Goal: Task Accomplishment & Management: Manage account settings

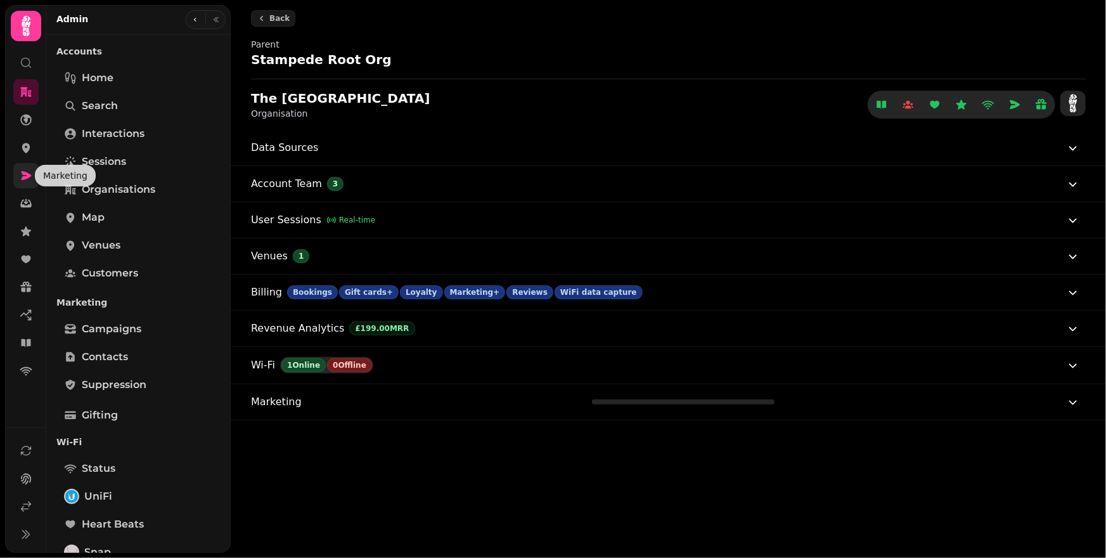
click at [29, 182] on link at bounding box center [25, 175] width 25 height 25
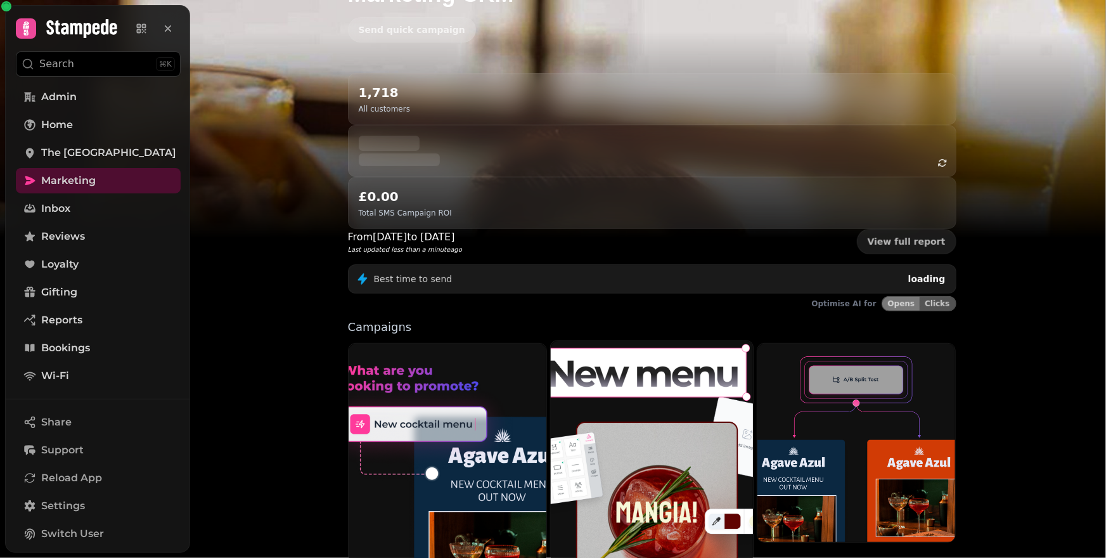
scroll to position [91, 0]
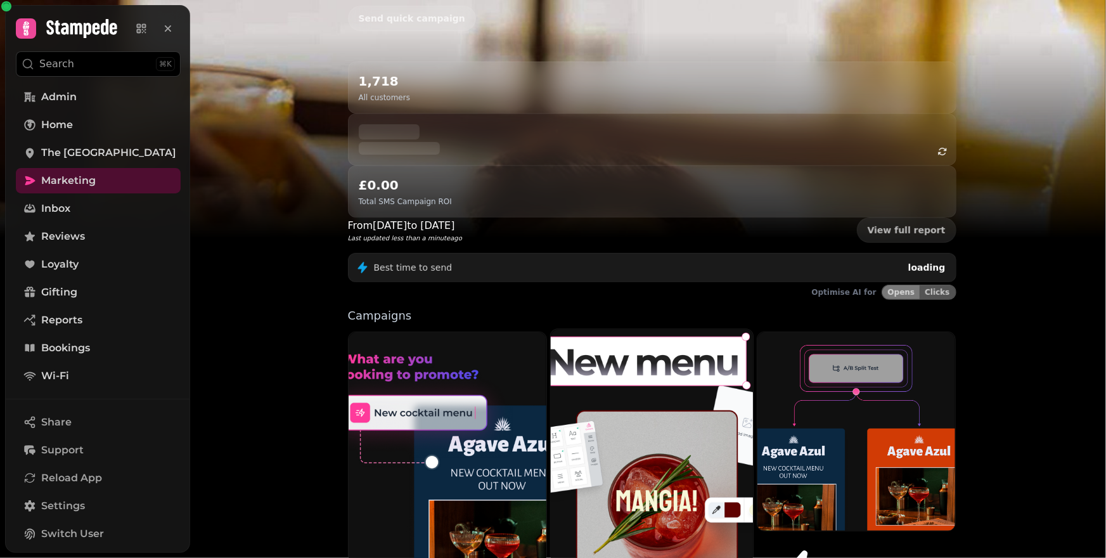
click at [678, 388] on img at bounding box center [652, 456] width 223 height 278
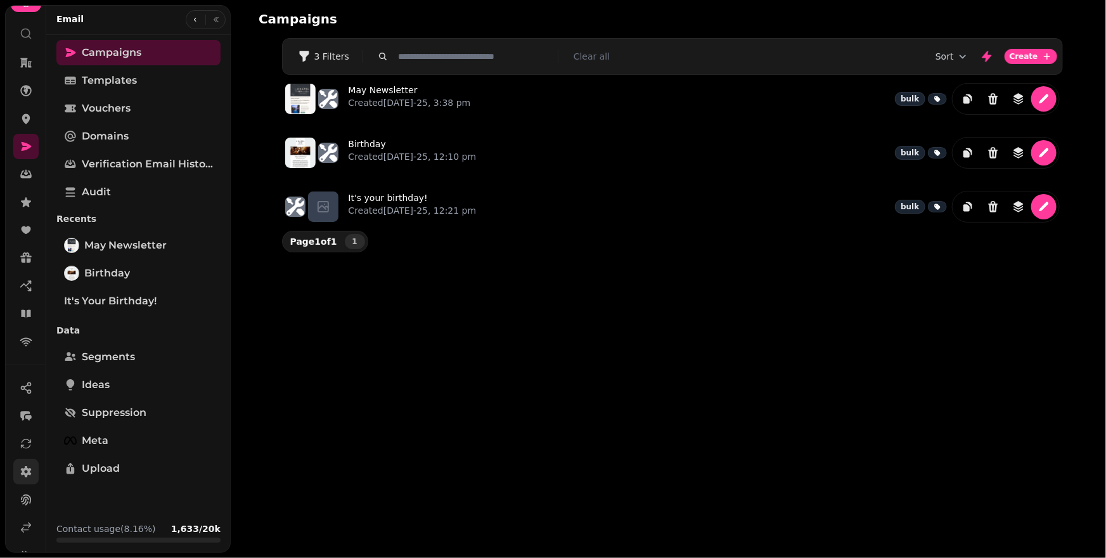
scroll to position [49, 0]
click at [23, 503] on icon at bounding box center [26, 507] width 13 height 13
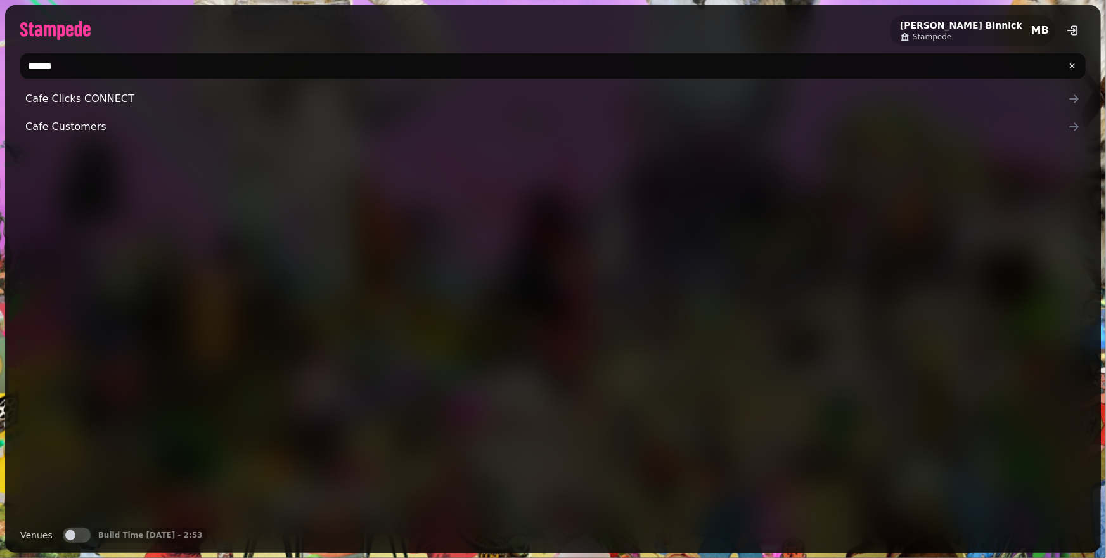
drag, startPoint x: 194, startPoint y: 70, endPoint x: 0, endPoint y: 63, distance: 194.1
click at [0, 63] on div "Michael Binnick Stampede MB ****** Cafe Clicks CONNECT Cafe Customers Venues Ve…" at bounding box center [553, 279] width 1106 height 558
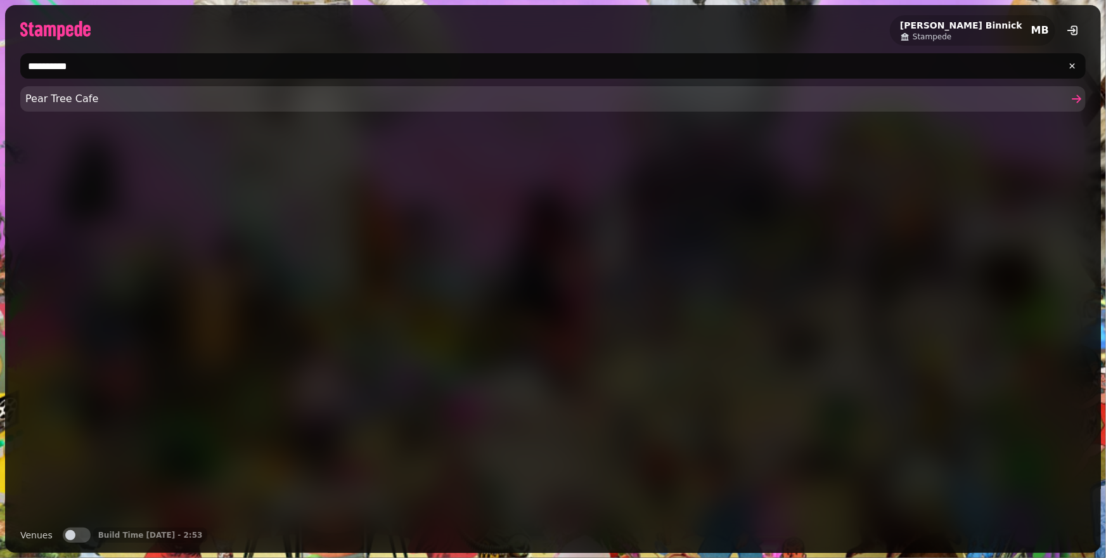
type input "*********"
click at [148, 93] on span "Pear Tree Cafe" at bounding box center [546, 98] width 1043 height 15
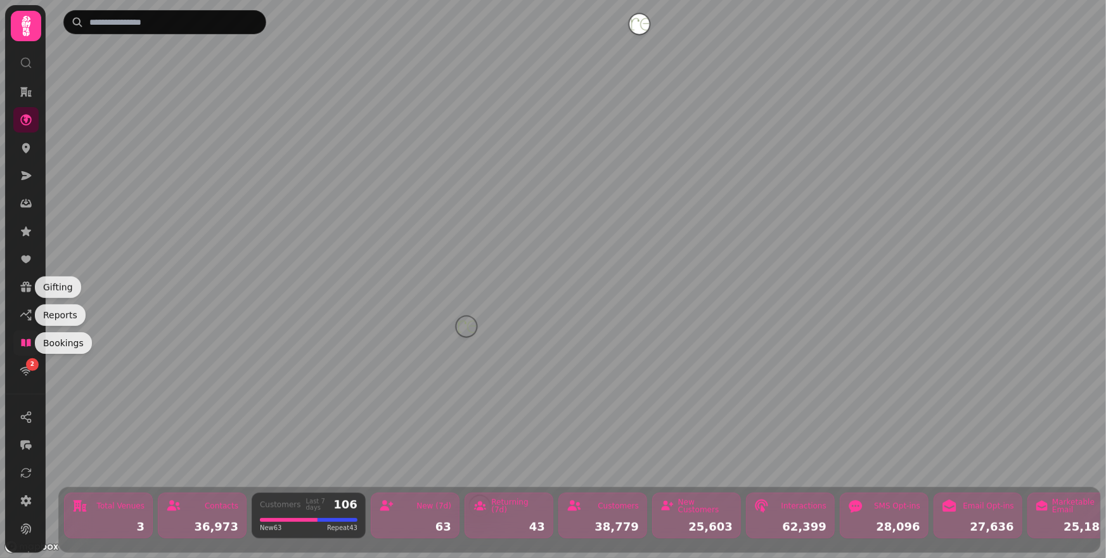
click at [30, 339] on icon at bounding box center [26, 343] width 10 height 8
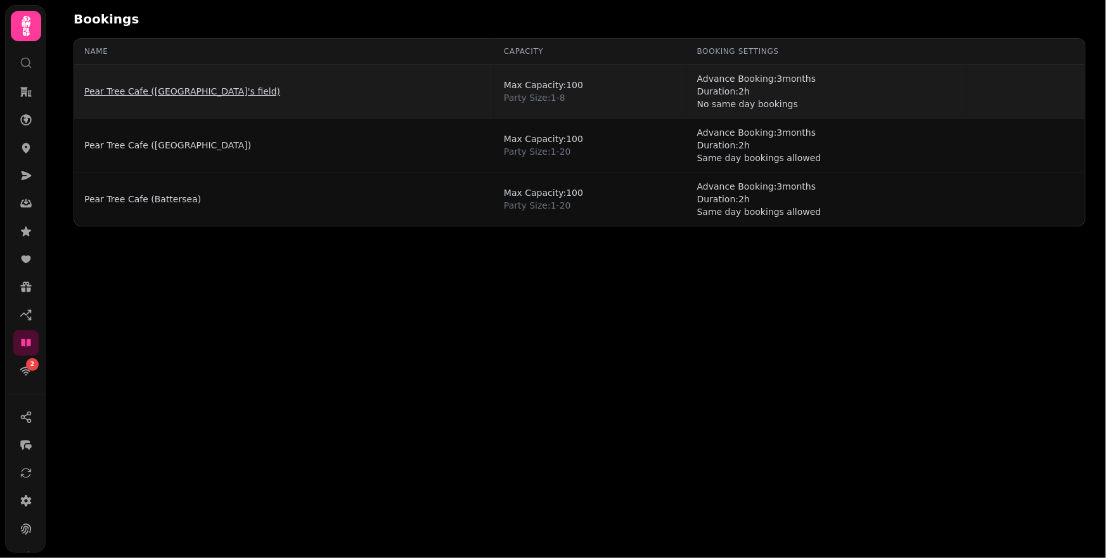
click at [217, 93] on link "Pear Tree Cafe ([GEOGRAPHIC_DATA]'s field)" at bounding box center [182, 91] width 196 height 13
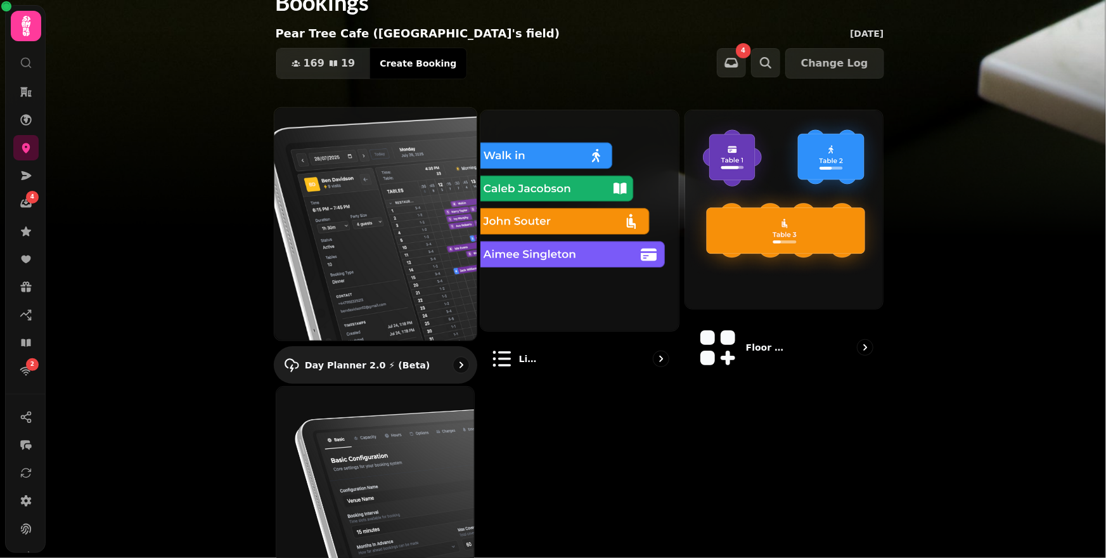
scroll to position [120, 0]
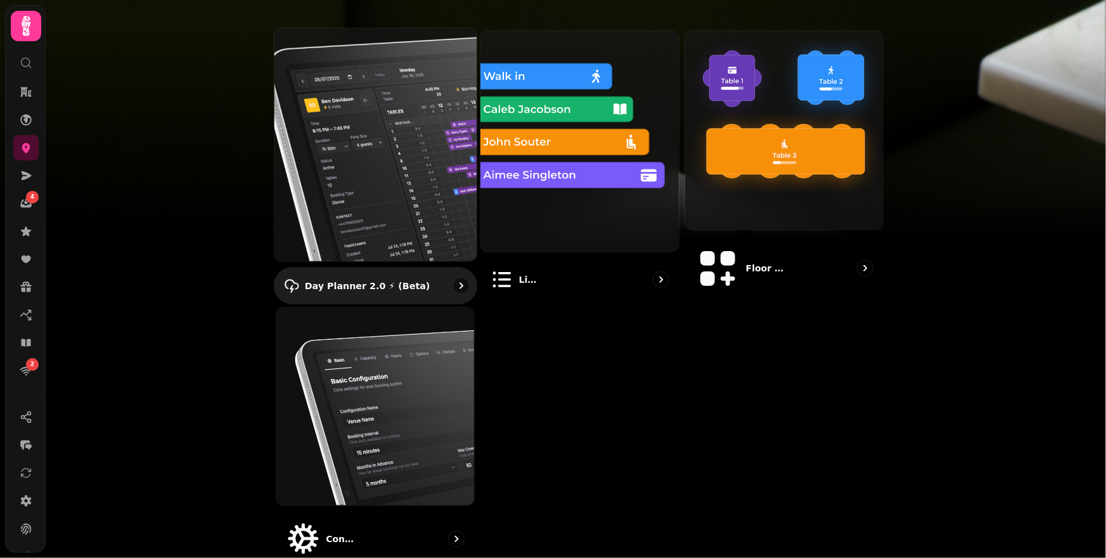
click at [405, 145] on img at bounding box center [375, 144] width 223 height 256
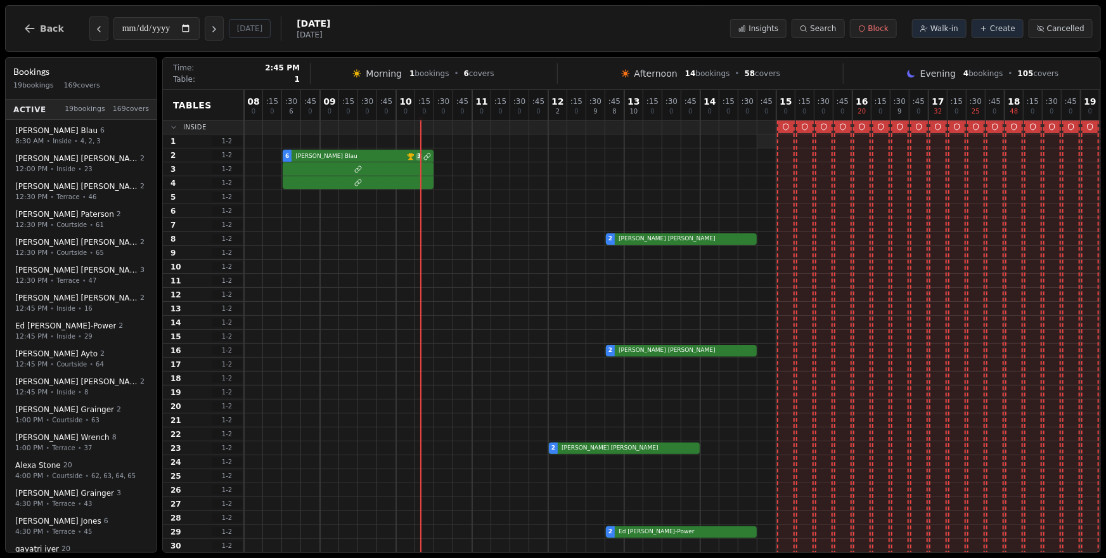
click at [767, 138] on div at bounding box center [767, 140] width 19 height 13
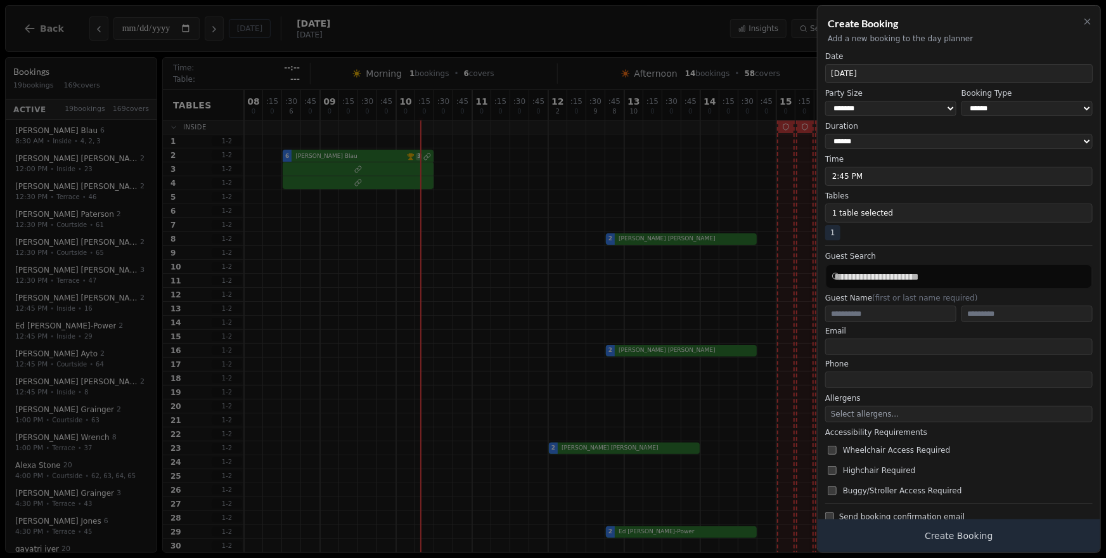
click at [997, 114] on select "****** ********* *******" at bounding box center [1027, 108] width 131 height 15
click at [929, 148] on select "**********" at bounding box center [959, 141] width 268 height 15
select select "***"
click at [950, 182] on button "Select Time" at bounding box center [959, 176] width 268 height 19
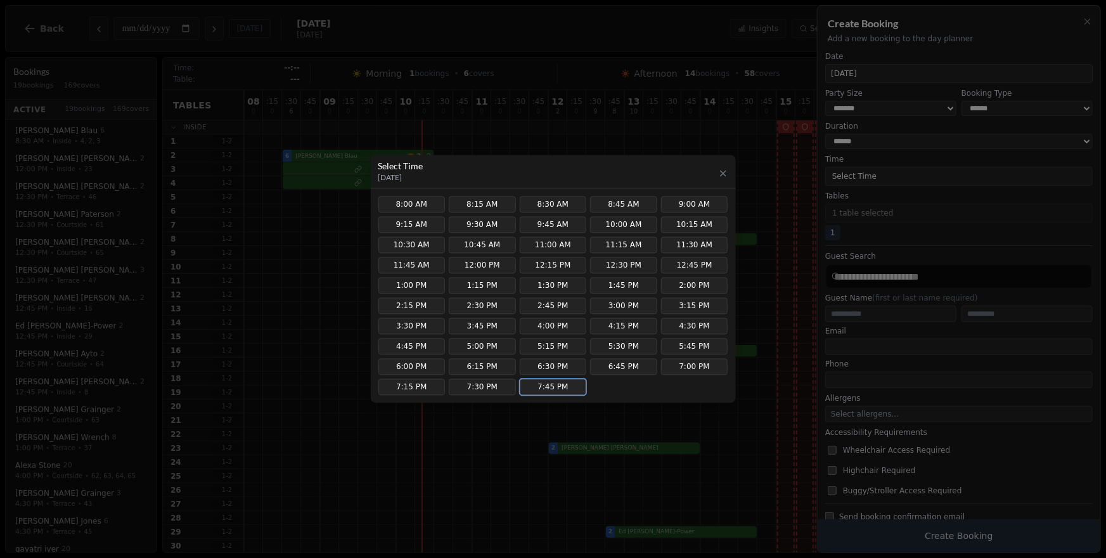
click at [571, 385] on button "7:45 PM" at bounding box center [553, 387] width 67 height 16
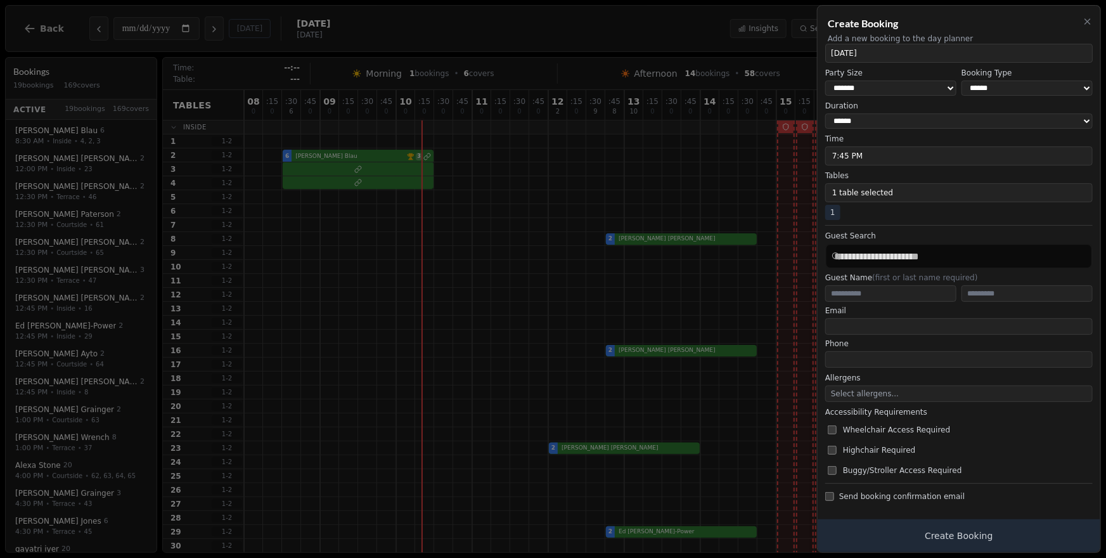
scroll to position [22, 0]
click at [1087, 22] on icon "button" at bounding box center [1088, 21] width 10 height 10
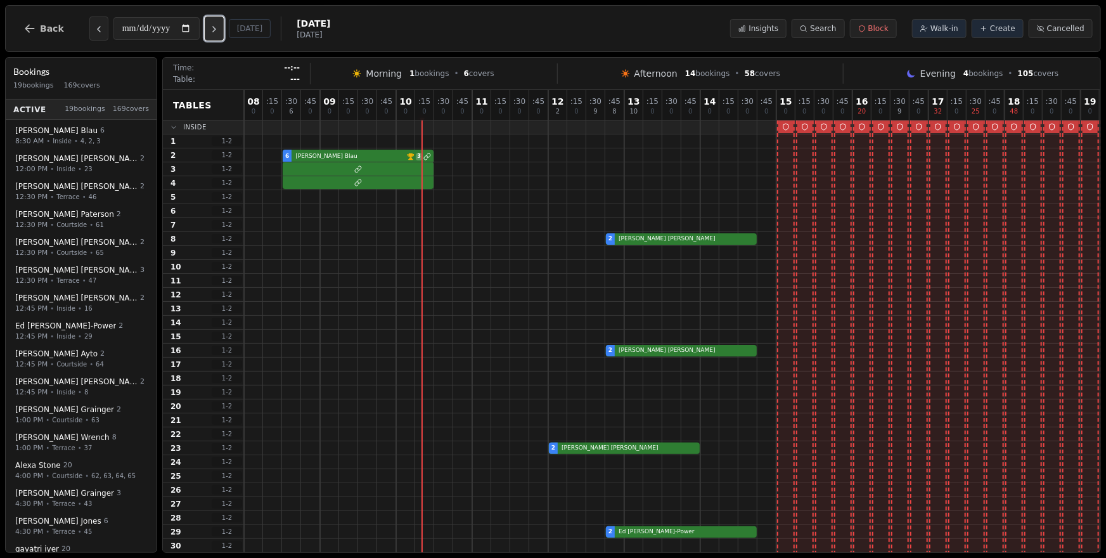
click at [215, 25] on icon "Next day" at bounding box center [214, 29] width 10 height 10
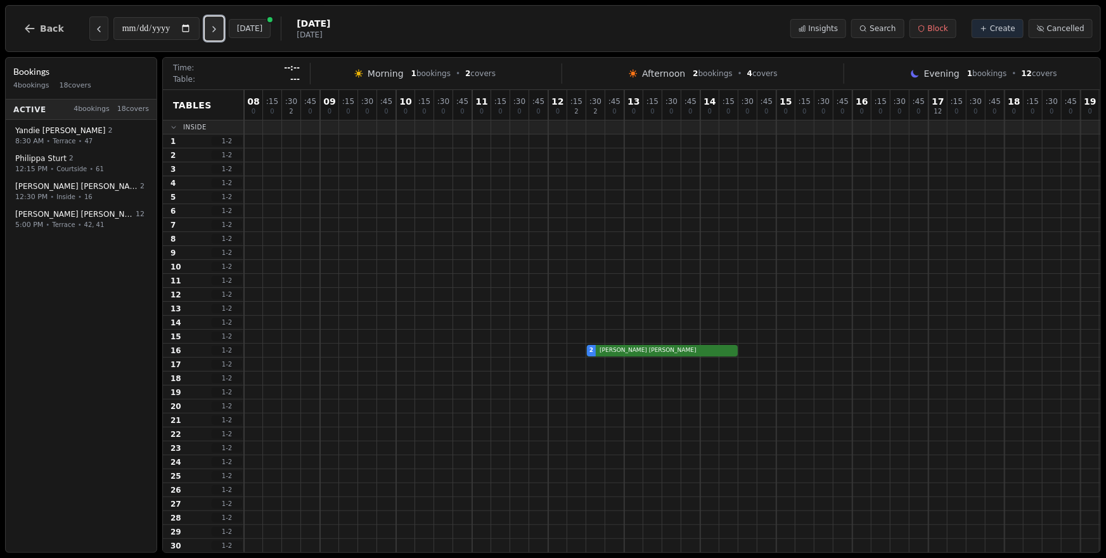
click at [217, 26] on icon "Next day" at bounding box center [214, 29] width 10 height 10
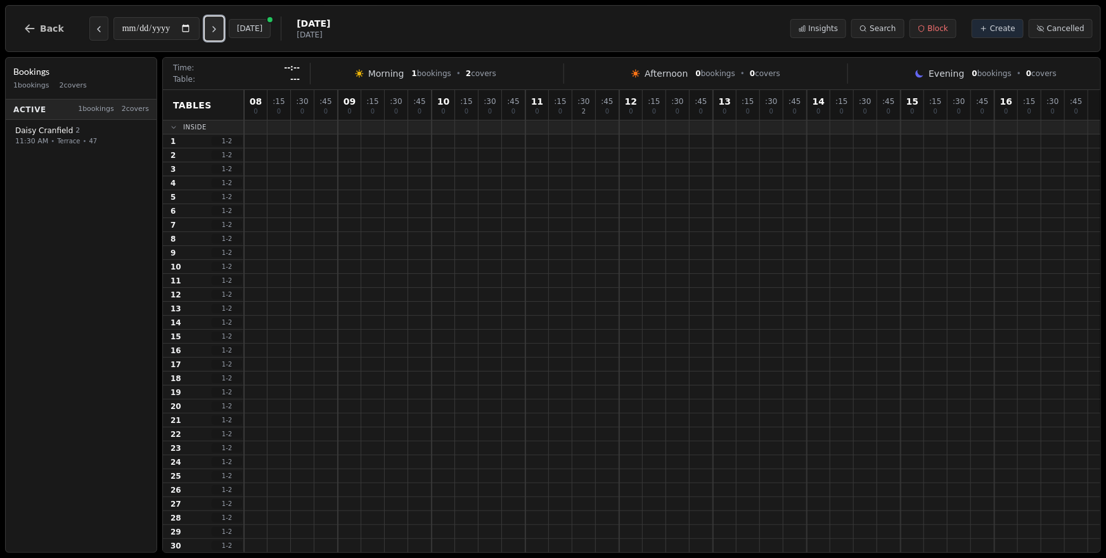
click at [218, 26] on icon "Next day" at bounding box center [214, 29] width 10 height 10
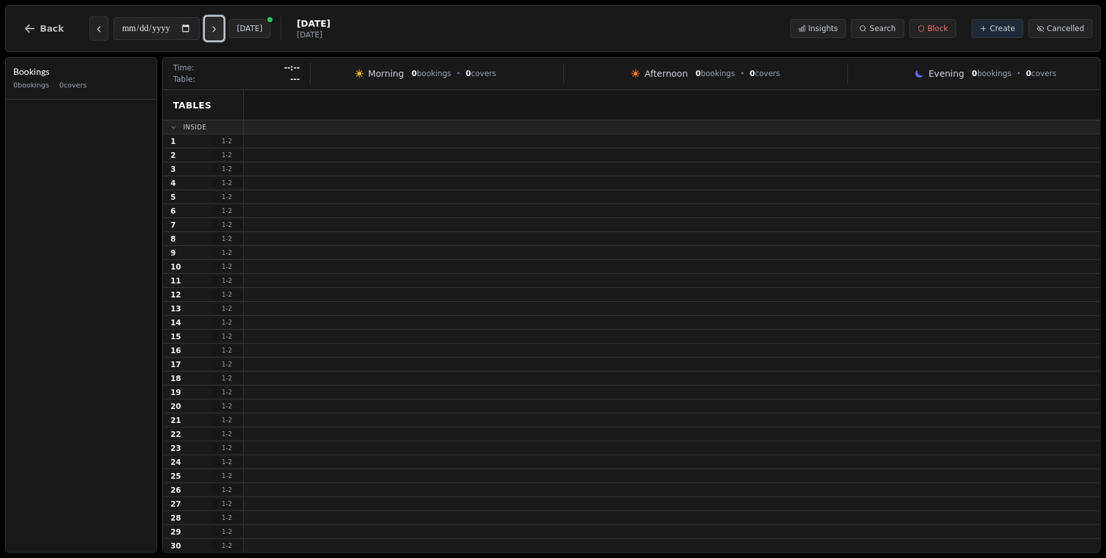
click at [219, 26] on icon "Next day" at bounding box center [214, 29] width 10 height 10
type input "**********"
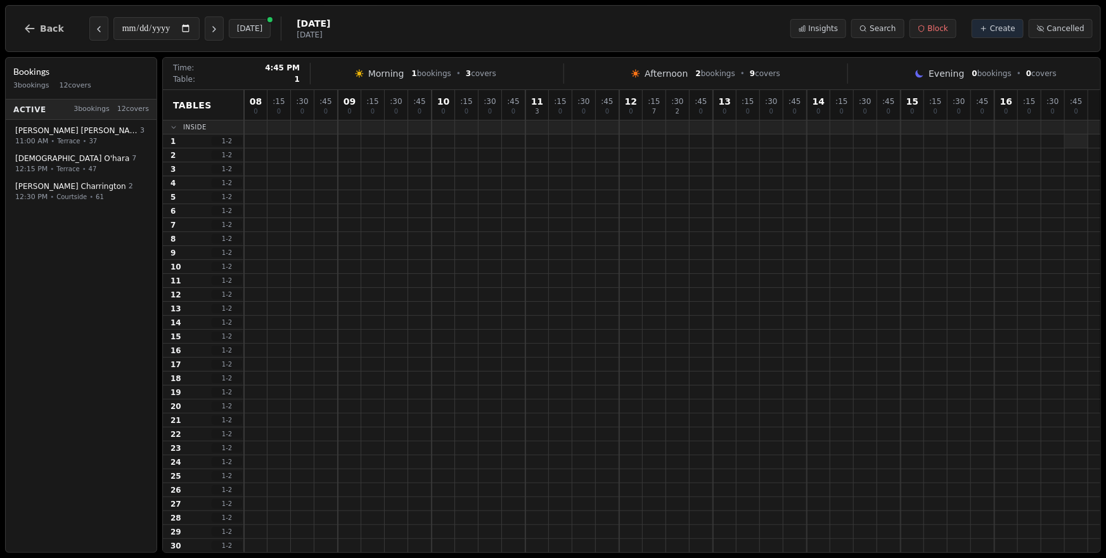
click at [1071, 141] on div at bounding box center [1076, 140] width 23 height 13
select select "****"
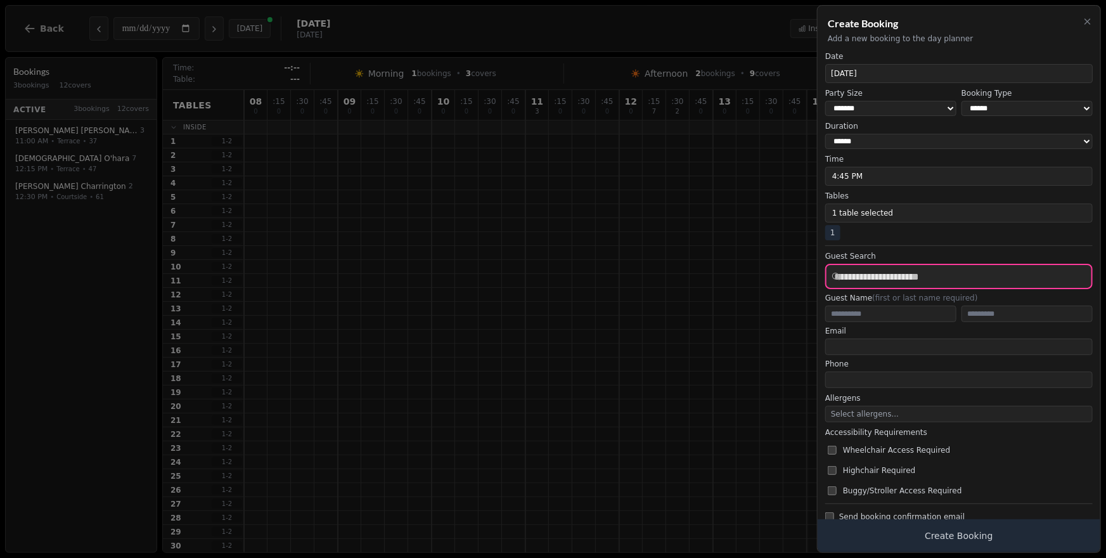
click at [904, 286] on input "text" at bounding box center [959, 276] width 268 height 25
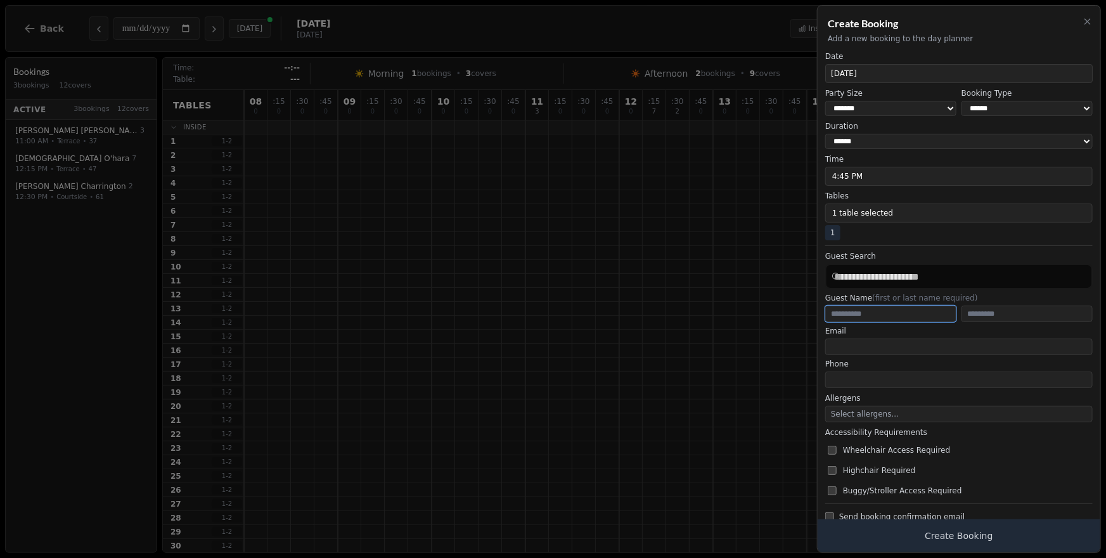
click at [893, 322] on input "text" at bounding box center [890, 314] width 131 height 16
type input "****"
type input "**********"
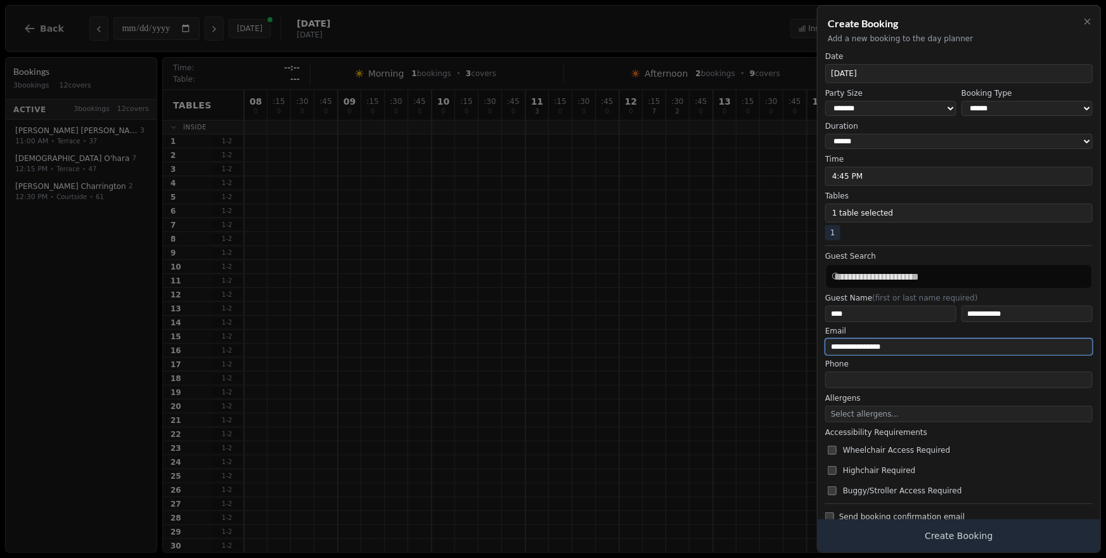
type input "**********"
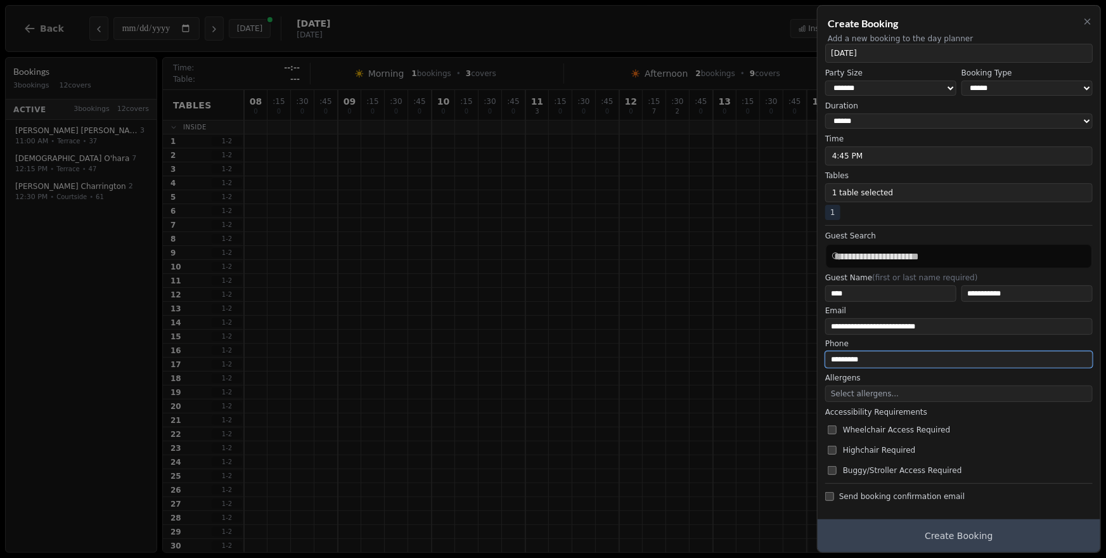
type input "*********"
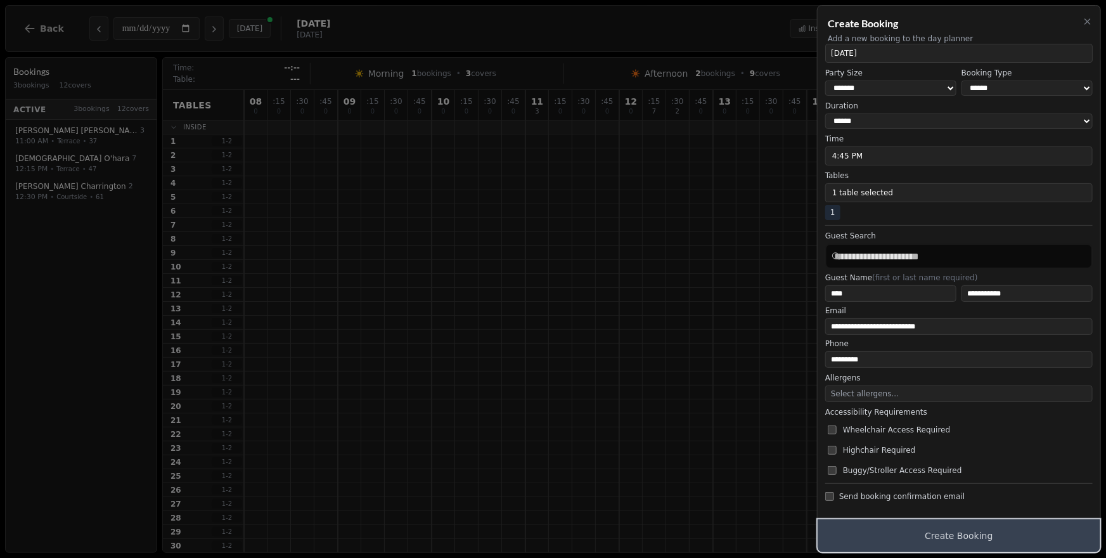
click at [979, 531] on button "Create Booking" at bounding box center [959, 535] width 283 height 33
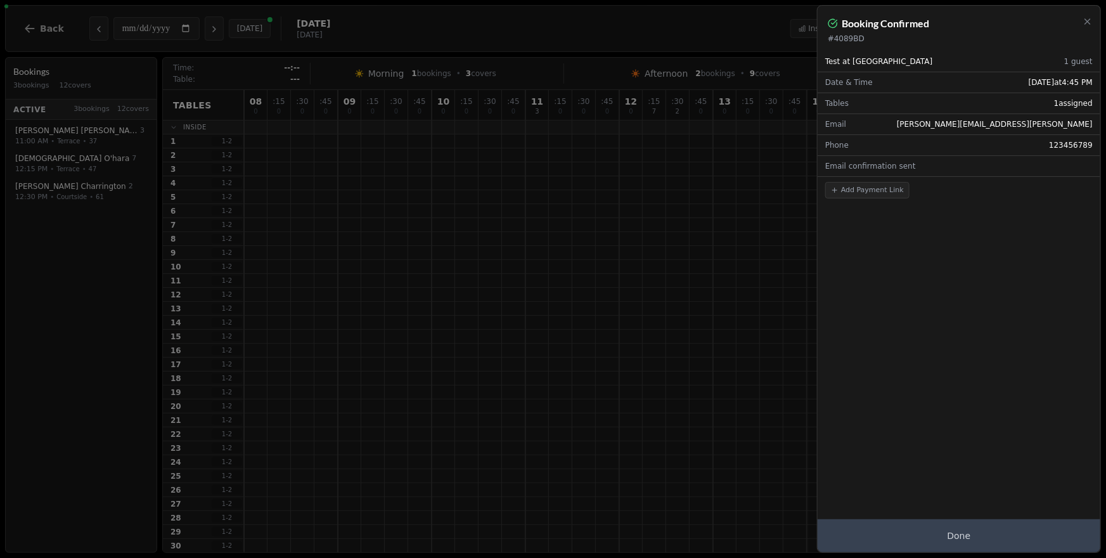
scroll to position [0, 0]
click at [979, 531] on button "Done" at bounding box center [959, 535] width 283 height 33
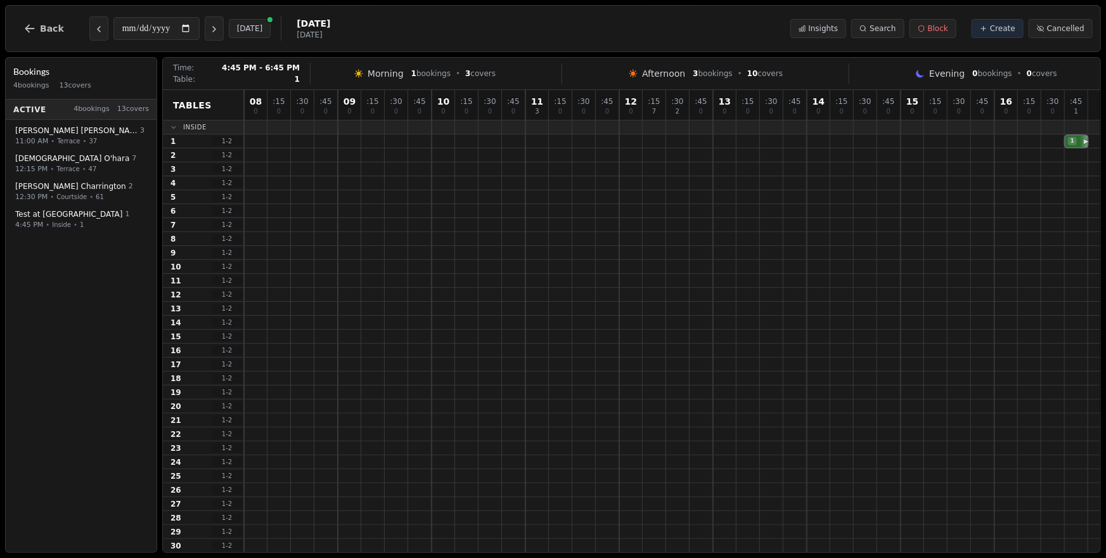
click at [1073, 142] on div "1 Test at Stampede" at bounding box center [672, 141] width 857 height 14
select select "****"
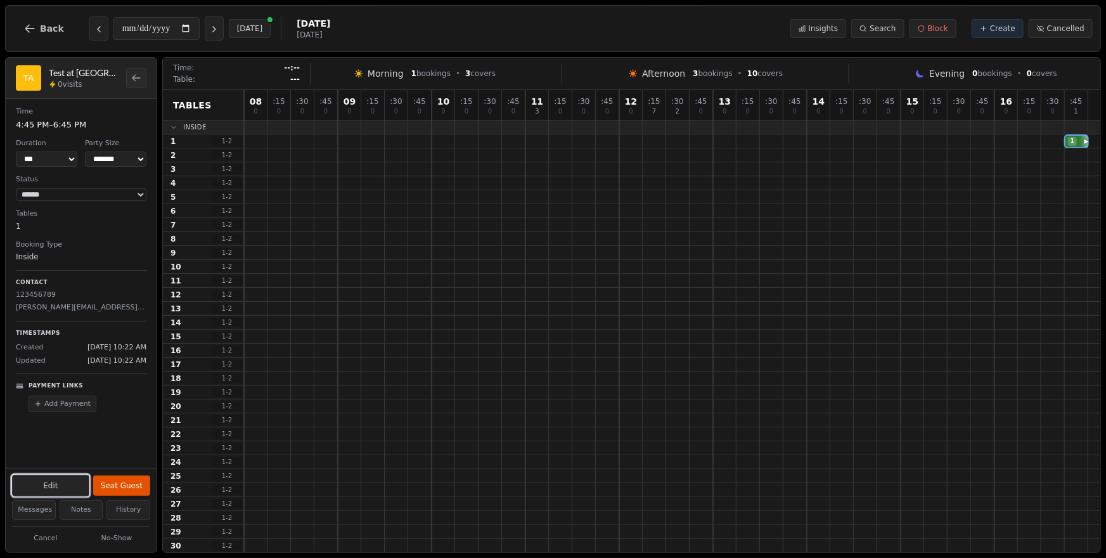
click at [55, 487] on button "Edit" at bounding box center [50, 486] width 77 height 22
select select "****"
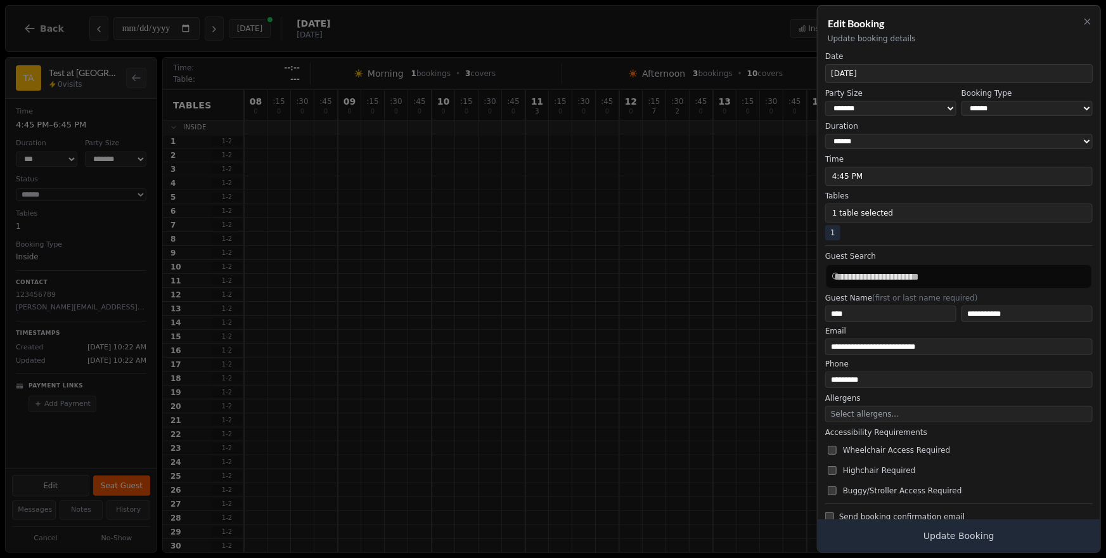
click at [480, 315] on div at bounding box center [553, 279] width 1106 height 558
click at [81, 543] on div at bounding box center [553, 279] width 1106 height 558
click at [1092, 23] on icon "button" at bounding box center [1088, 21] width 10 height 10
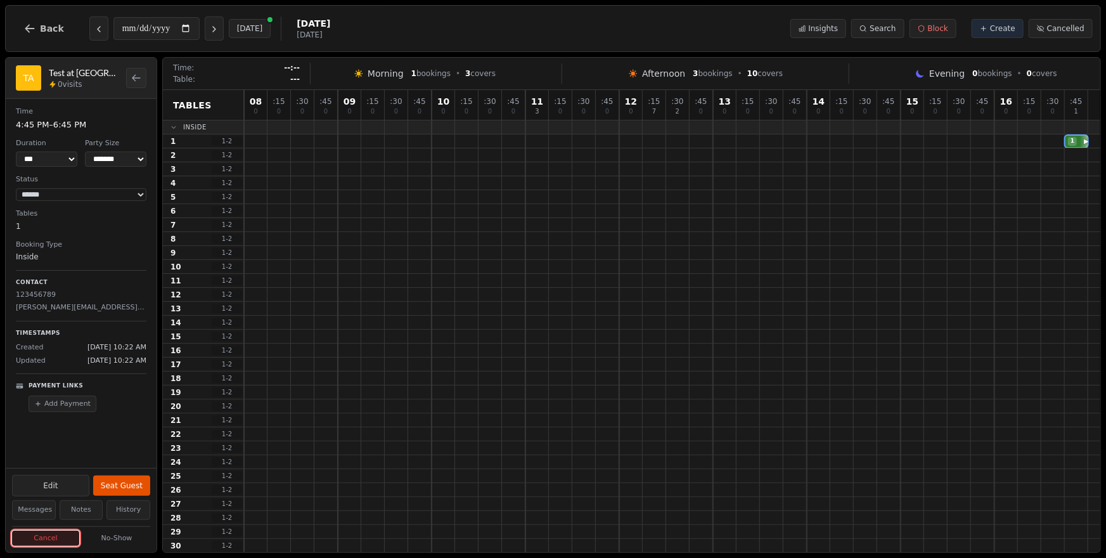
click at [59, 536] on button "Cancel" at bounding box center [45, 539] width 67 height 16
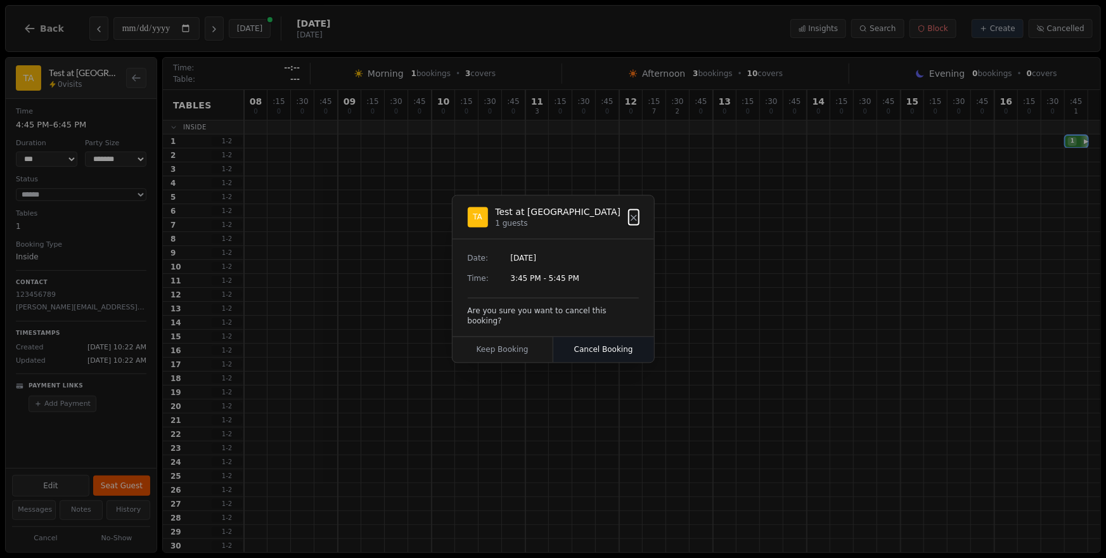
click at [613, 351] on button "Cancel Booking" at bounding box center [603, 349] width 101 height 25
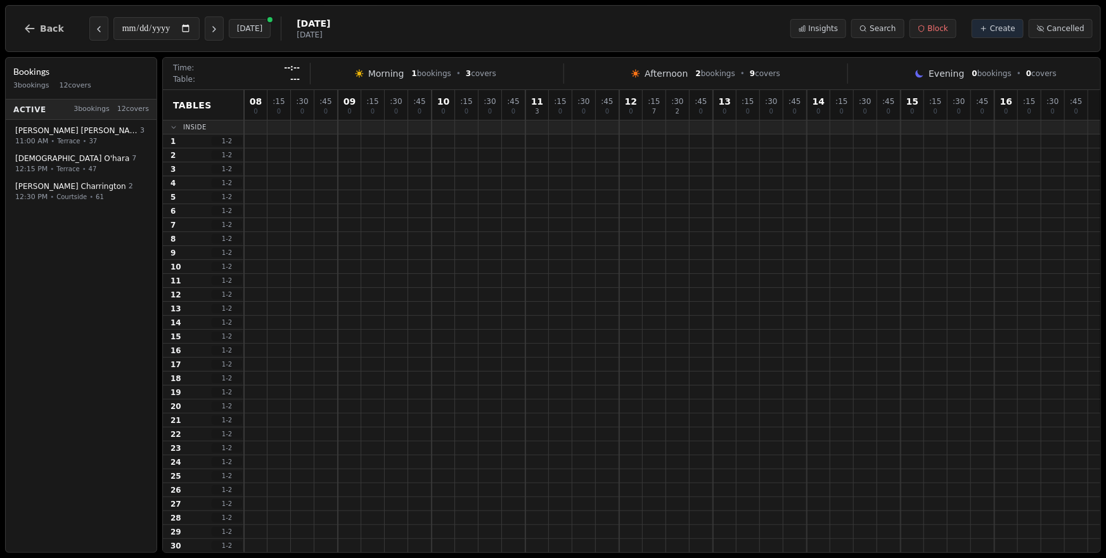
click at [1048, 42] on div "**********" at bounding box center [553, 28] width 1096 height 47
click at [1053, 35] on button "Cancelled" at bounding box center [1061, 28] width 64 height 19
click at [1054, 32] on span "Cancelled" at bounding box center [1065, 28] width 37 height 10
click at [1081, 143] on div at bounding box center [1076, 140] width 23 height 13
select select "****"
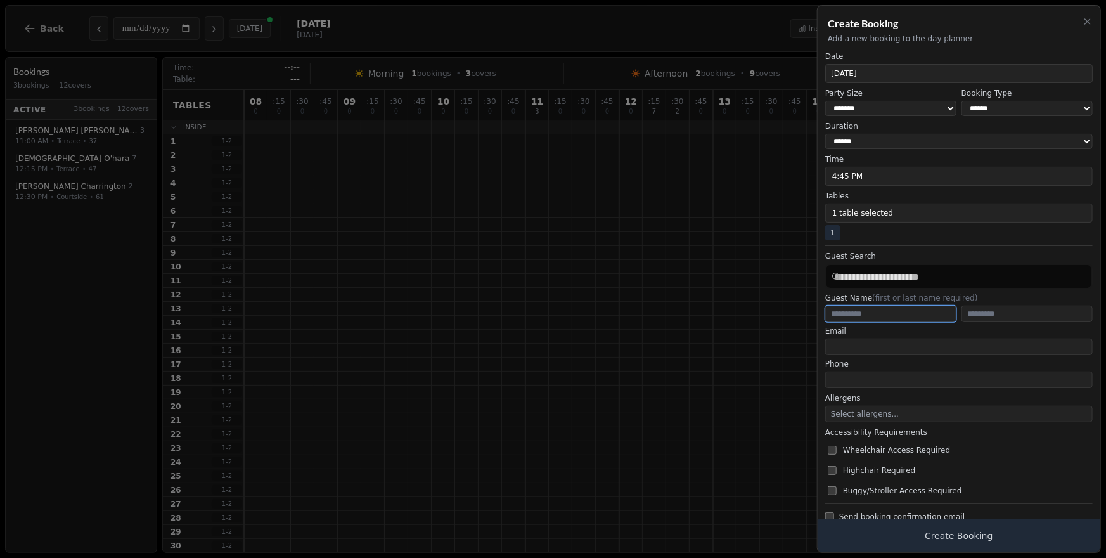
click at [900, 320] on input "text" at bounding box center [890, 314] width 131 height 16
type input "****"
type input "*"
type input "**********"
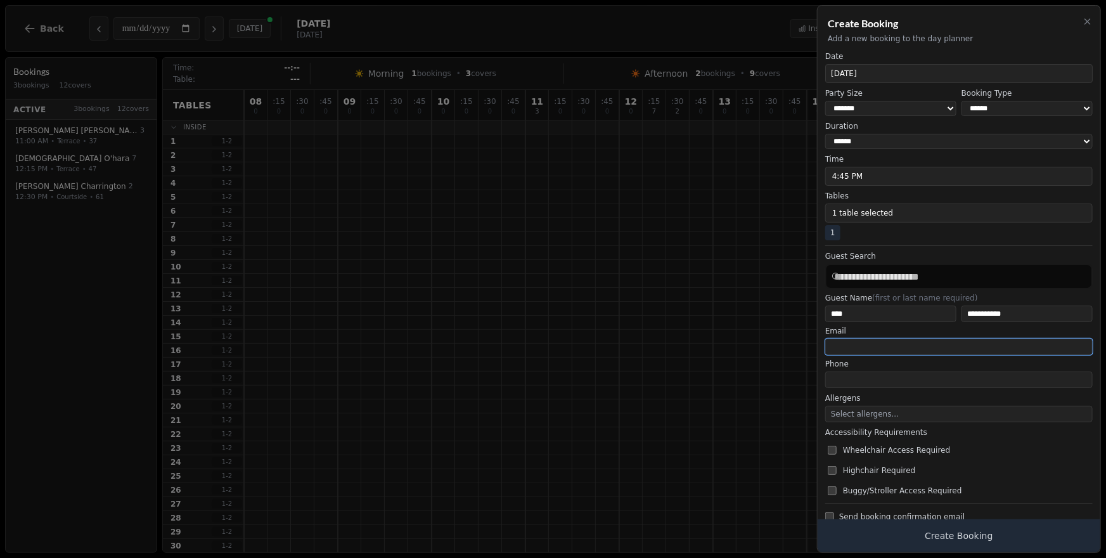
type input "**********"
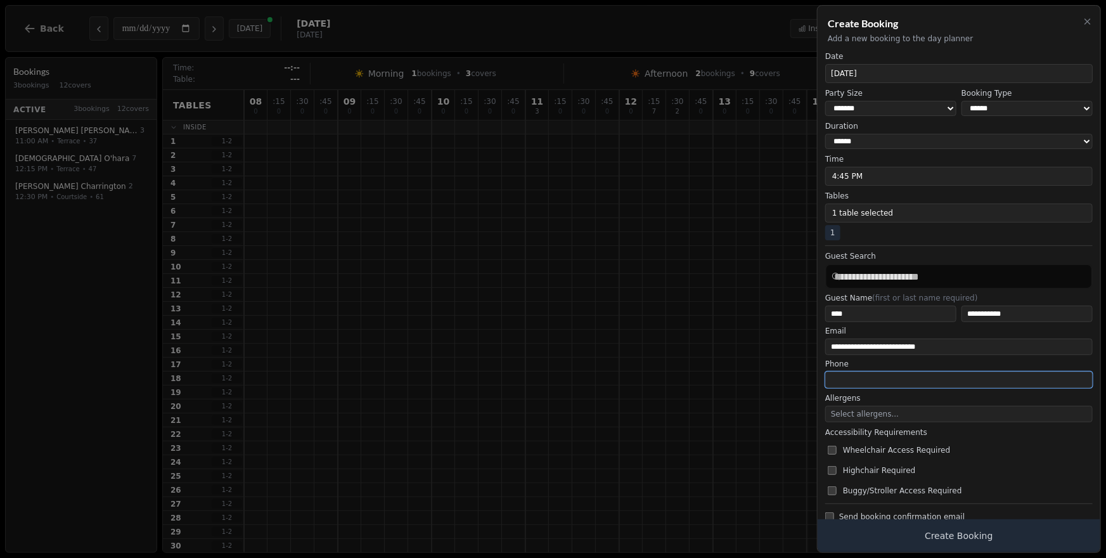
click at [965, 385] on input "tel" at bounding box center [959, 380] width 268 height 16
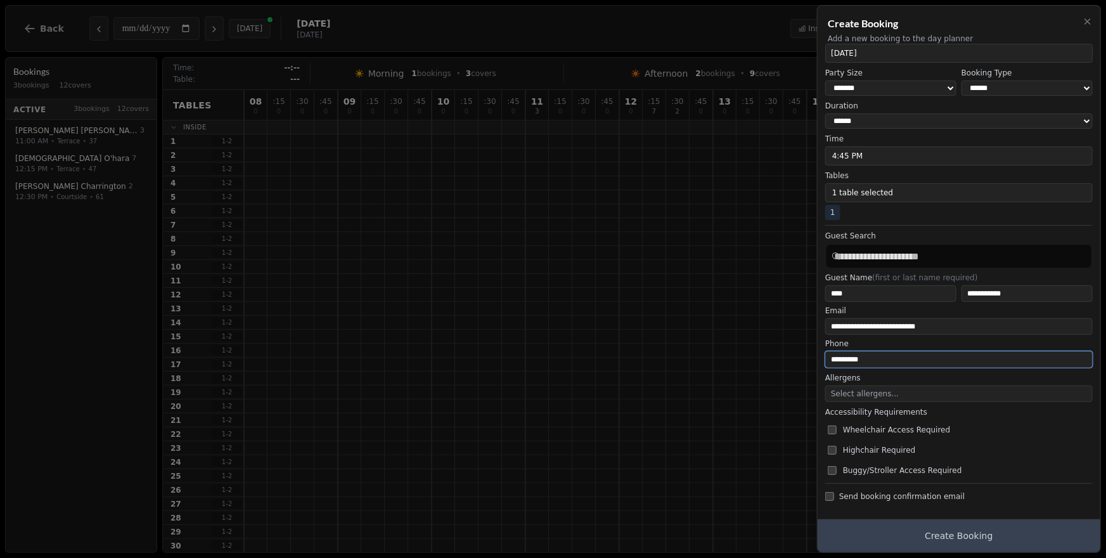
type input "*********"
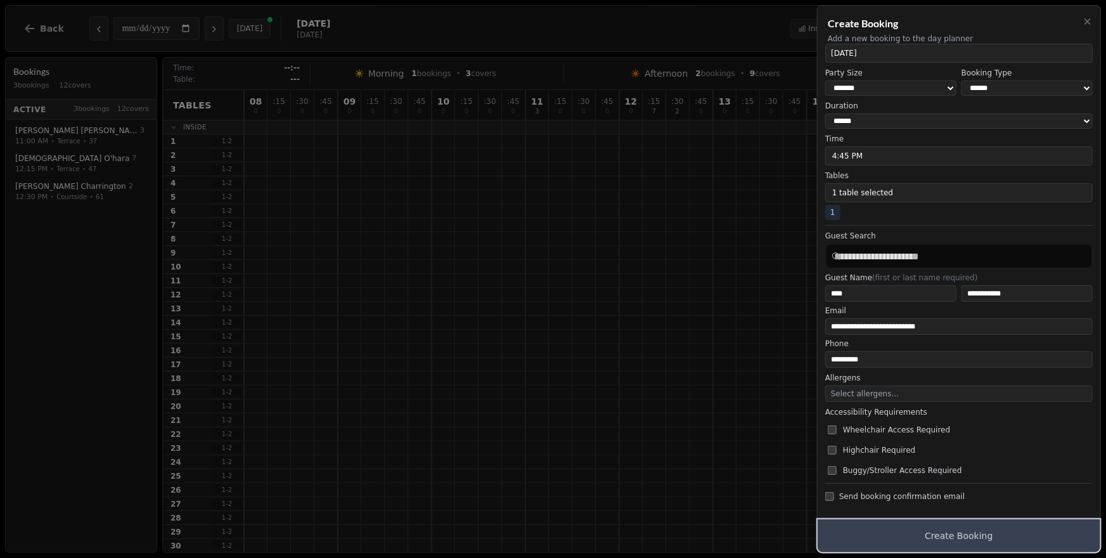
click at [999, 533] on button "Create Booking" at bounding box center [959, 535] width 283 height 33
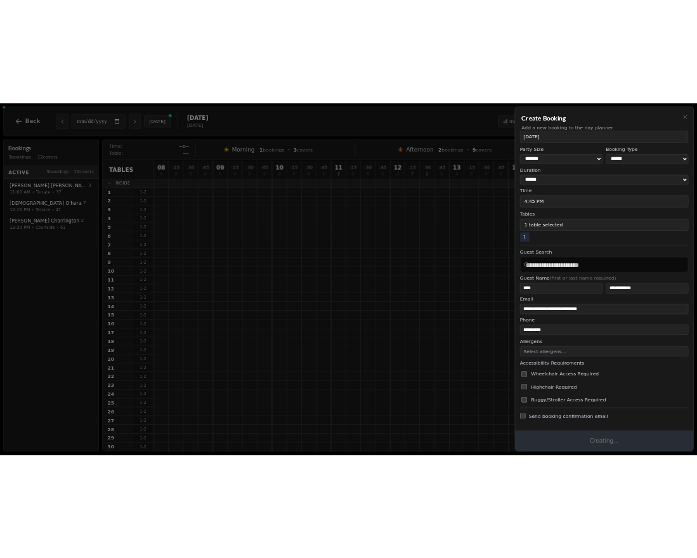
scroll to position [0, 0]
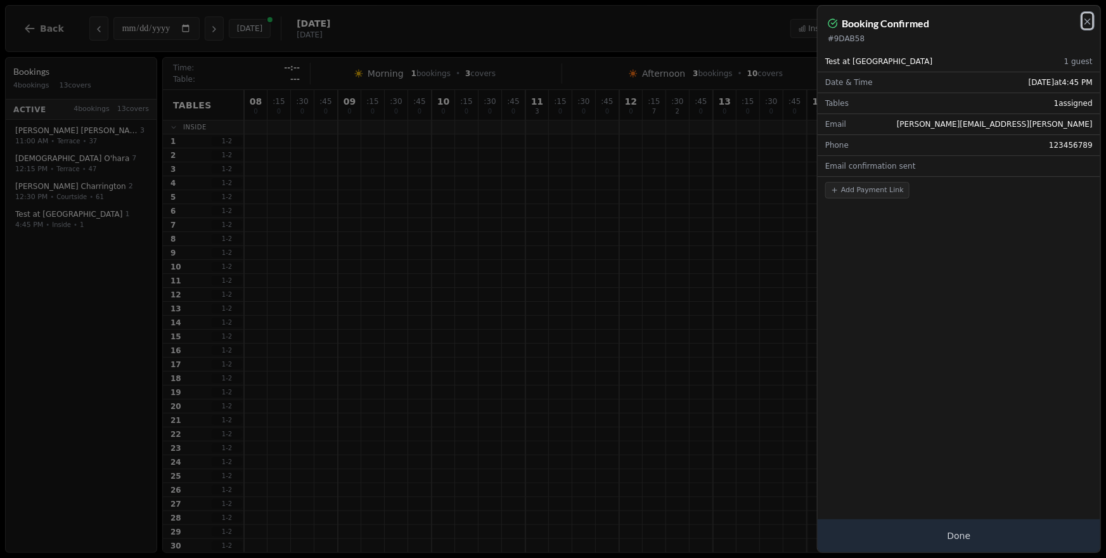
click at [1089, 22] on icon "button" at bounding box center [1087, 21] width 5 height 5
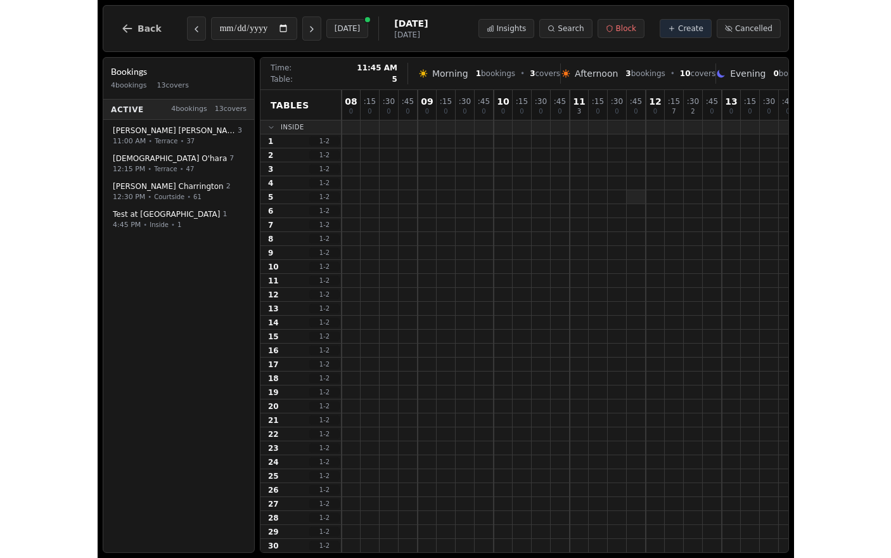
scroll to position [0, 246]
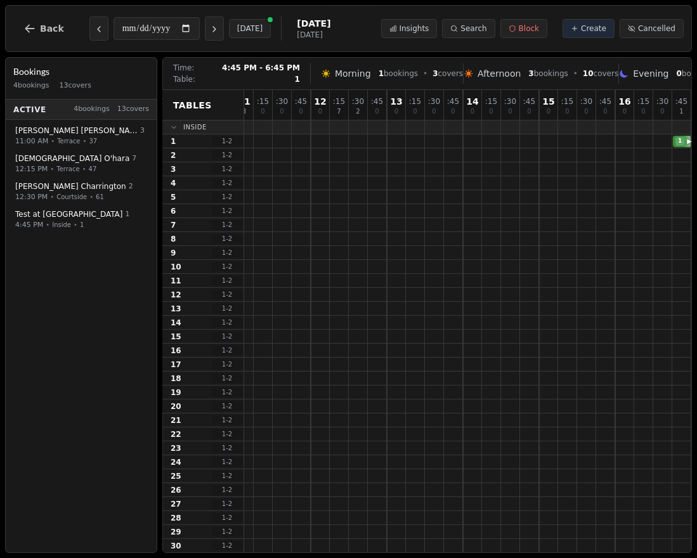
click at [673, 138] on div "1 Test at Stampede" at bounding box center [348, 141] width 685 height 14
select select "****"
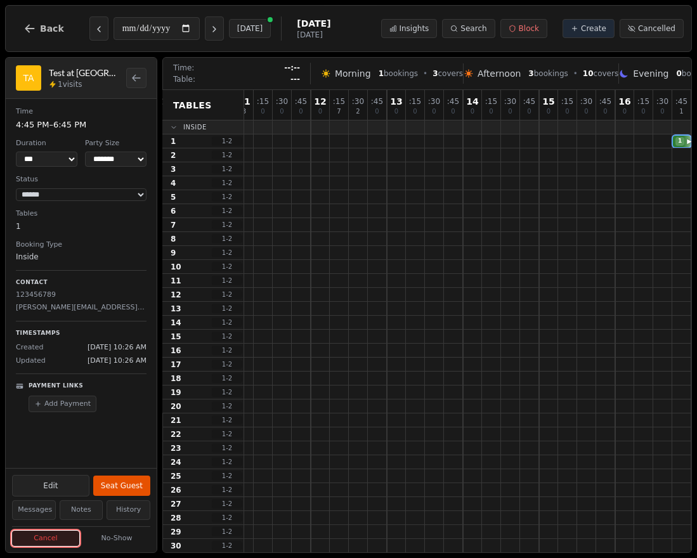
click at [33, 534] on button "Cancel" at bounding box center [45, 539] width 67 height 16
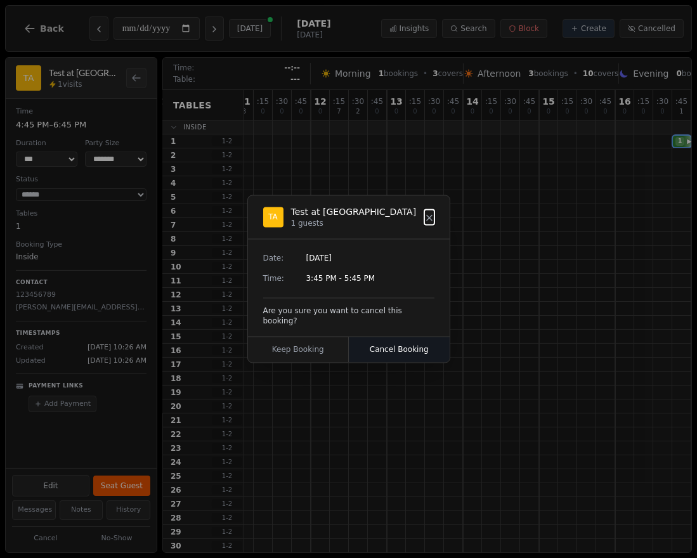
click at [405, 350] on button "Cancel Booking" at bounding box center [399, 349] width 101 height 25
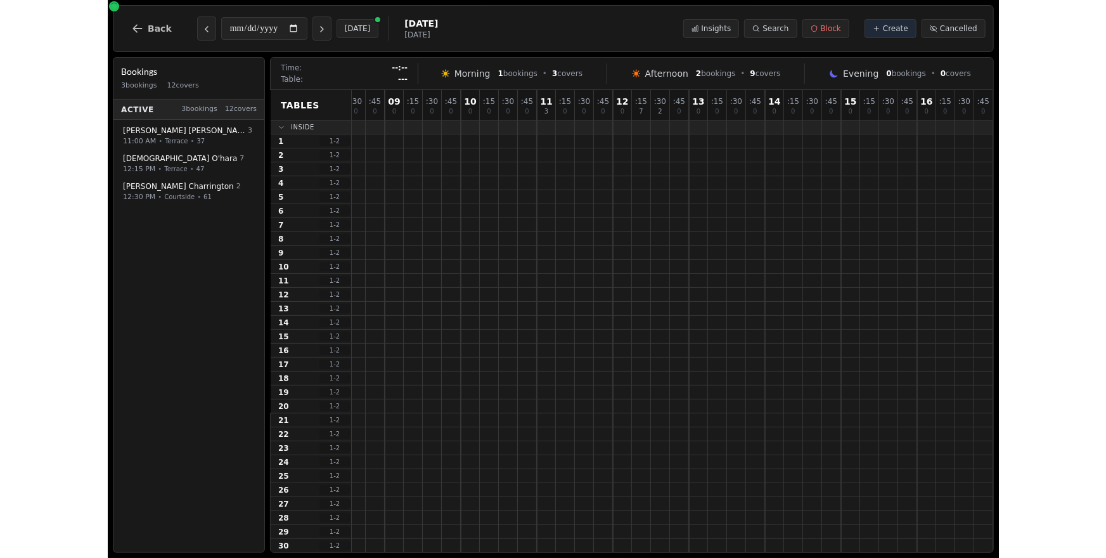
scroll to position [0, 0]
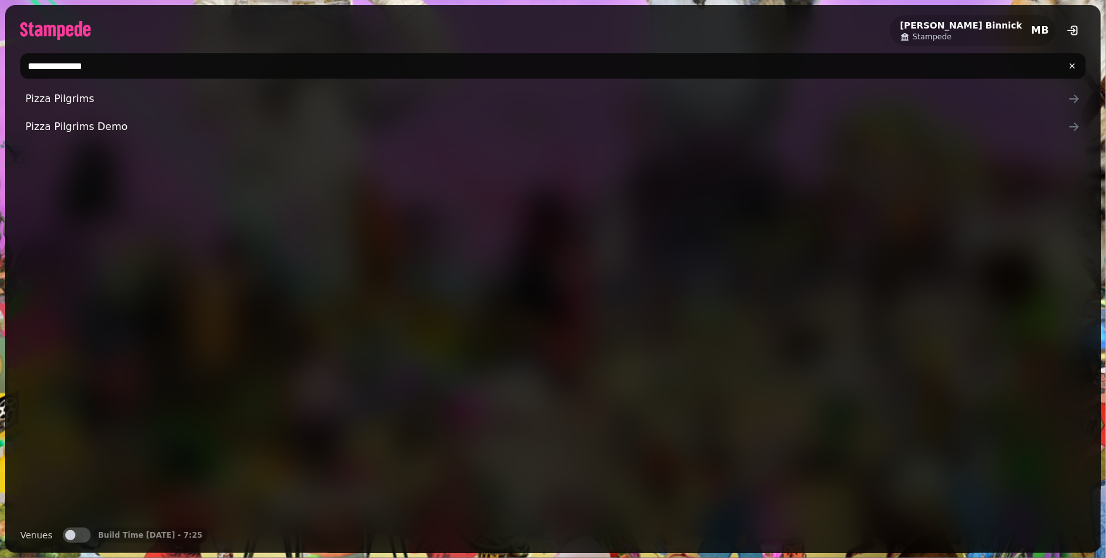
type input "**********"
click at [252, 112] on ul "Pizza Pilgrims Pizza Pilgrims Demo" at bounding box center [553, 112] width 1066 height 53
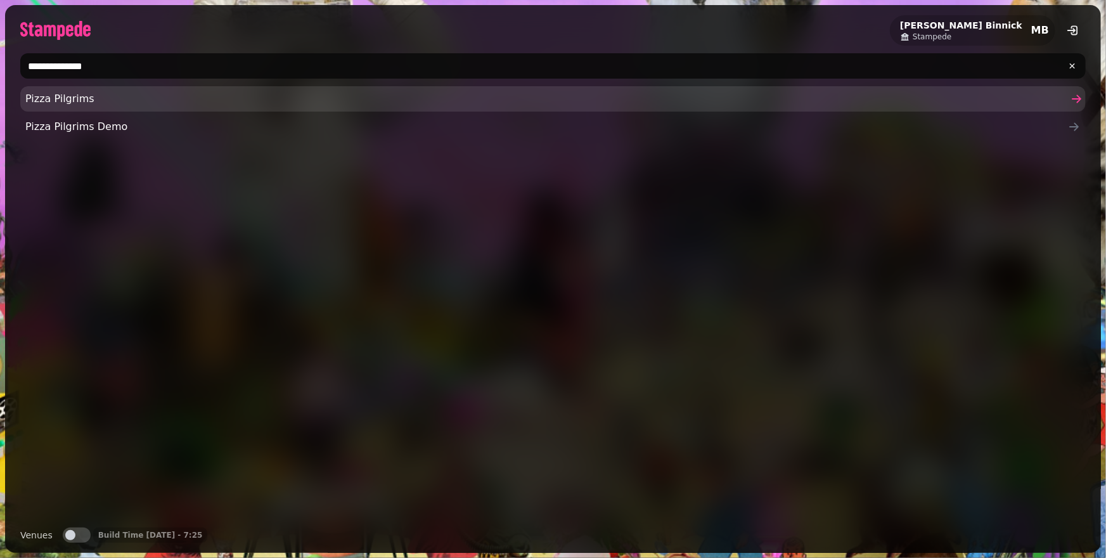
click at [259, 94] on span "Pizza Pilgrims" at bounding box center [546, 98] width 1043 height 15
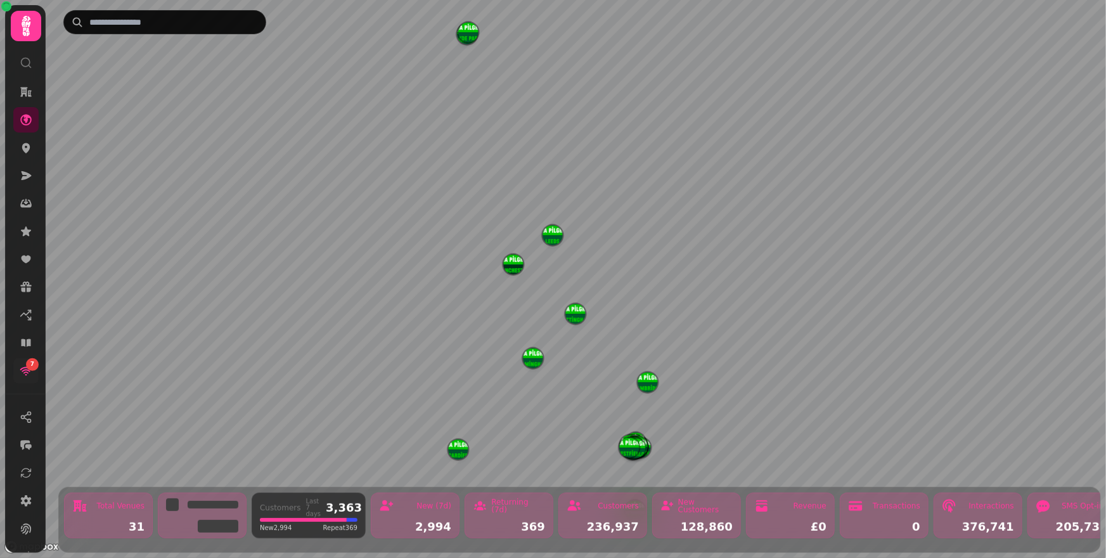
click at [13, 362] on link "7" at bounding box center [25, 370] width 25 height 25
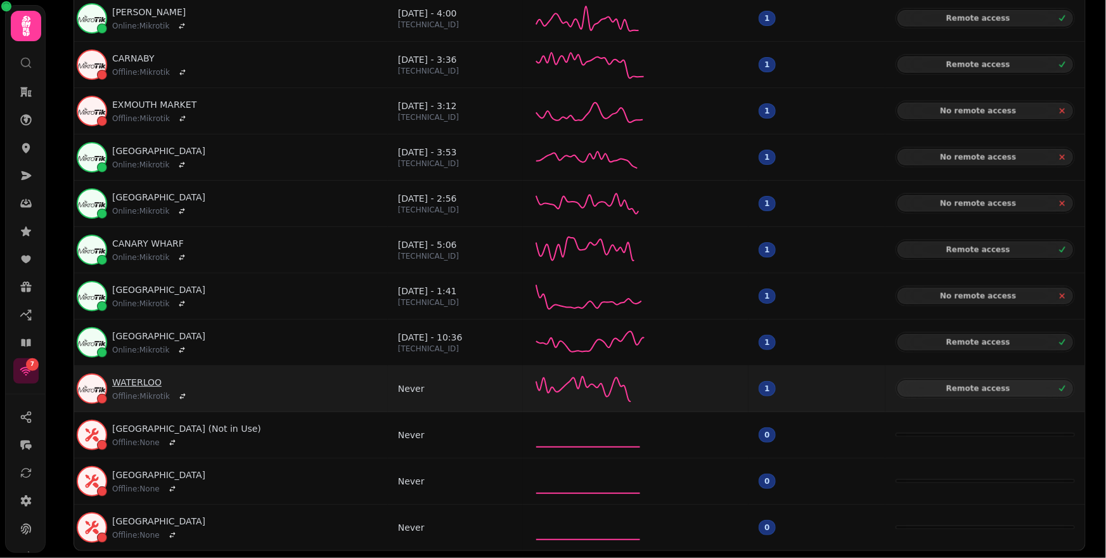
scroll to position [763, 0]
click at [139, 381] on link "WATERLOO" at bounding box center [151, 381] width 78 height 13
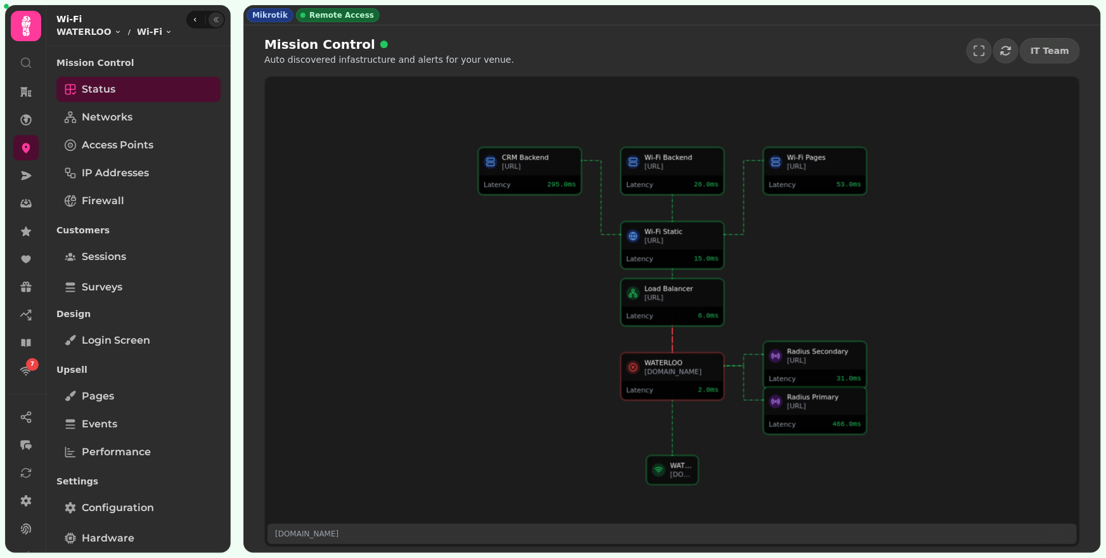
click at [216, 20] on icon "button" at bounding box center [216, 20] width 8 height 8
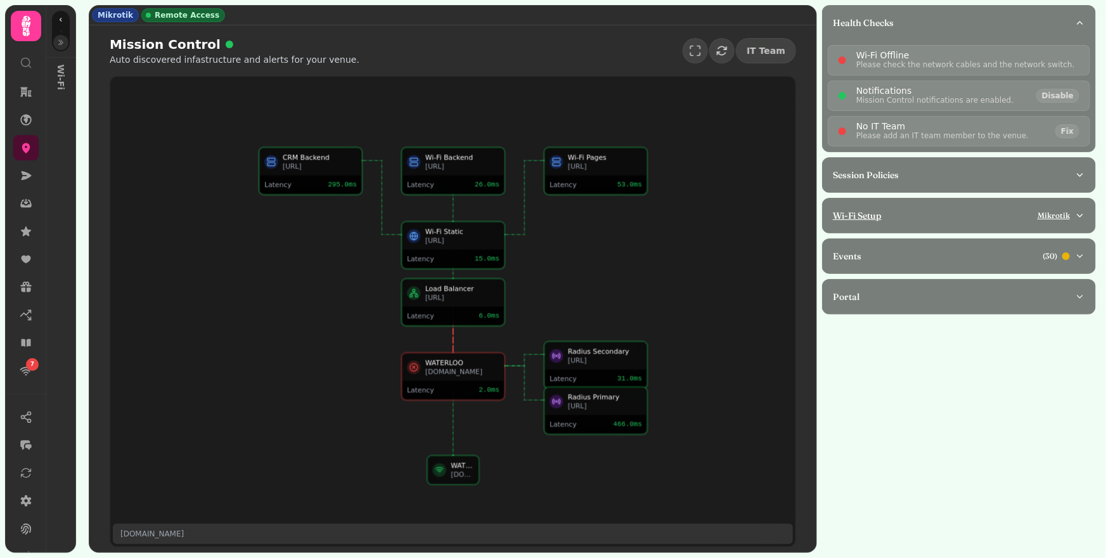
click at [992, 216] on div "Wi-Fi Setup Mikrotik" at bounding box center [954, 215] width 242 height 13
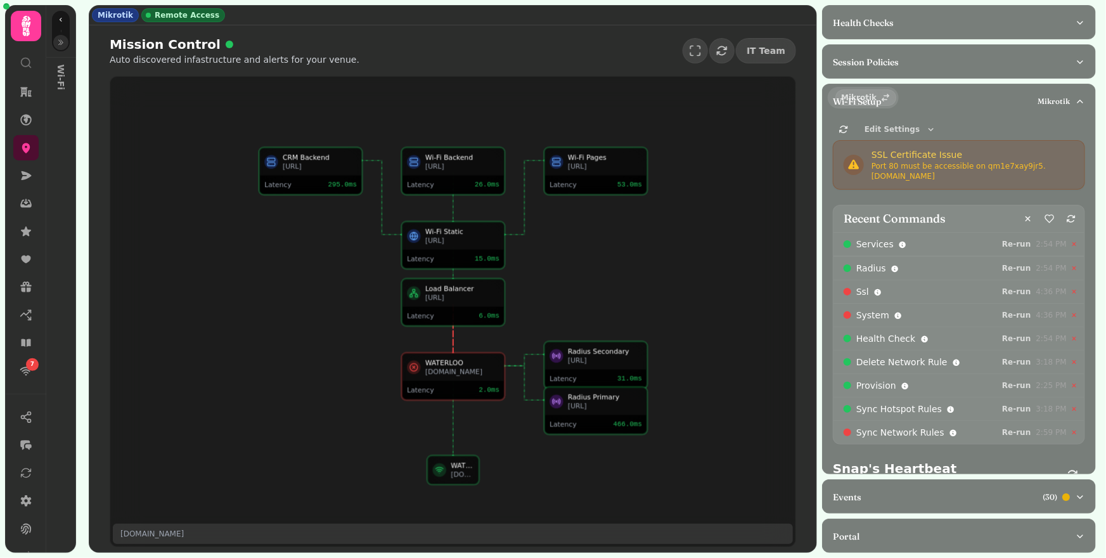
scroll to position [111, 0]
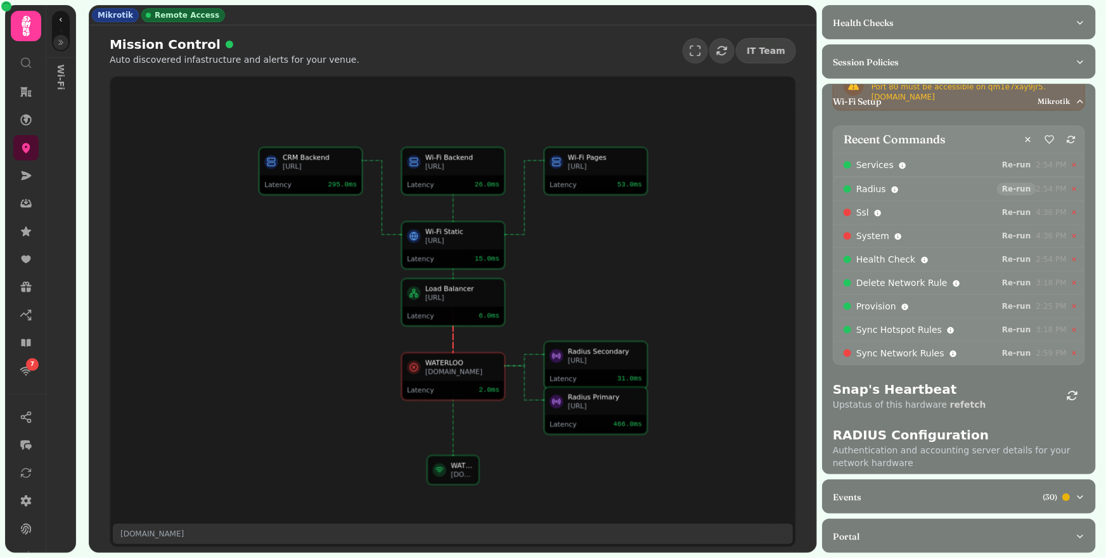
select select "**"
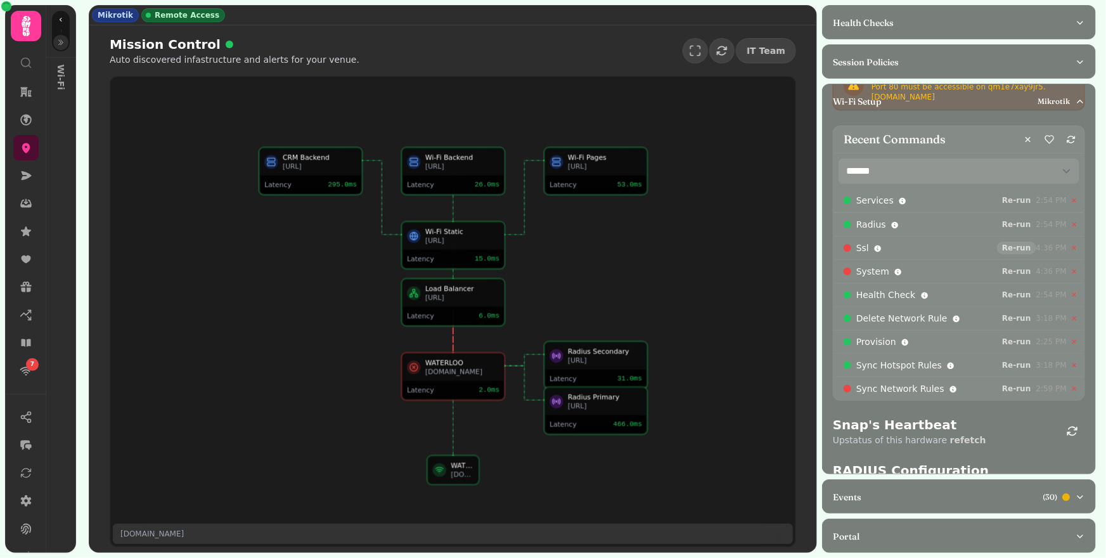
click at [1012, 245] on span "Re-run" at bounding box center [1016, 248] width 29 height 8
click at [1012, 272] on span "Re-run" at bounding box center [1016, 272] width 29 height 8
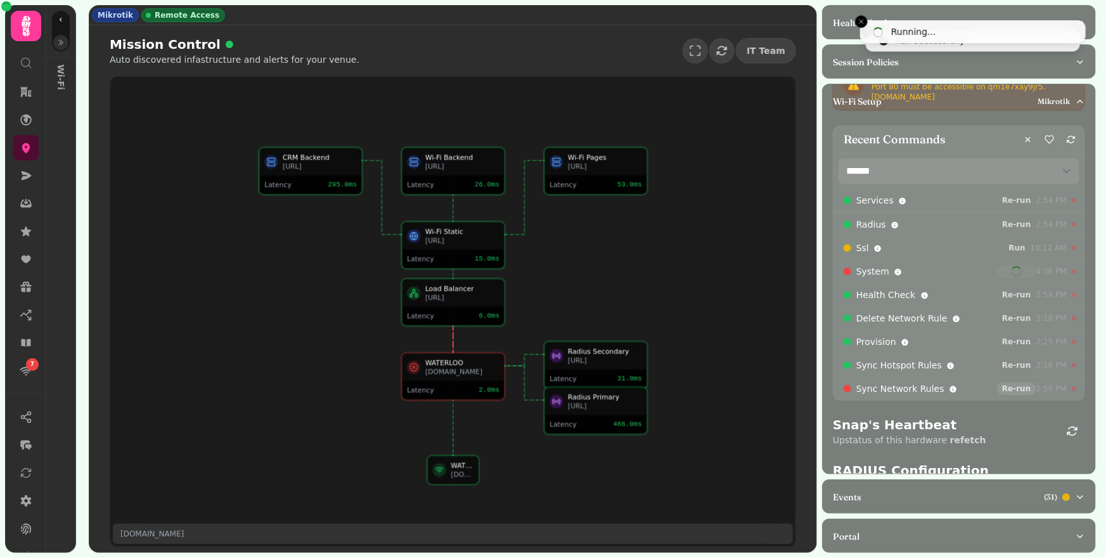
click at [1009, 389] on span "Re-run" at bounding box center [1016, 389] width 29 height 8
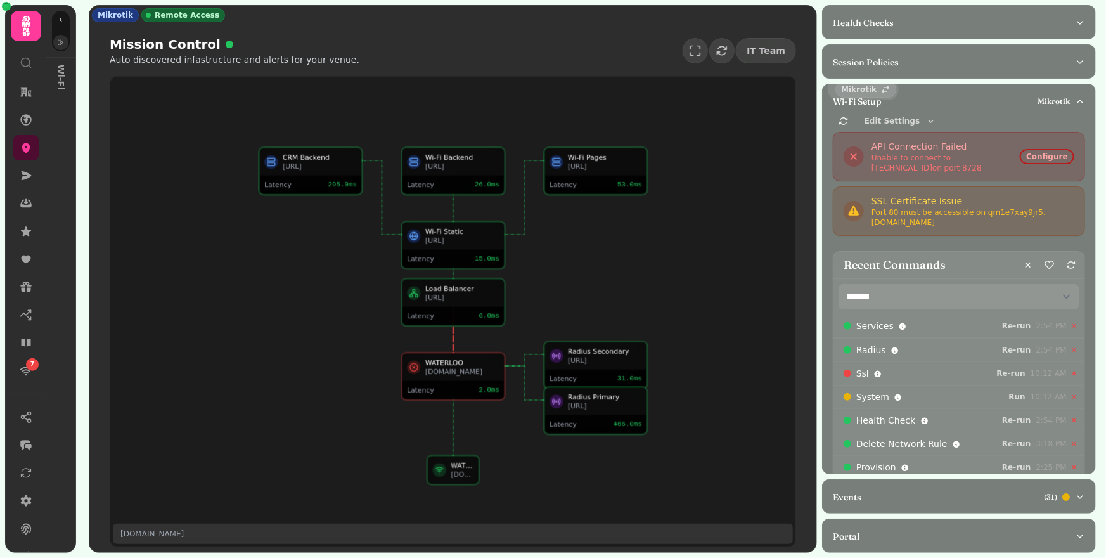
scroll to position [115, 0]
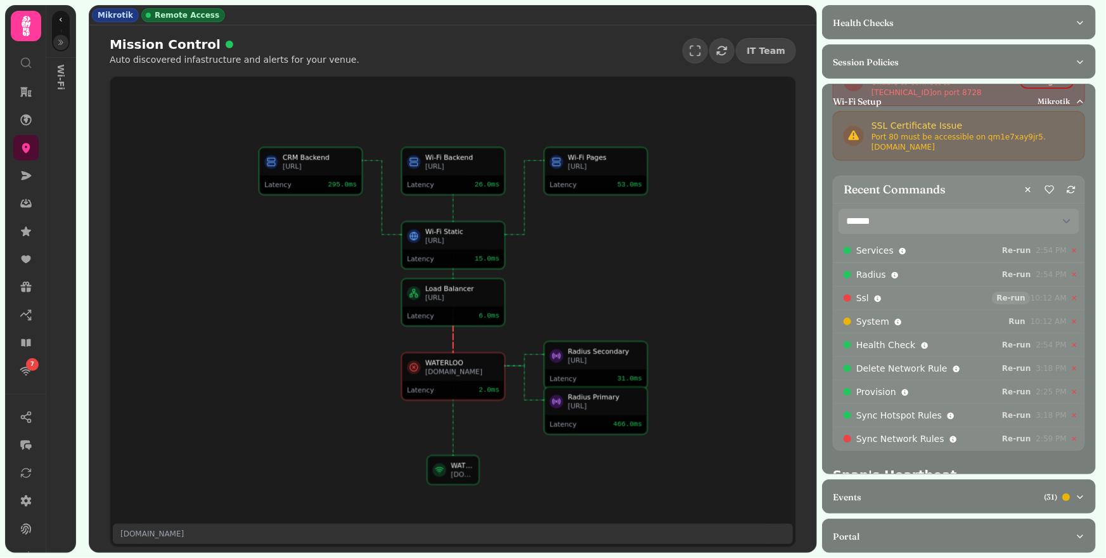
click at [999, 295] on span "Re-run" at bounding box center [1011, 298] width 29 height 8
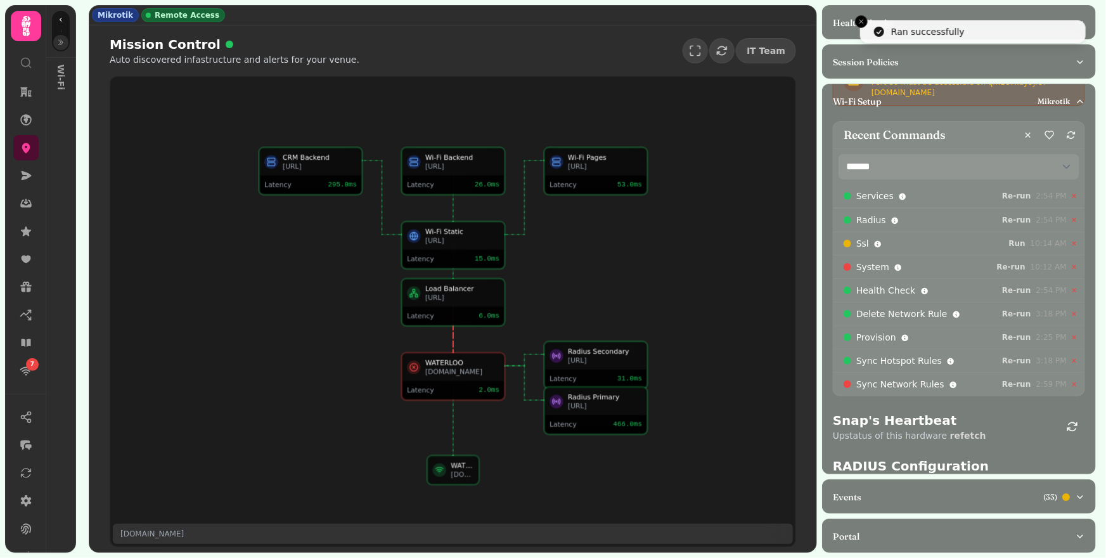
click at [1013, 440] on div "Snap's Heartbeat Upstatus of this hardware refetch" at bounding box center [959, 426] width 252 height 30
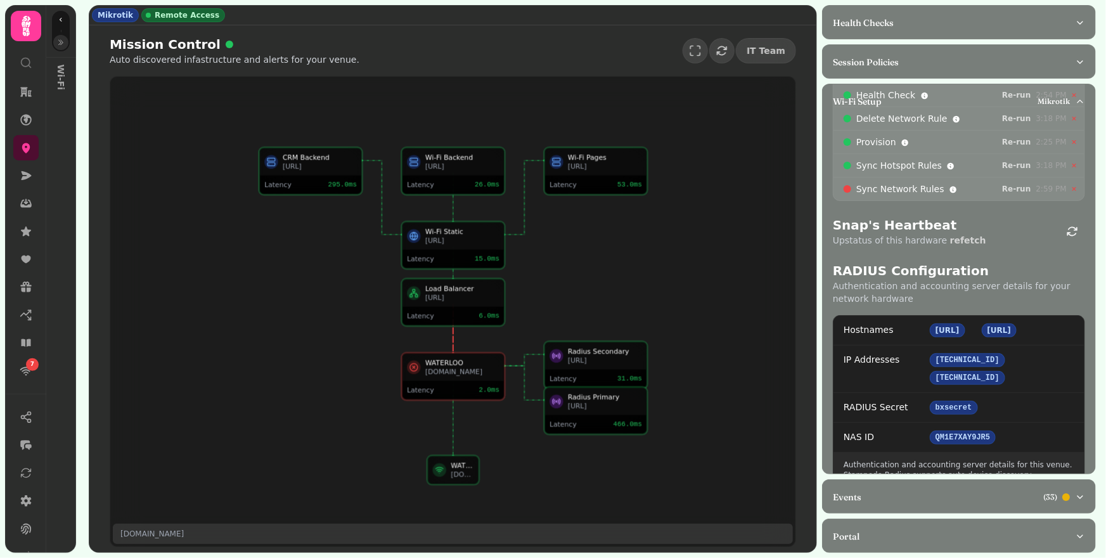
scroll to position [371, 0]
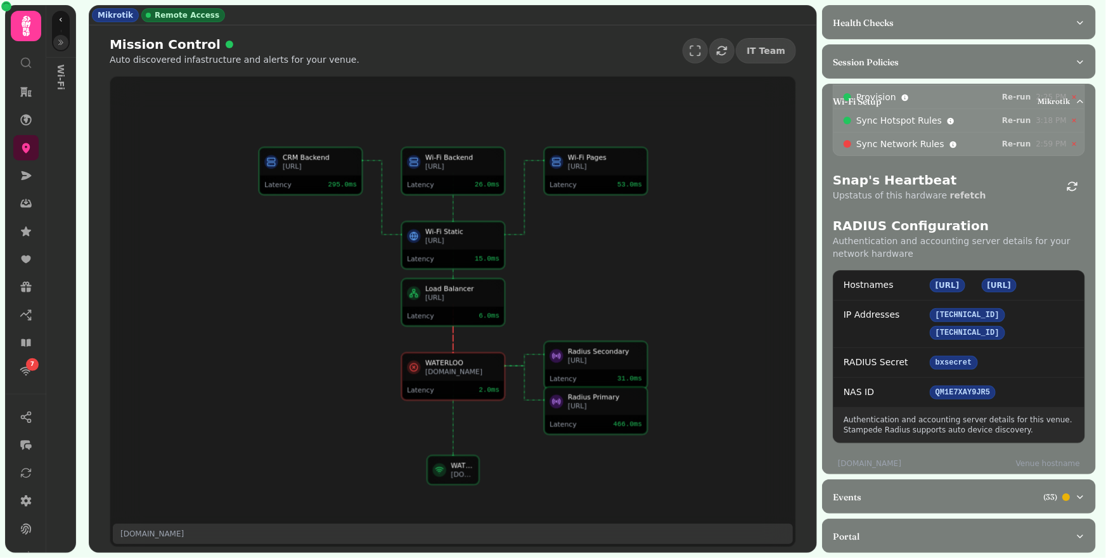
click at [841, 463] on p "qm1e7xay9jr5.simpleddns.io" at bounding box center [870, 460] width 74 height 15
drag, startPoint x: 839, startPoint y: 463, endPoint x: 955, endPoint y: 463, distance: 116.7
click at [955, 463] on div "qm1e7xay9jr5.simpleddns.io Venue hostname" at bounding box center [959, 460] width 252 height 15
copy p "qm1e7xay9jr5.simpleddns.io"
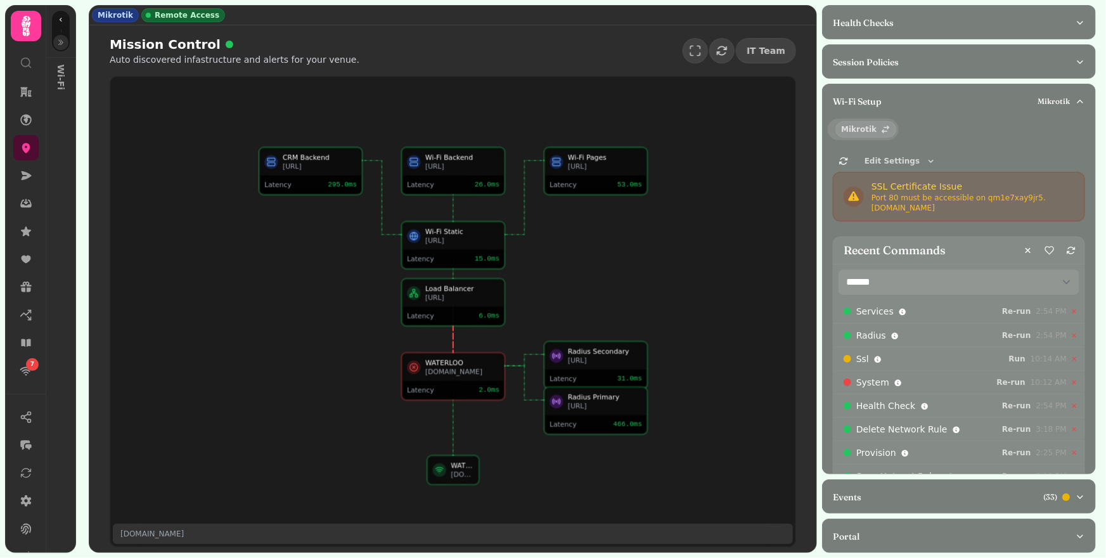
click at [918, 217] on div "SSL Certificate Issue Port 80 must be accessible on qm1e7xay9jr5 .simpleddns.io" at bounding box center [959, 196] width 252 height 49
drag, startPoint x: 982, startPoint y: 210, endPoint x: 873, endPoint y: 210, distance: 109.0
click at [873, 210] on div "Port 80 must be accessible on qm1e7xay9jr5 .simpleddns.io" at bounding box center [973, 203] width 203 height 20
click at [964, 213] on div "SSL Certificate Issue Port 80 must be accessible on qm1e7xay9jr5 .simpleddns.io" at bounding box center [959, 196] width 252 height 49
drag, startPoint x: 983, startPoint y: 208, endPoint x: 872, endPoint y: 209, distance: 110.3
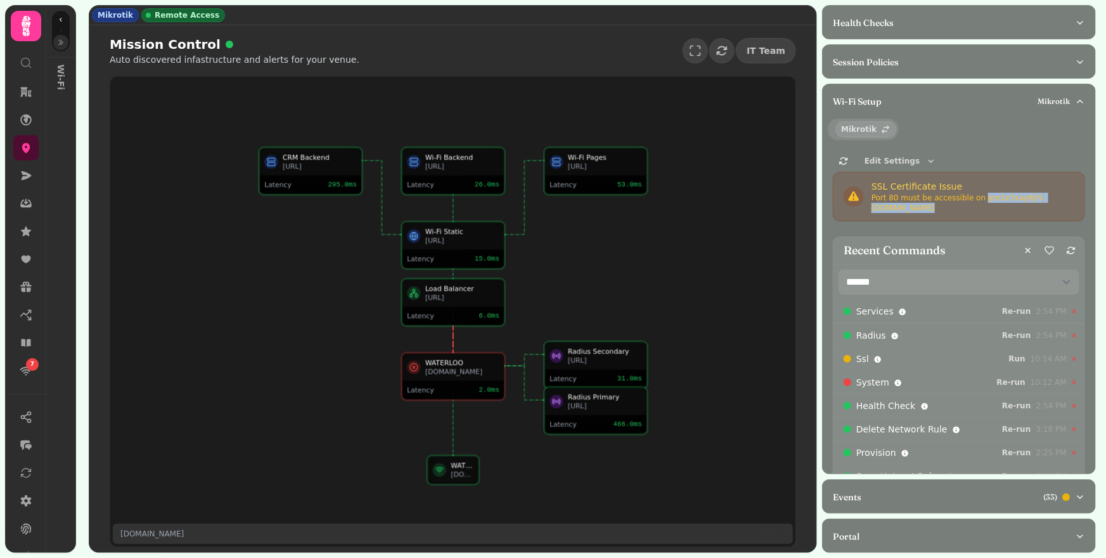
click at [872, 209] on div "Port 80 must be accessible on qm1e7xay9jr5 .simpleddns.io" at bounding box center [973, 203] width 203 height 20
click at [873, 209] on div "Port 80 must be accessible on qm1e7xay9jr5 .simpleddns.io" at bounding box center [973, 203] width 203 height 20
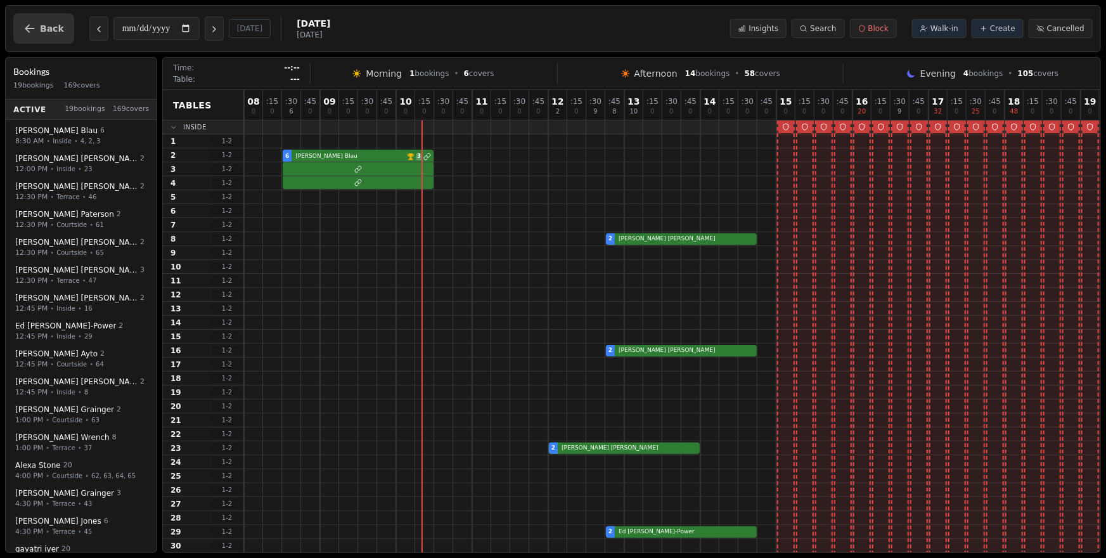
click at [22, 30] on button "Back" at bounding box center [43, 28] width 61 height 30
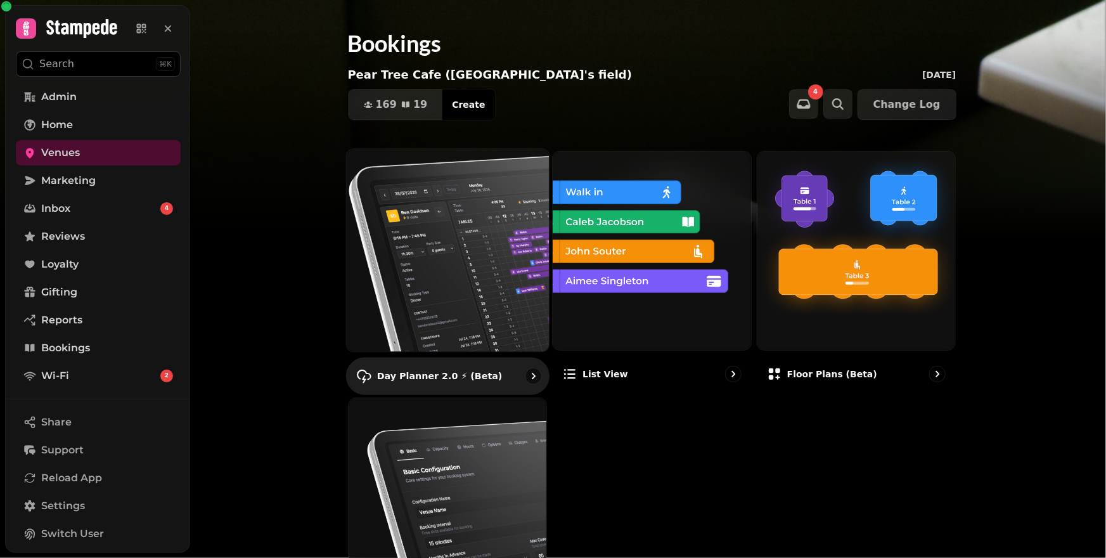
scroll to position [120, 0]
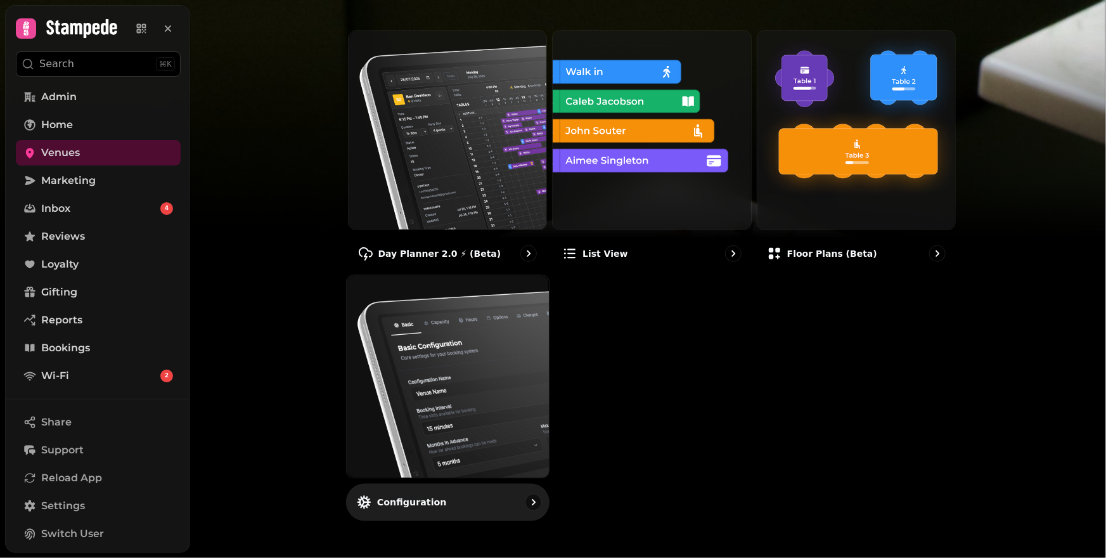
click at [469, 460] on img at bounding box center [447, 376] width 223 height 223
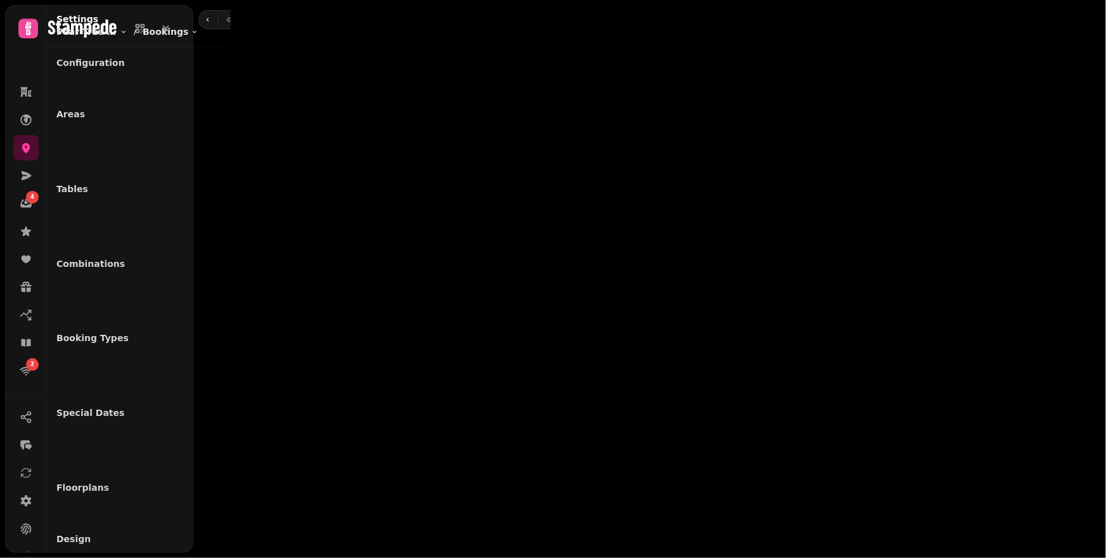
select select "**********"
select select "*"
select select "**"
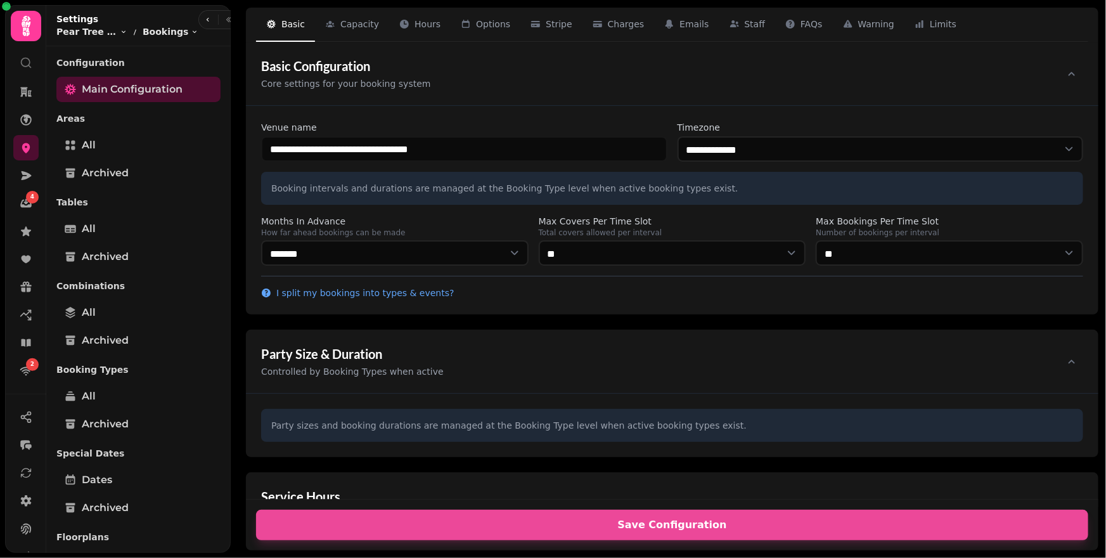
select select "**********"
click at [375, 22] on span "Capacity" at bounding box center [359, 24] width 39 height 13
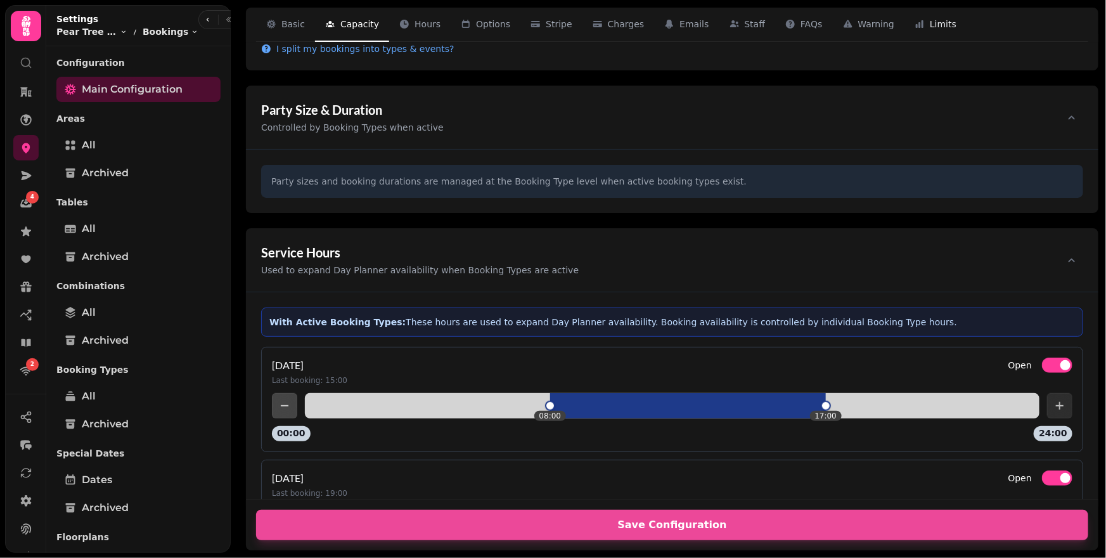
click at [915, 21] on div "Limits 11" at bounding box center [936, 24] width 42 height 13
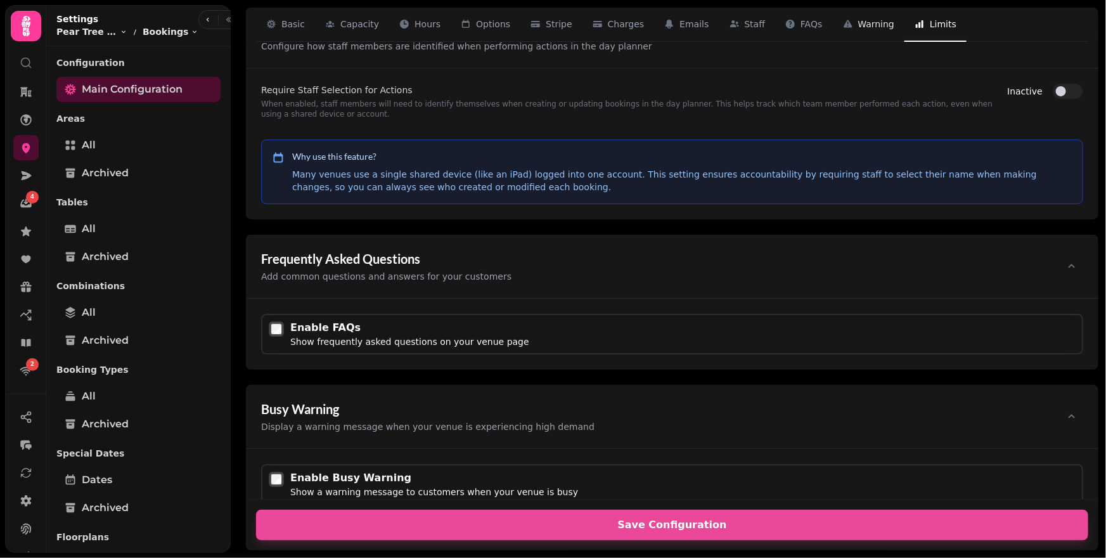
scroll to position [2593, 0]
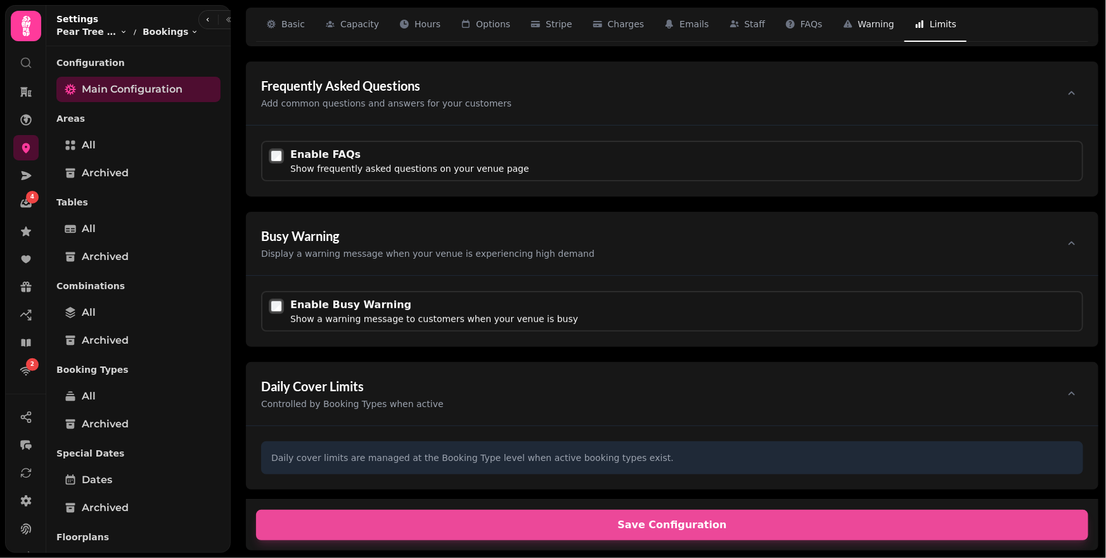
click at [864, 22] on span "Warning" at bounding box center [876, 24] width 37 height 13
click at [609, 29] on span "Charges" at bounding box center [626, 24] width 37 height 13
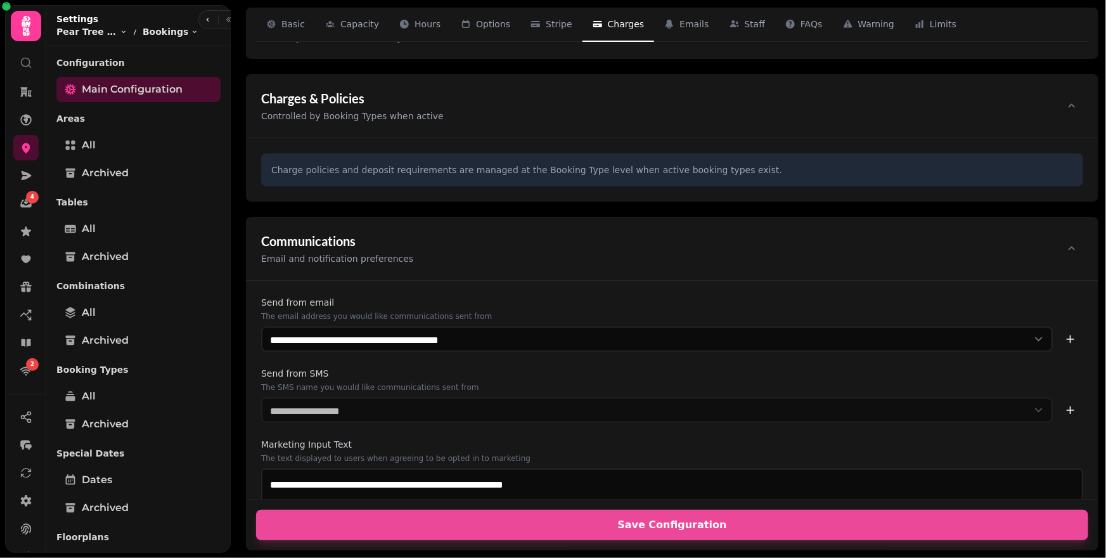
scroll to position [1788, 0]
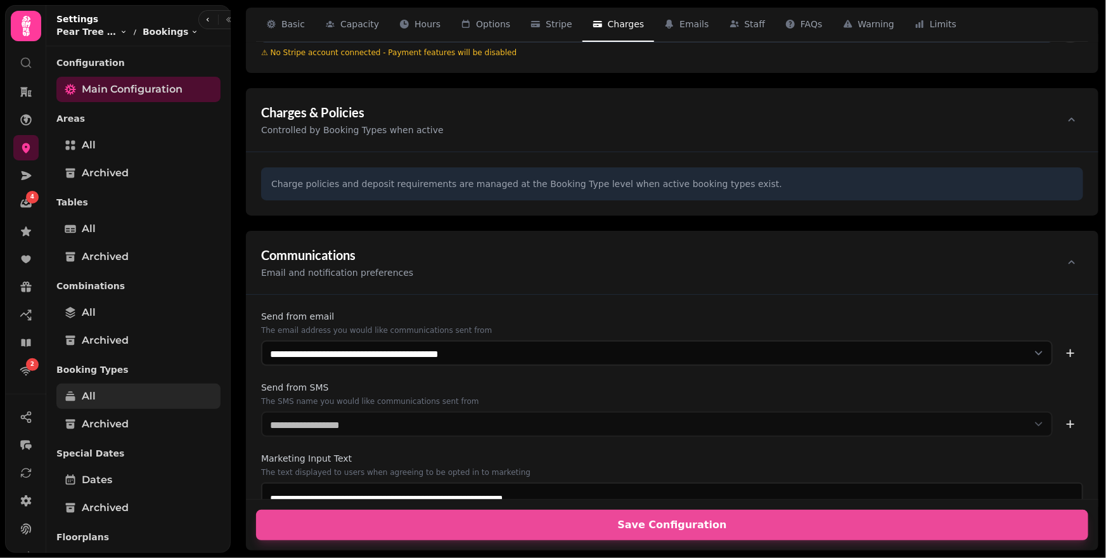
click at [115, 396] on link "All" at bounding box center [138, 396] width 164 height 25
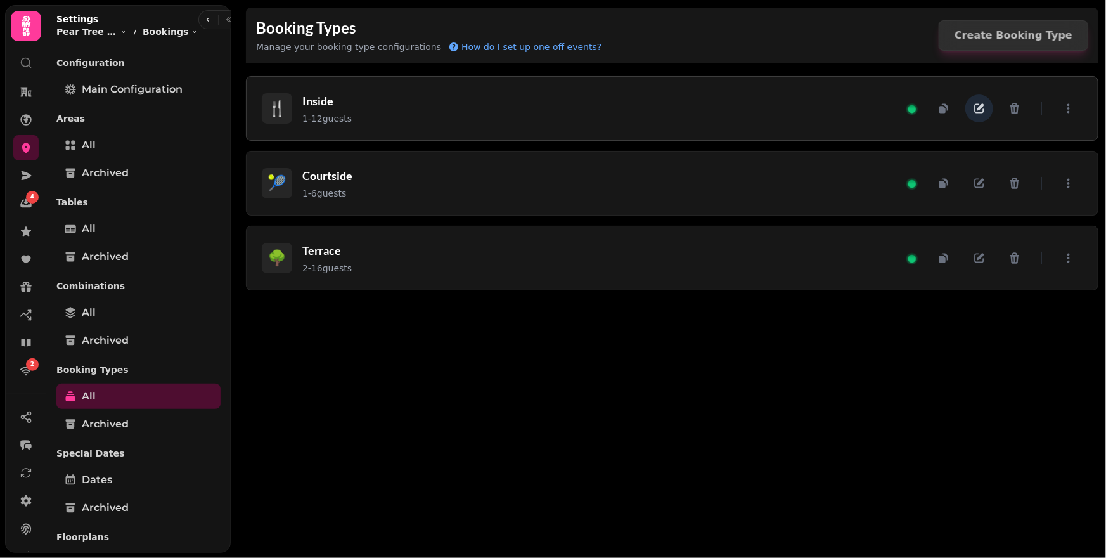
click at [985, 108] on icon "button" at bounding box center [979, 108] width 13 height 13
select select "**"
select select "****"
select select "*****"
select select "**"
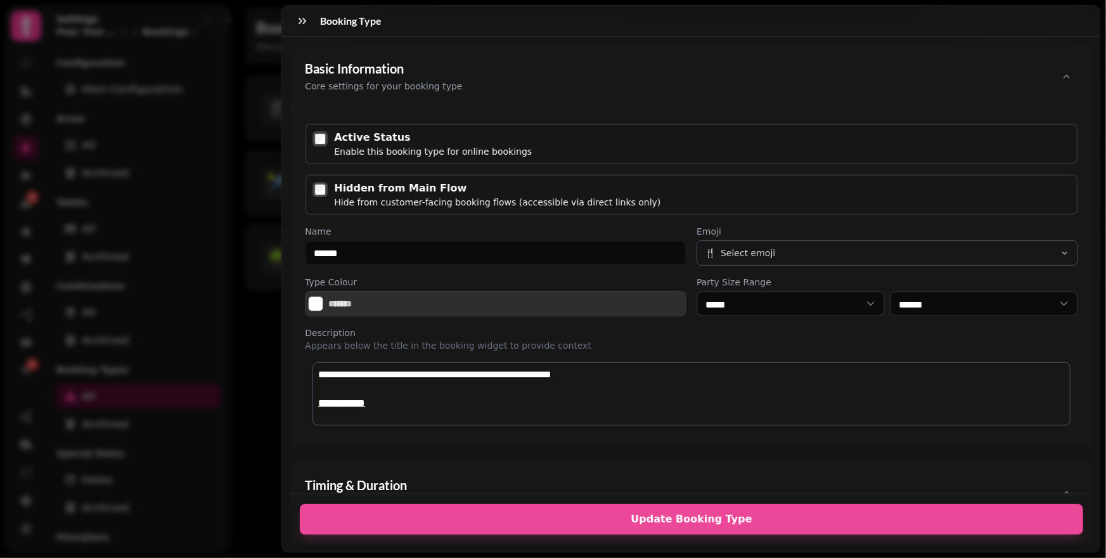
click at [254, 74] on div "Booking Type Basic Information Core settings for your booking type Active Statu…" at bounding box center [553, 289] width 1106 height 538
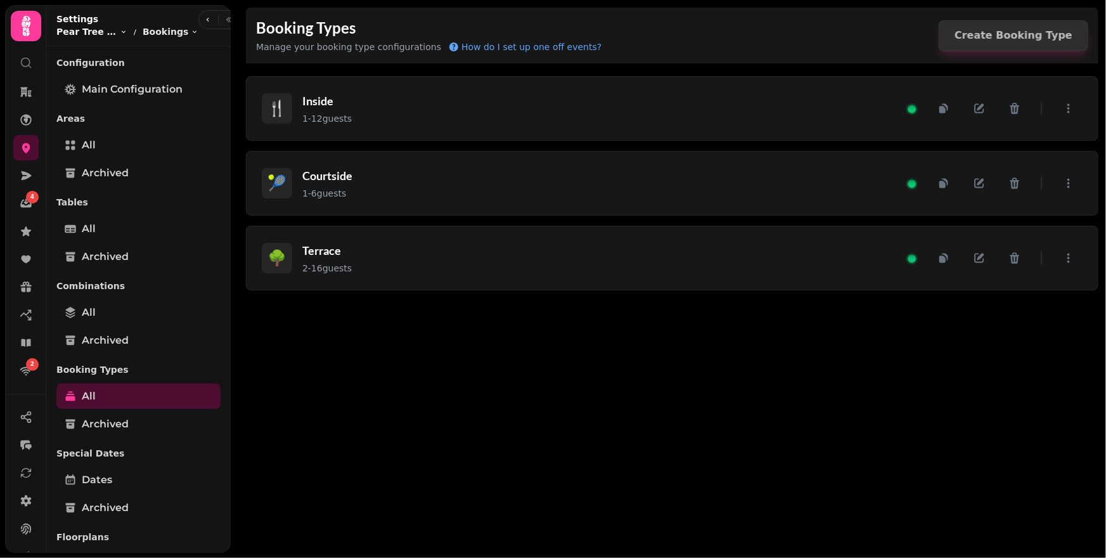
click at [96, 37] on html "4 2 Booking Types Manage your booking type configurations How do I set up one o…" at bounding box center [553, 279] width 1106 height 558
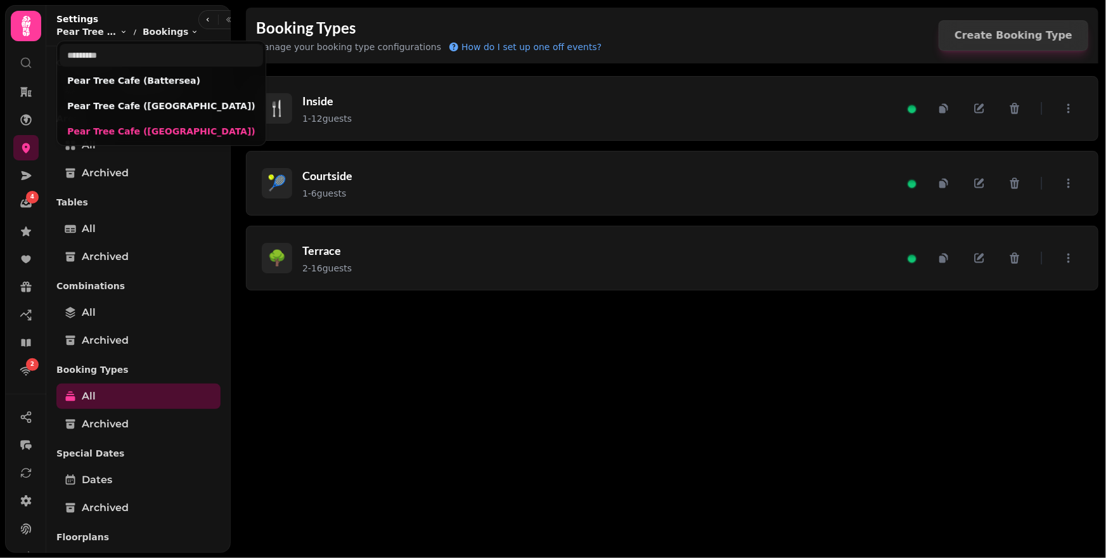
click at [96, 36] on html "4 2 Booking Types Manage your booking type configurations How do I set up one o…" at bounding box center [553, 279] width 1106 height 558
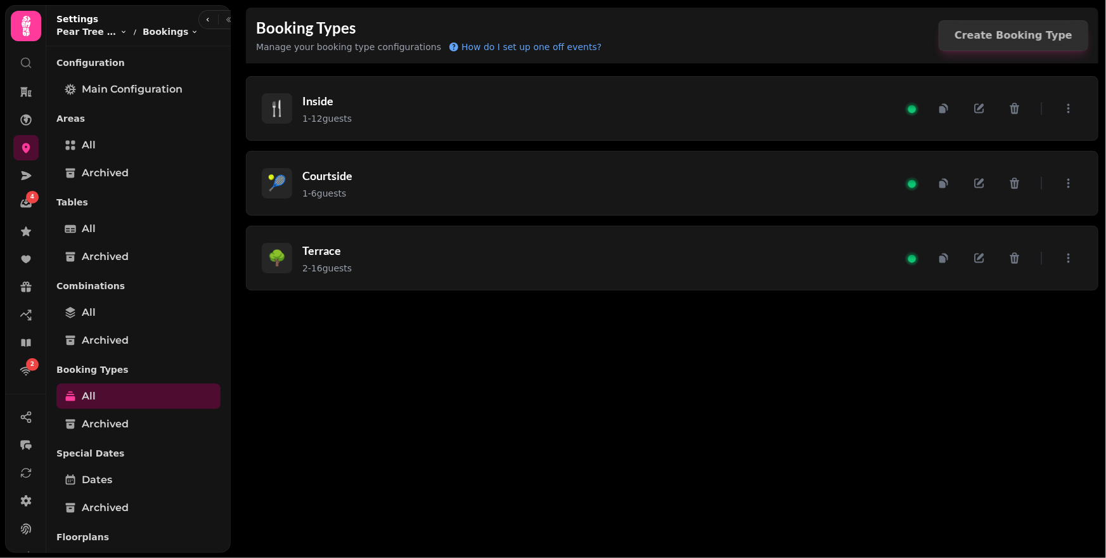
click at [396, 377] on div "🍴 Inside 1 - 12 guests 🎾 Courtside 1 - 6 guests 🌳 Terrace 2 - 16 guests" at bounding box center [672, 307] width 868 height 502
click at [119, 101] on div "Main Configuration" at bounding box center [138, 89] width 164 height 25
click at [120, 96] on span "Main Configuration" at bounding box center [132, 89] width 101 height 15
select select "**********"
select select "*"
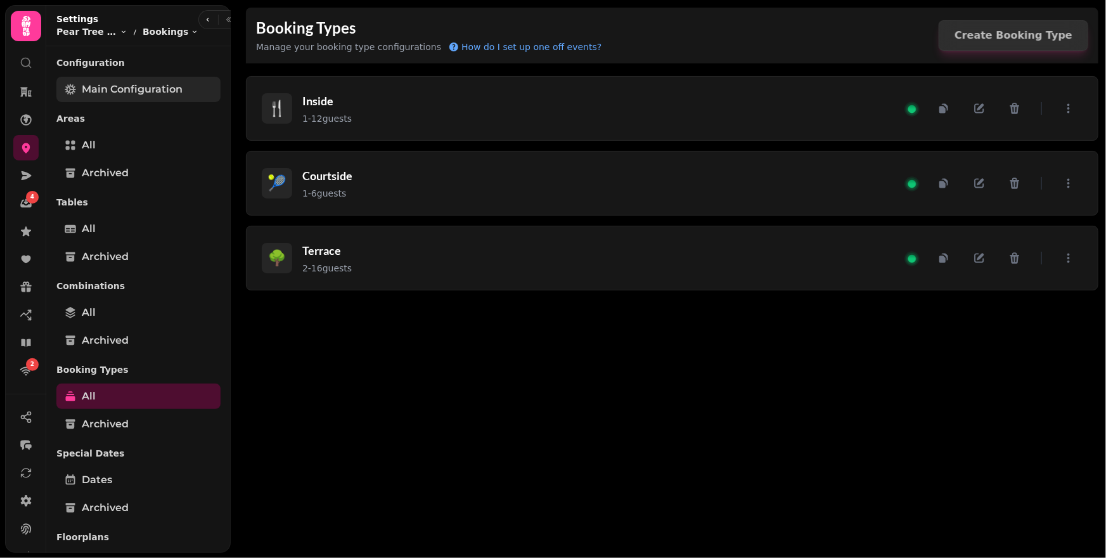
select select "**"
select select "**********"
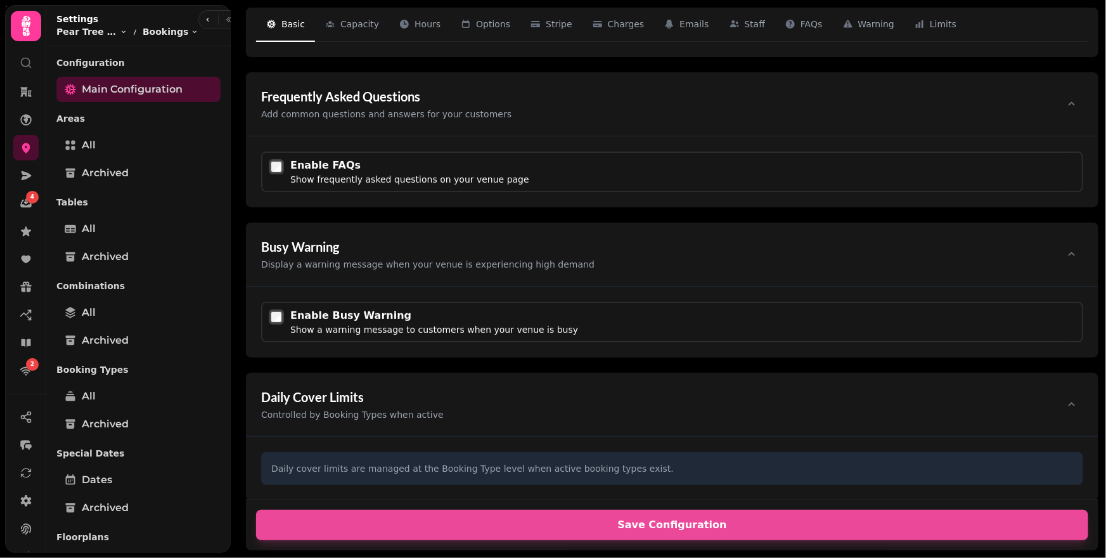
scroll to position [2593, 0]
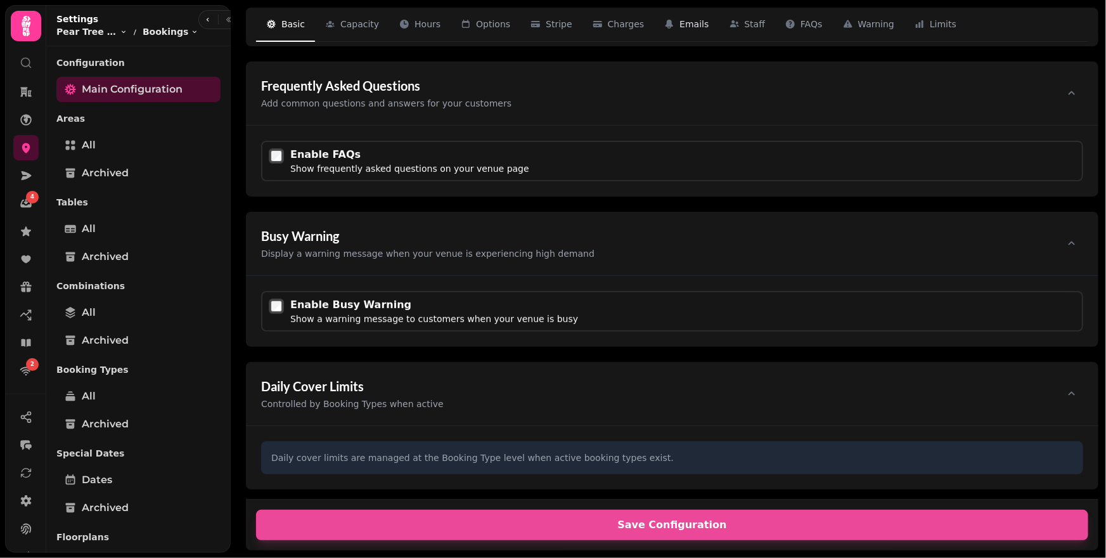
click at [680, 29] on span "Emails" at bounding box center [694, 24] width 29 height 13
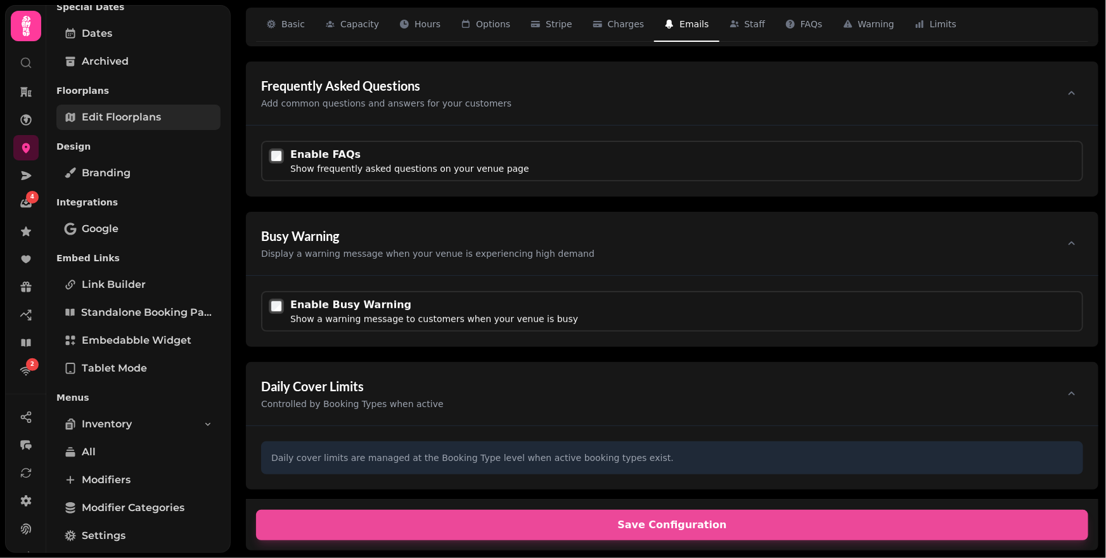
scroll to position [467, 0]
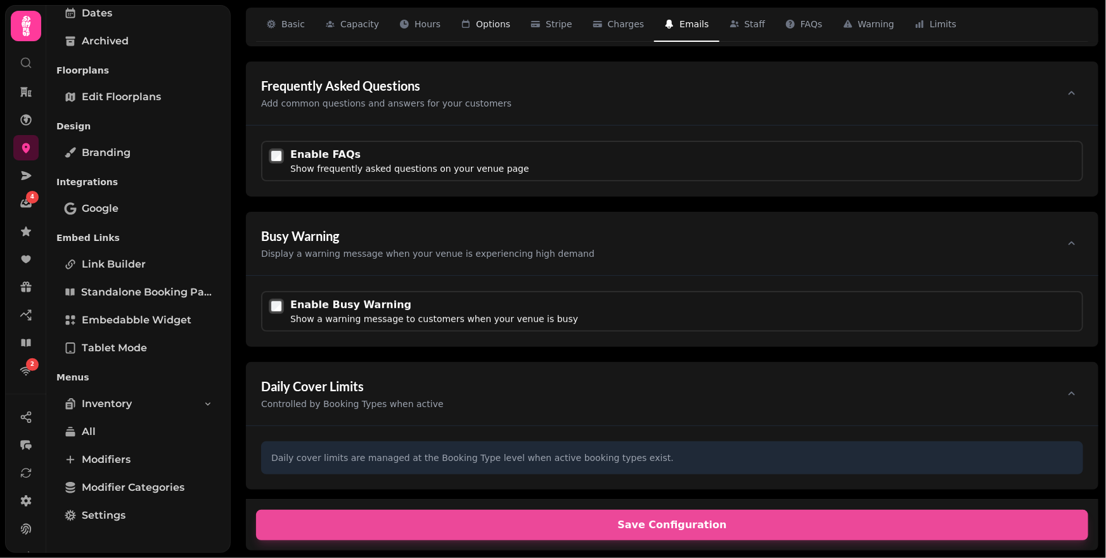
click at [486, 16] on button "Options 4" at bounding box center [486, 25] width 70 height 34
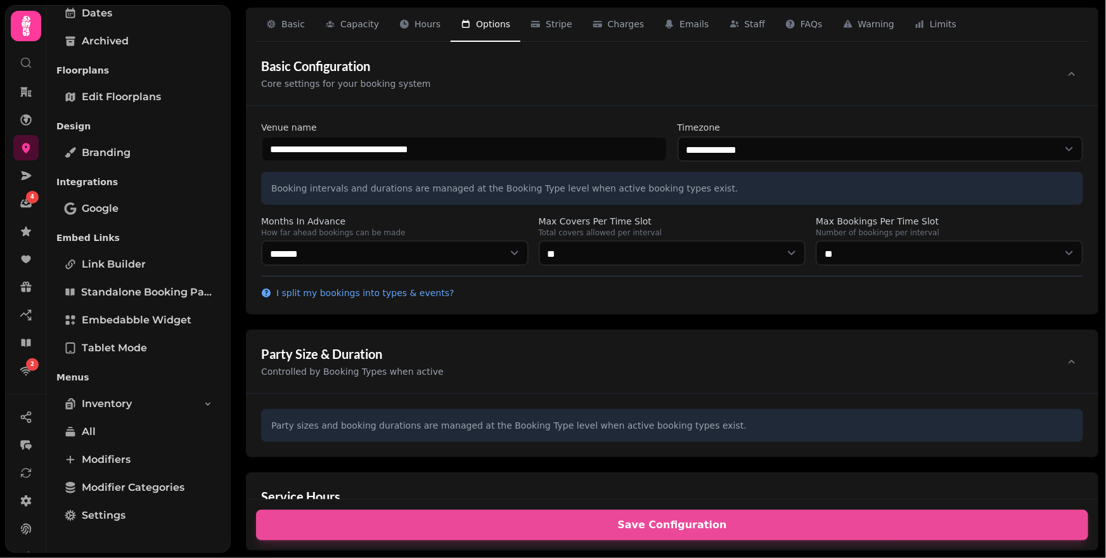
scroll to position [0, 0]
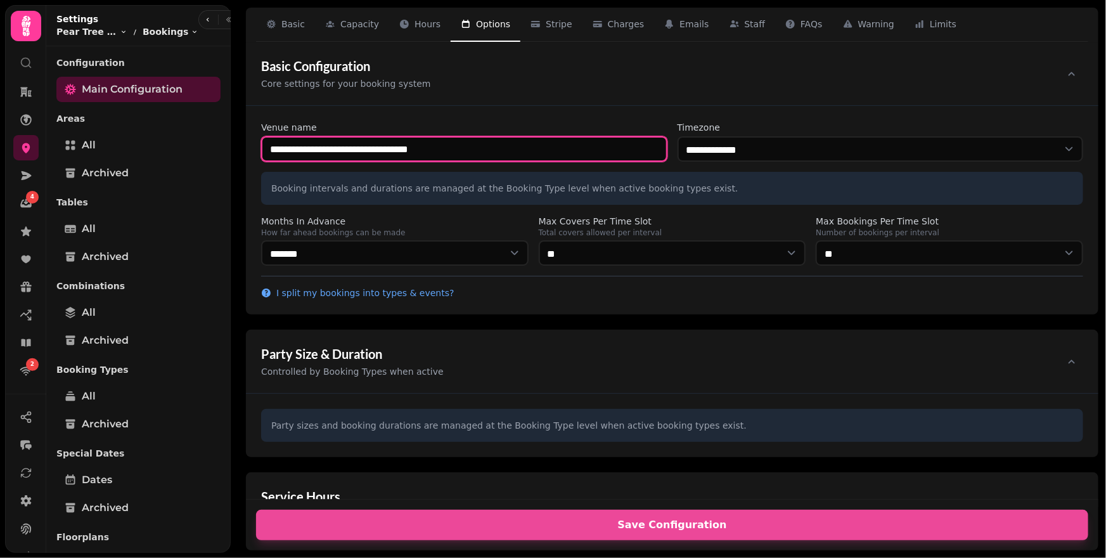
click at [542, 152] on input "**********" at bounding box center [464, 148] width 406 height 25
drag, startPoint x: 425, startPoint y: 149, endPoint x: 403, endPoint y: 147, distance: 21.6
click at [403, 147] on input "**********" at bounding box center [464, 148] width 406 height 25
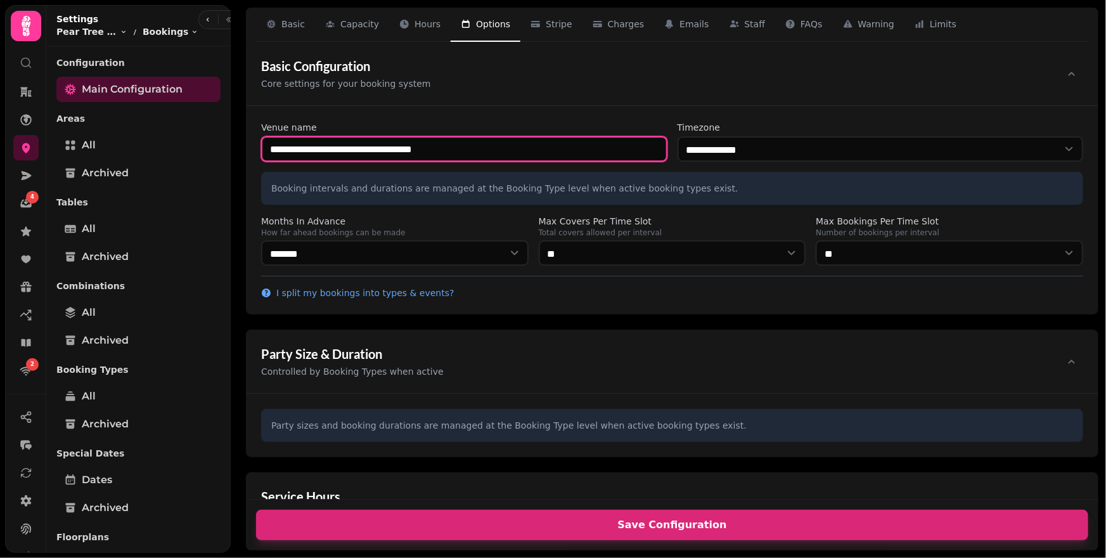
type input "**********"
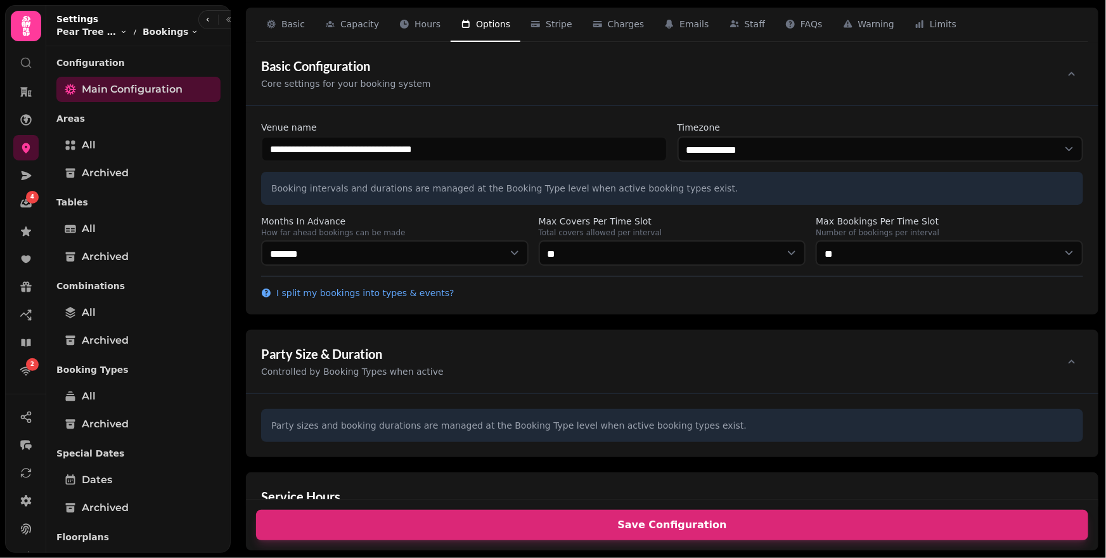
click at [642, 520] on span "Save Configuration" at bounding box center [672, 525] width 802 height 10
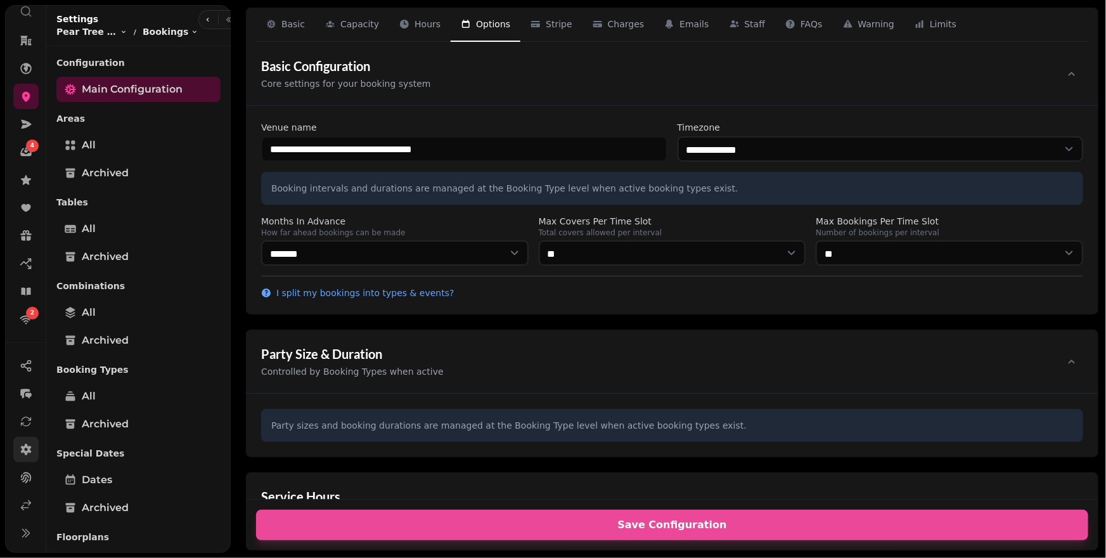
scroll to position [85, 0]
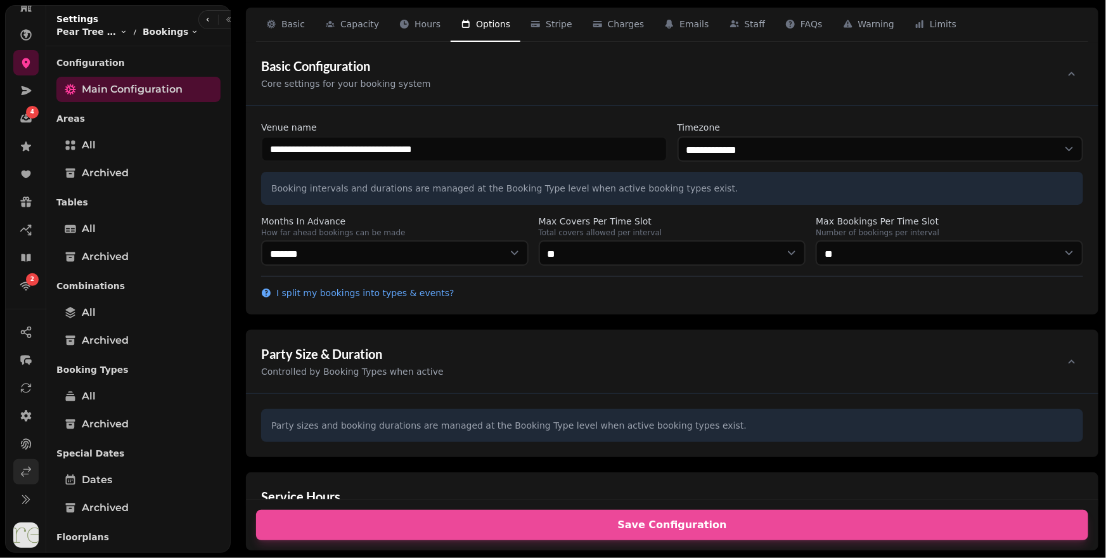
click at [27, 468] on icon at bounding box center [26, 471] width 13 height 13
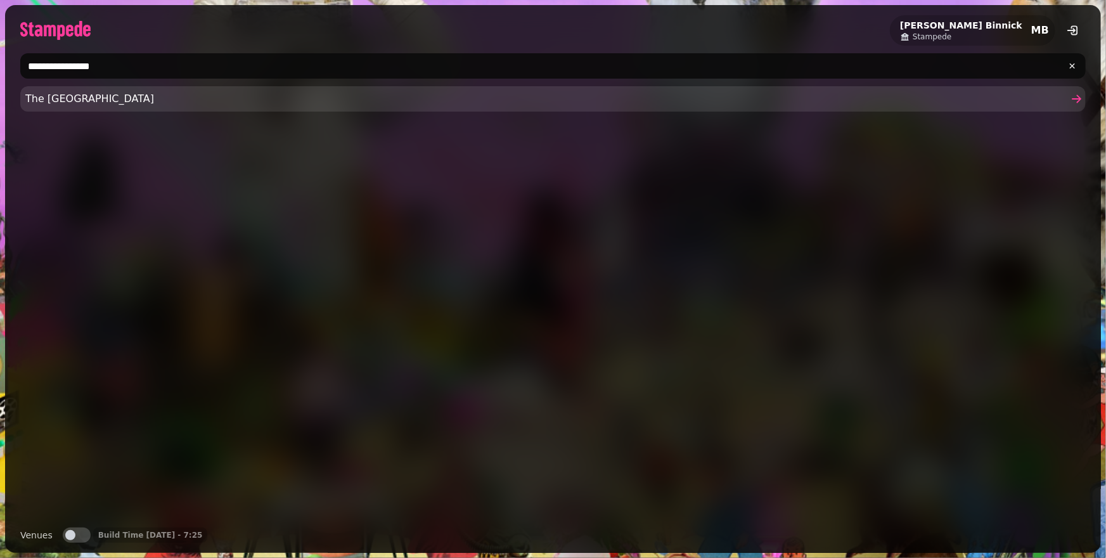
type input "**********"
click at [161, 94] on span "The Garden of Easton" at bounding box center [546, 98] width 1043 height 15
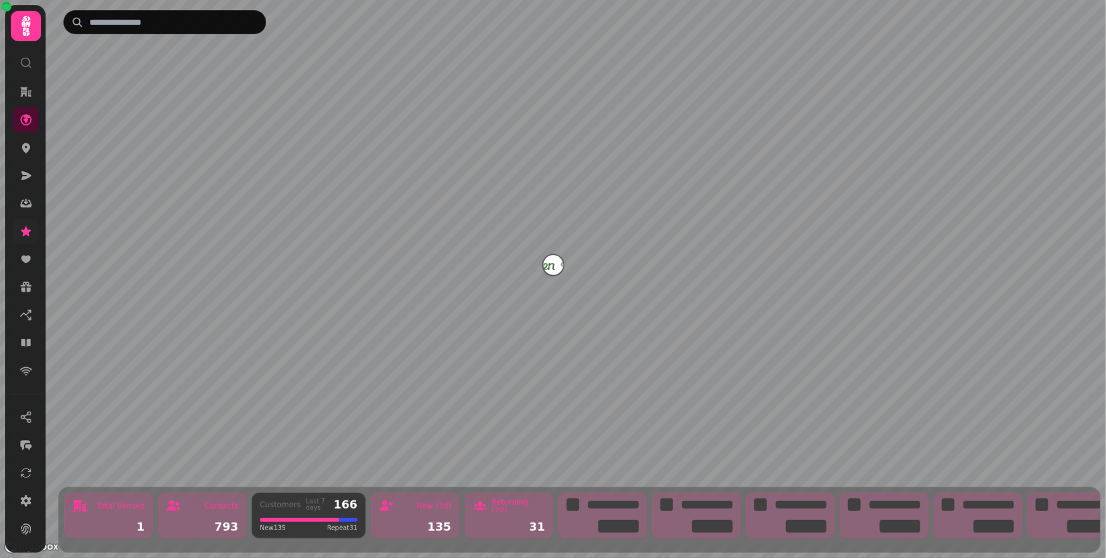
click at [16, 229] on link at bounding box center [25, 231] width 25 height 25
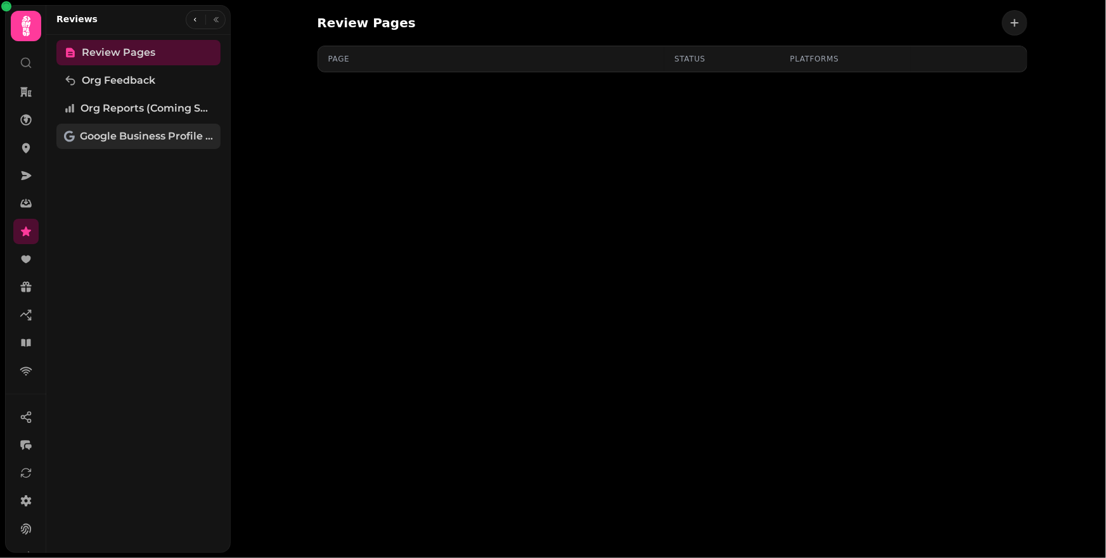
click at [141, 132] on span "Google Business Profile (Beta)" at bounding box center [146, 136] width 133 height 15
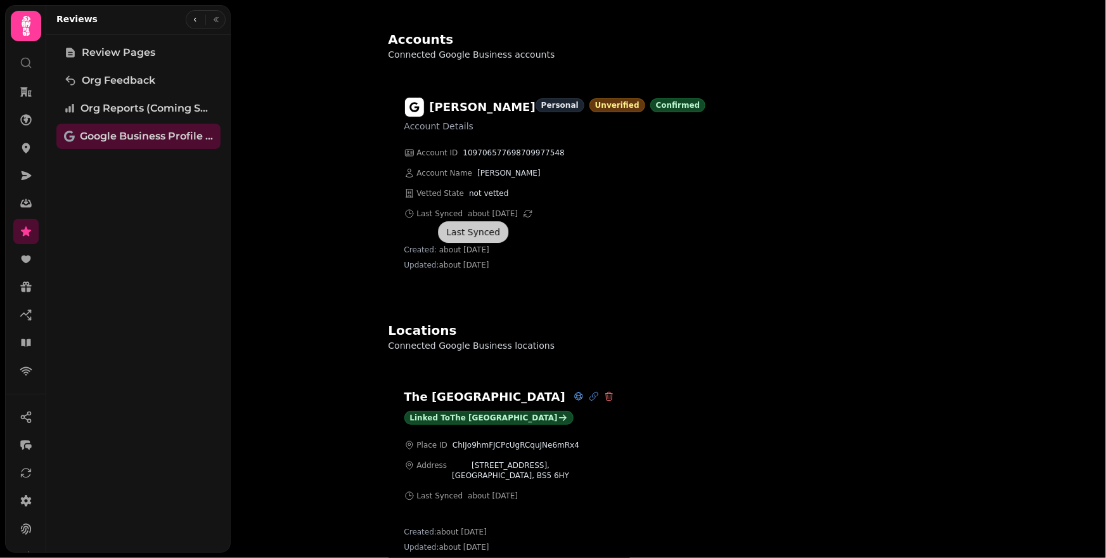
click at [533, 212] on icon "button" at bounding box center [528, 214] width 10 height 10
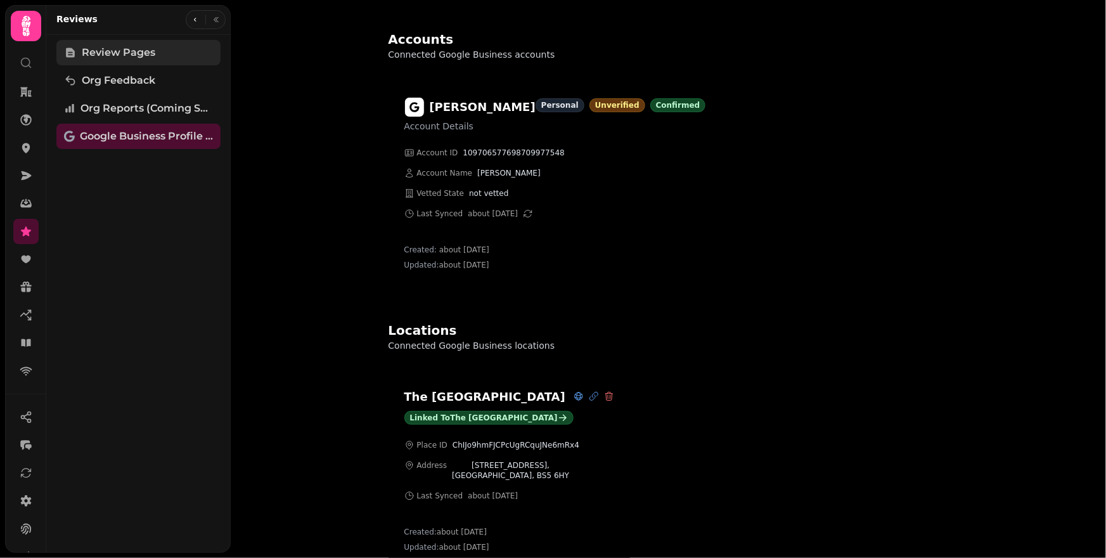
click at [129, 61] on link "Review Pages" at bounding box center [138, 52] width 164 height 25
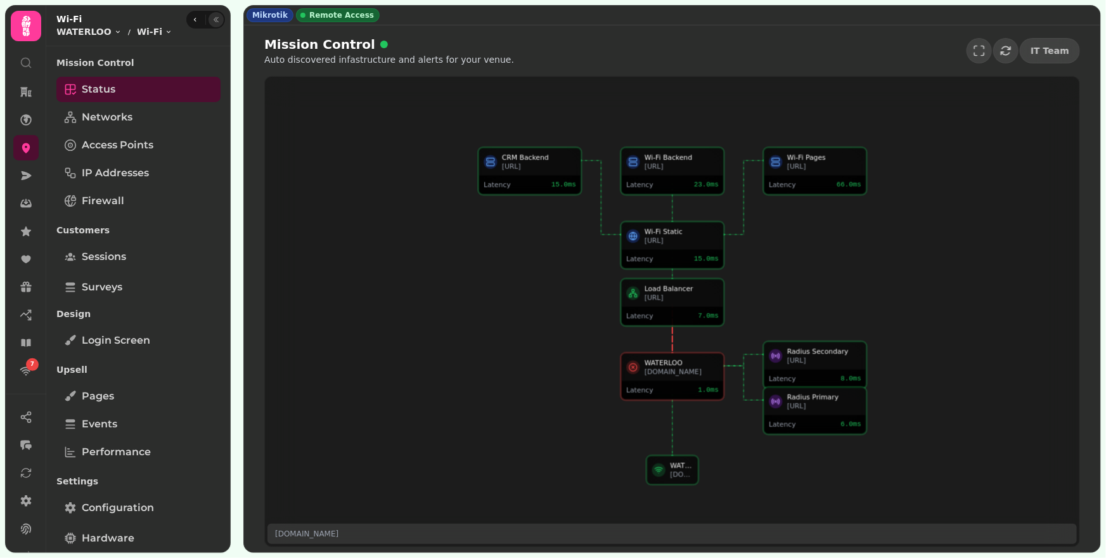
click at [212, 16] on icon "button" at bounding box center [216, 20] width 8 height 8
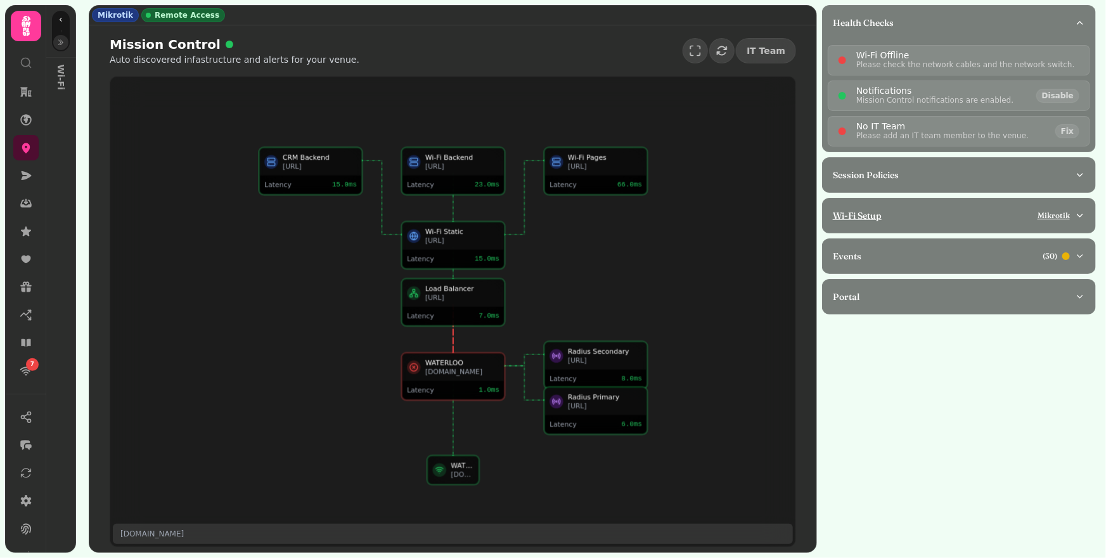
click at [993, 224] on button "Wi-Fi Setup Mikrotik" at bounding box center [959, 215] width 273 height 34
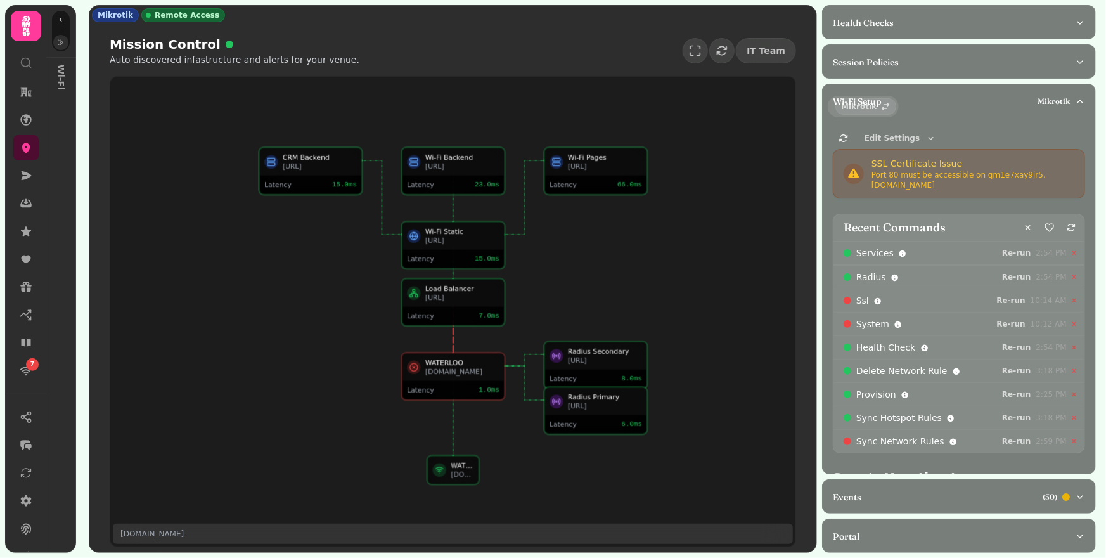
select select "**"
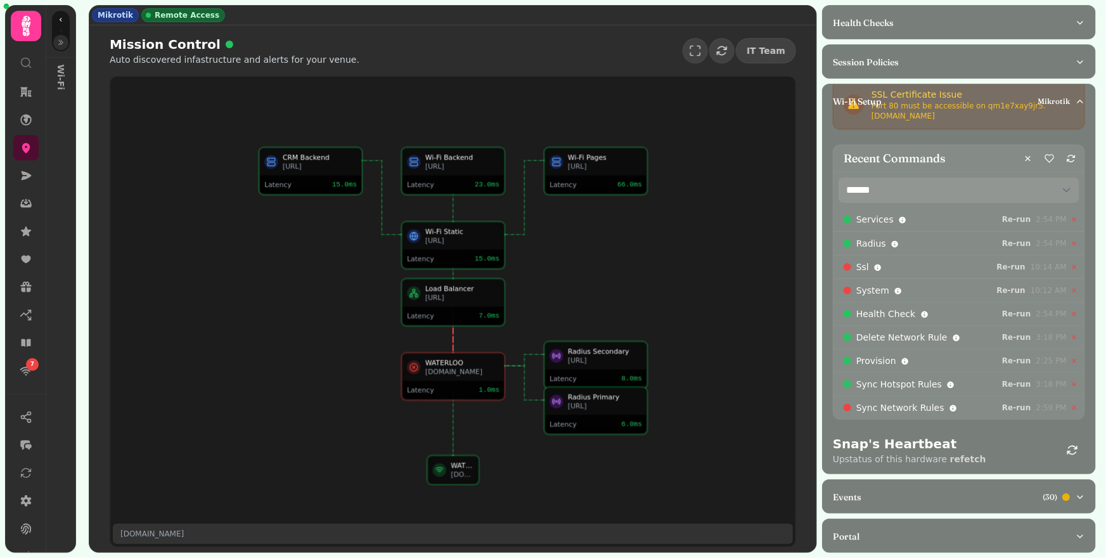
scroll to position [108, 0]
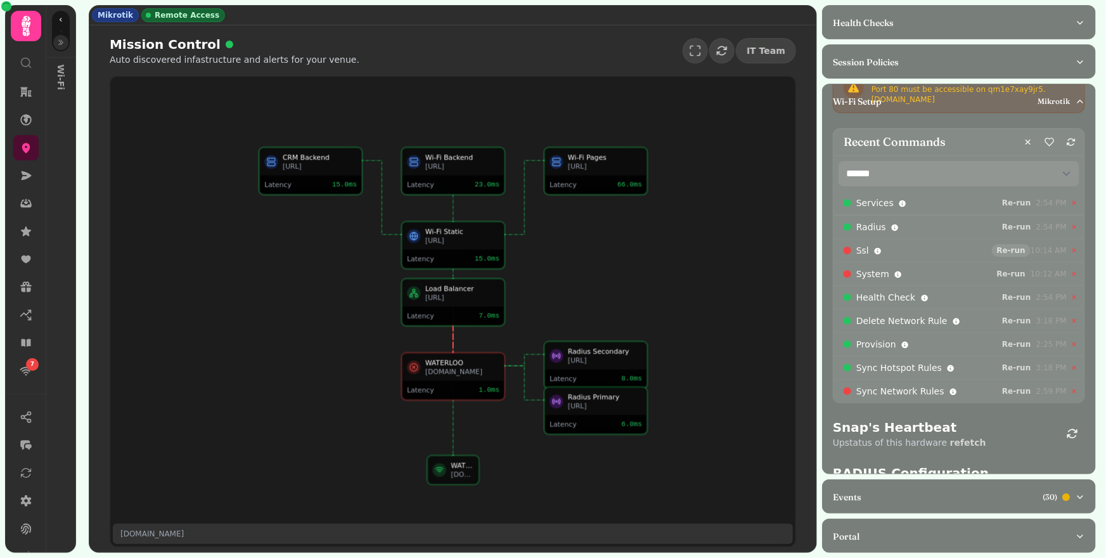
click at [1011, 248] on span "Re-run" at bounding box center [1011, 251] width 29 height 8
click at [1011, 275] on span "Re-run" at bounding box center [1011, 274] width 29 height 8
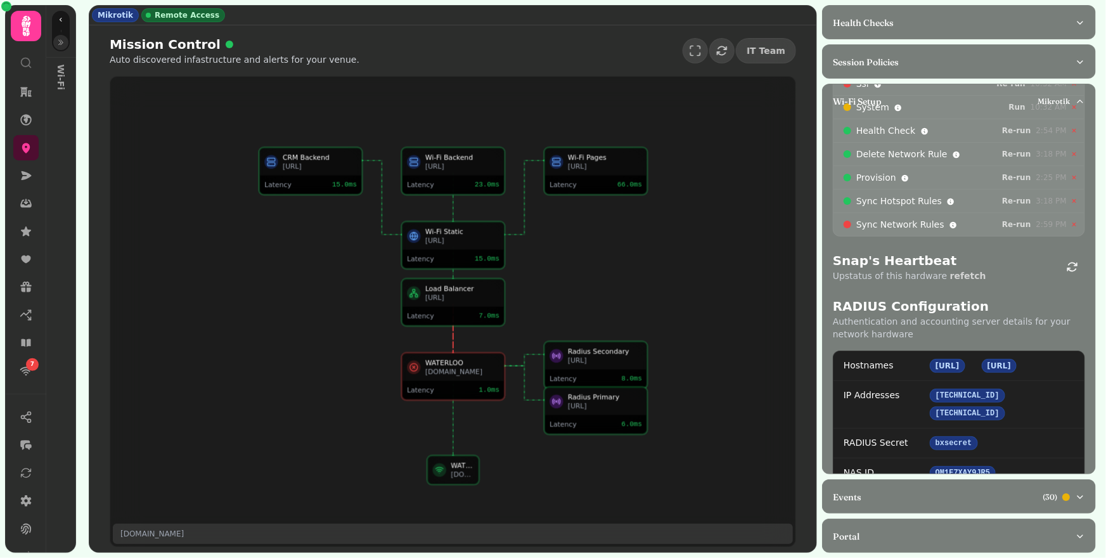
scroll to position [330, 0]
click at [1066, 266] on icon "button" at bounding box center [1072, 266] width 13 height 13
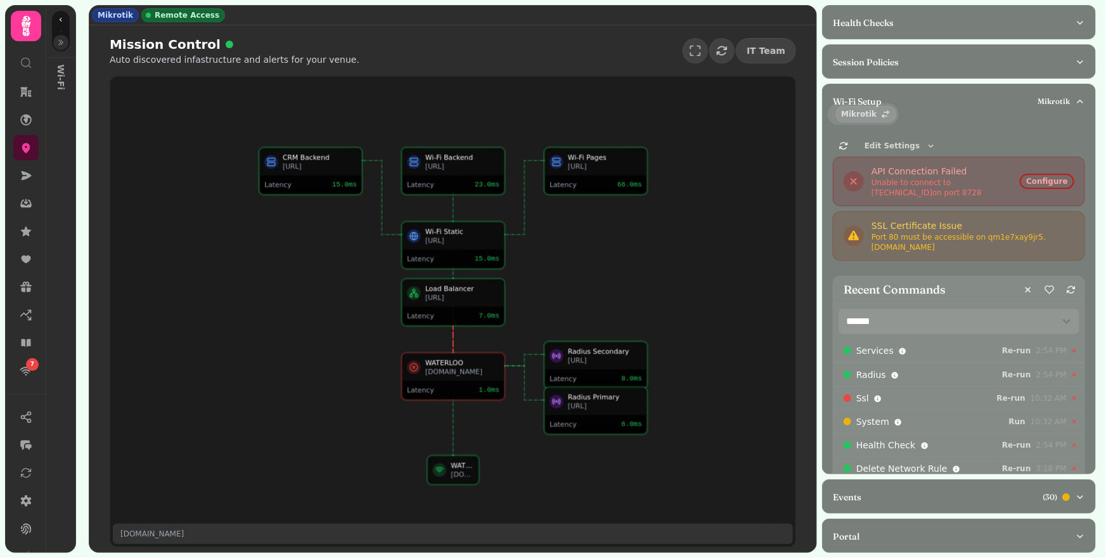
scroll to position [10, 0]
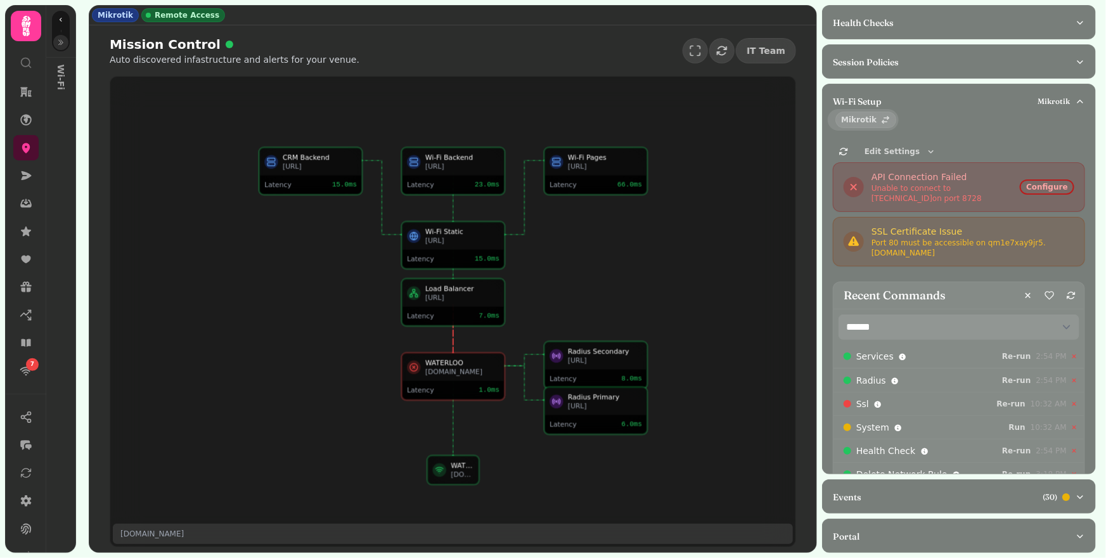
click at [1038, 247] on div "Port 80 must be accessible on qm1e7xay9jr5 .simpleddns.io" at bounding box center [973, 248] width 203 height 20
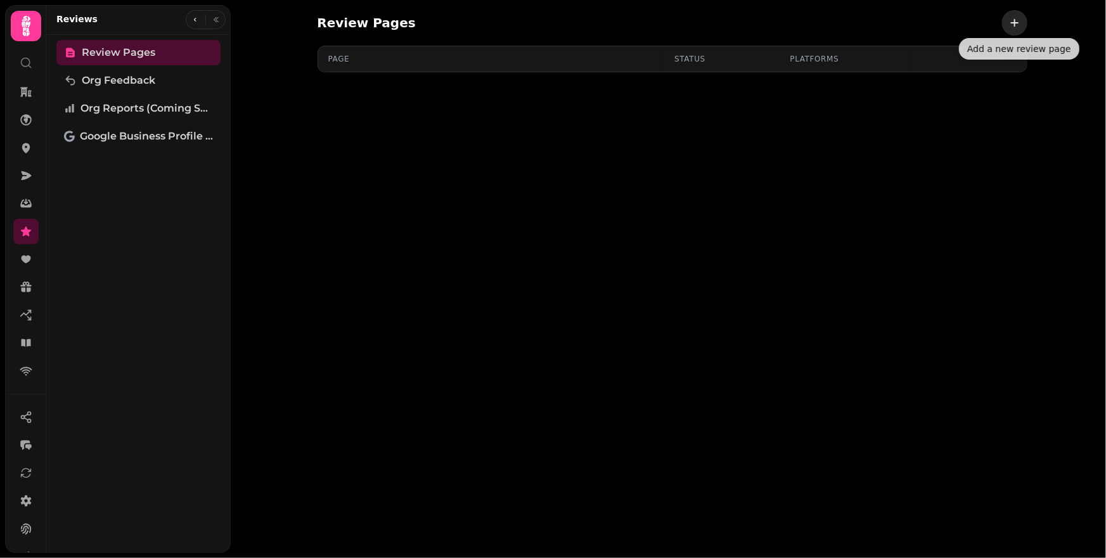
click at [1013, 30] on button "button" at bounding box center [1014, 22] width 25 height 25
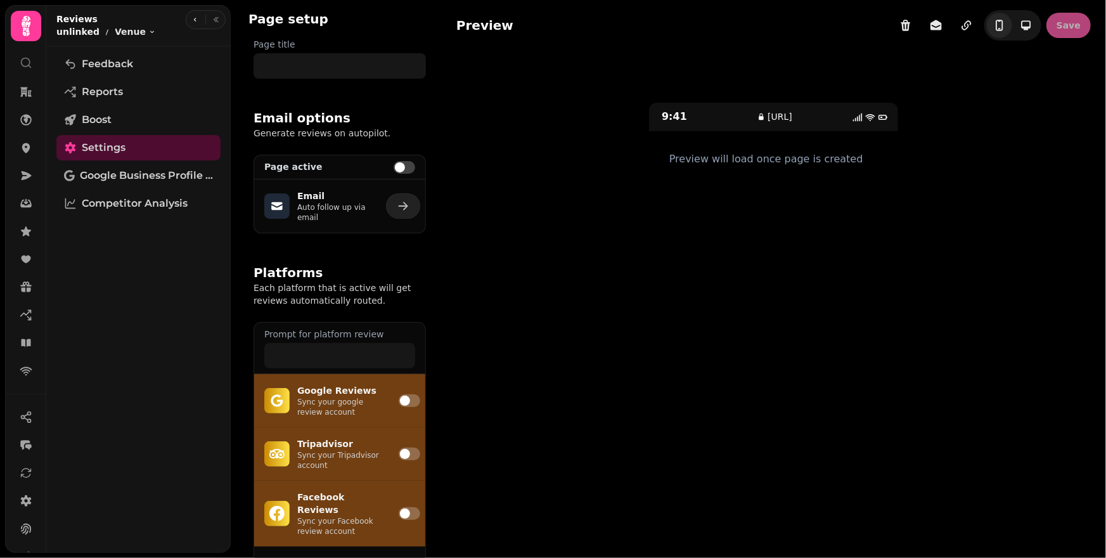
click at [79, 35] on p "unlinked" at bounding box center [77, 31] width 43 height 13
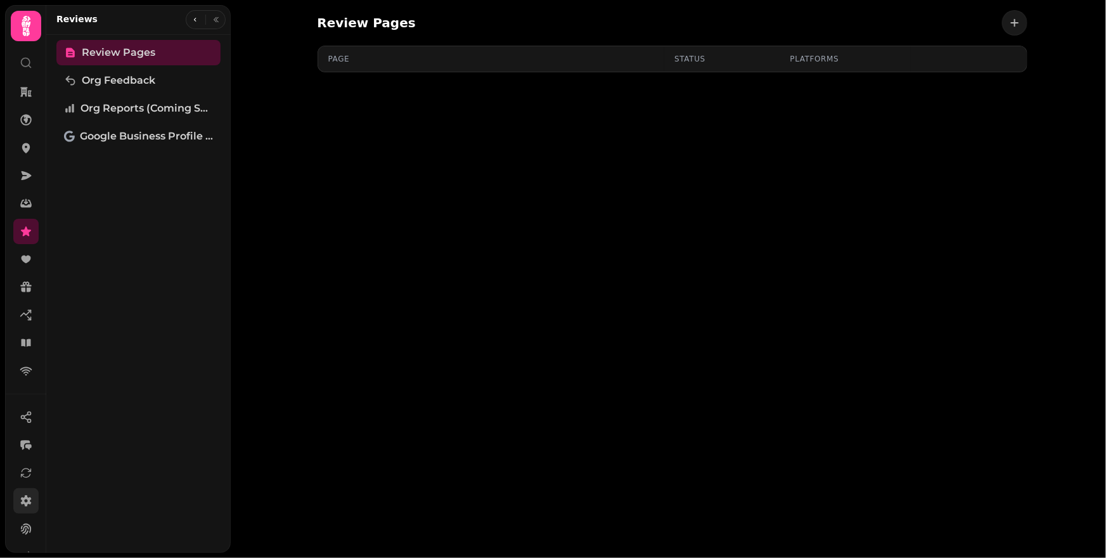
click at [20, 495] on icon at bounding box center [26, 501] width 13 height 13
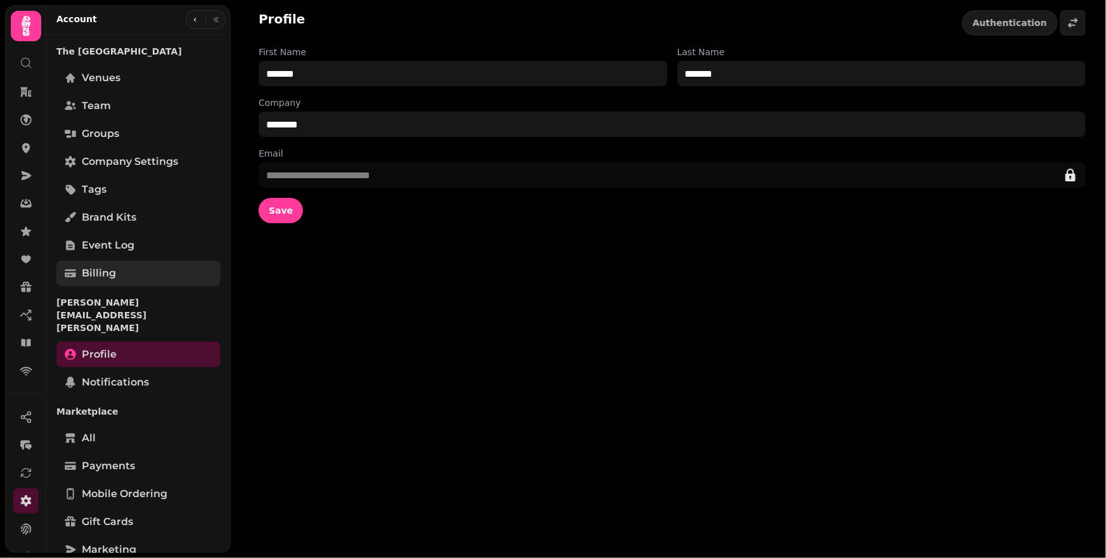
click at [117, 280] on link "Billing" at bounding box center [138, 273] width 164 height 25
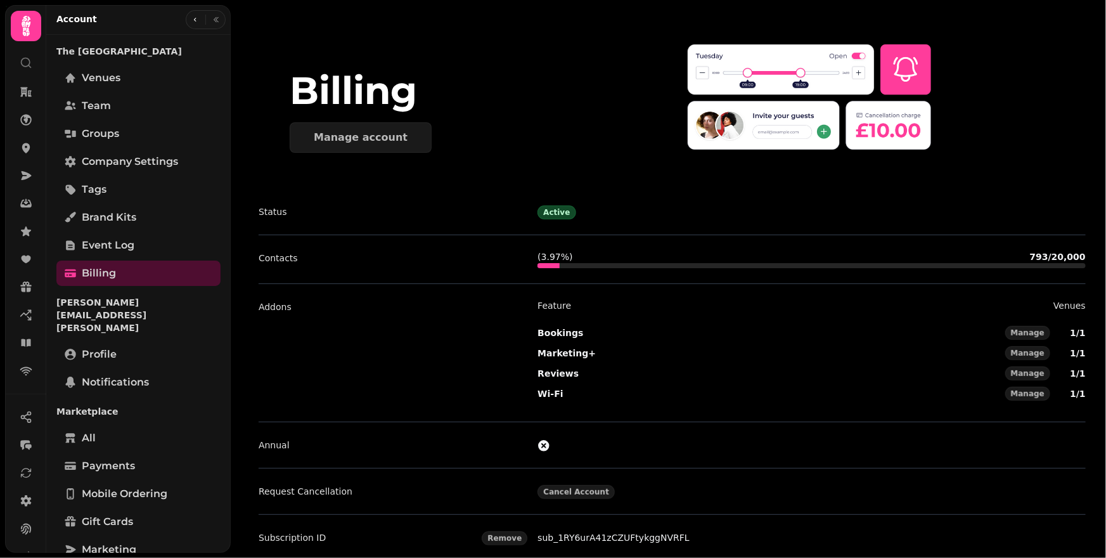
scroll to position [2, 0]
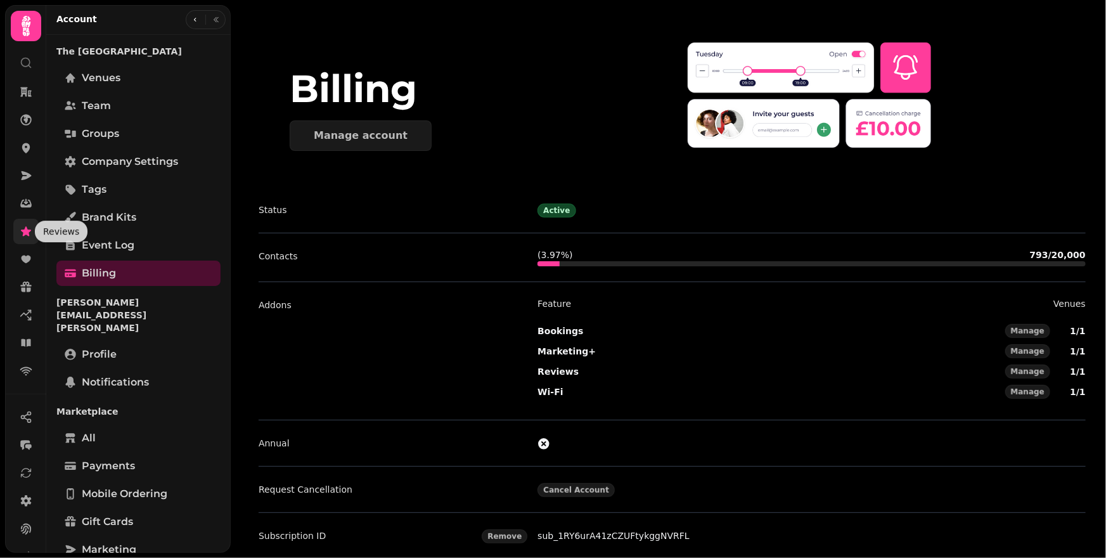
click at [25, 227] on icon at bounding box center [26, 231] width 13 height 13
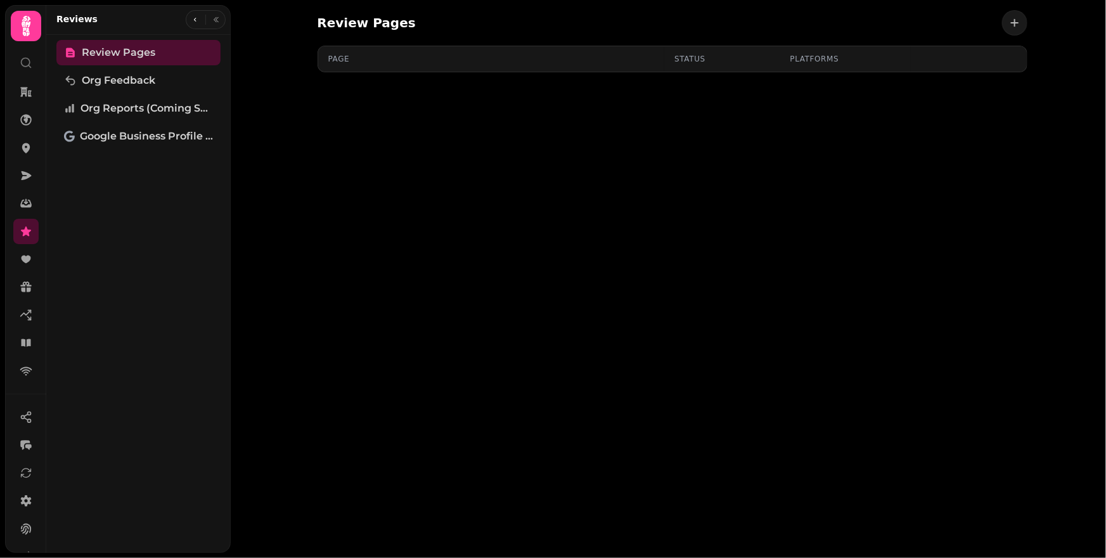
click at [356, 51] on th "Page" at bounding box center [491, 58] width 347 height 25
click at [1021, 20] on button "button" at bounding box center [1014, 22] width 25 height 25
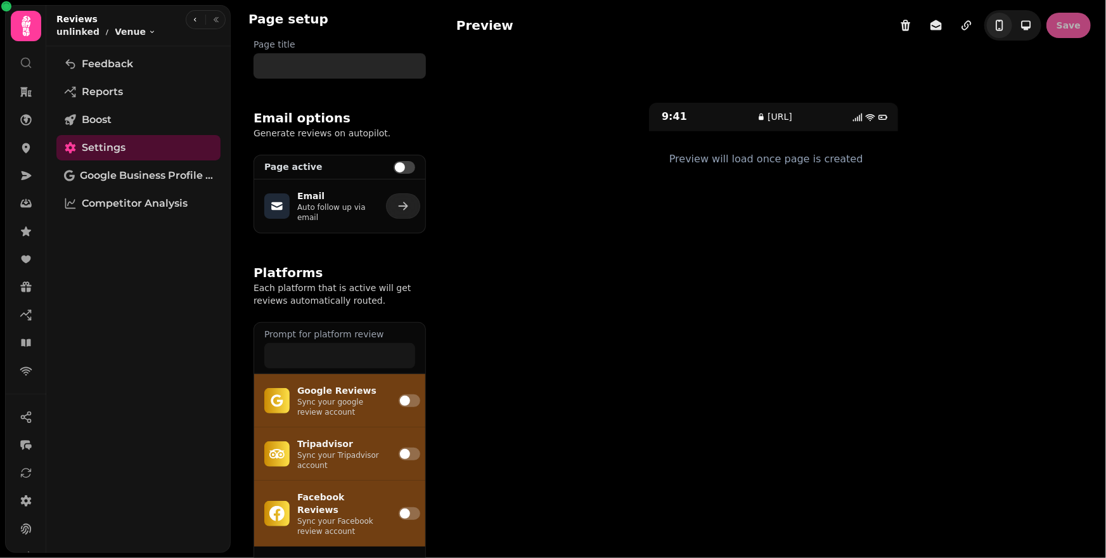
click at [360, 63] on input "Page title" at bounding box center [340, 65] width 172 height 25
drag, startPoint x: 346, startPoint y: 20, endPoint x: 243, endPoint y: 18, distance: 102.7
click at [243, 18] on div "Page setup" at bounding box center [339, 19] width 203 height 38
drag, startPoint x: 243, startPoint y: 19, endPoint x: 323, endPoint y: 16, distance: 79.9
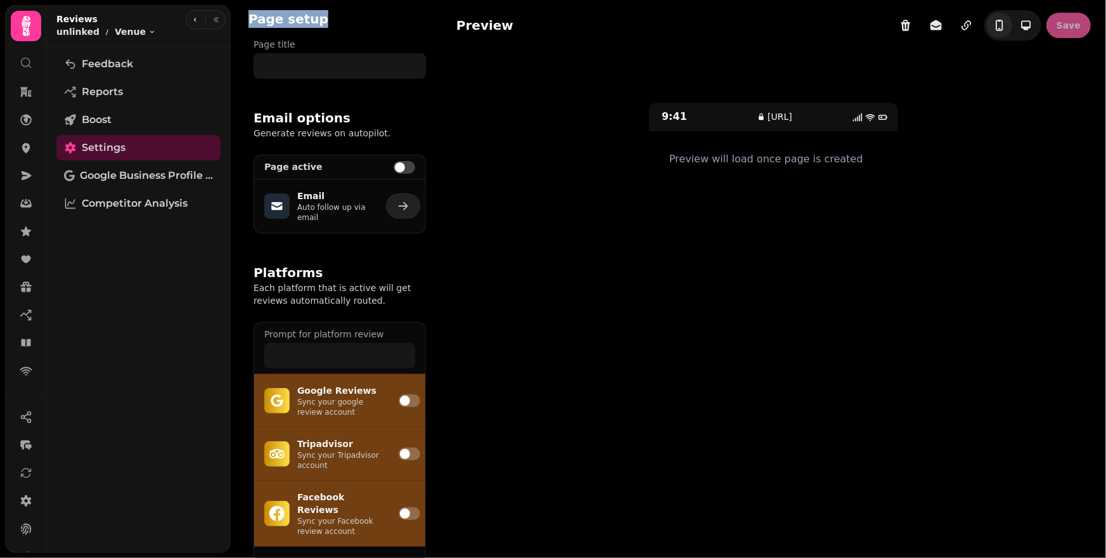
click at [323, 16] on div "Page setup" at bounding box center [339, 19] width 203 height 38
drag, startPoint x: 250, startPoint y: 21, endPoint x: 326, endPoint y: 20, distance: 76.1
click at [326, 20] on div "Page setup" at bounding box center [339, 19] width 203 height 38
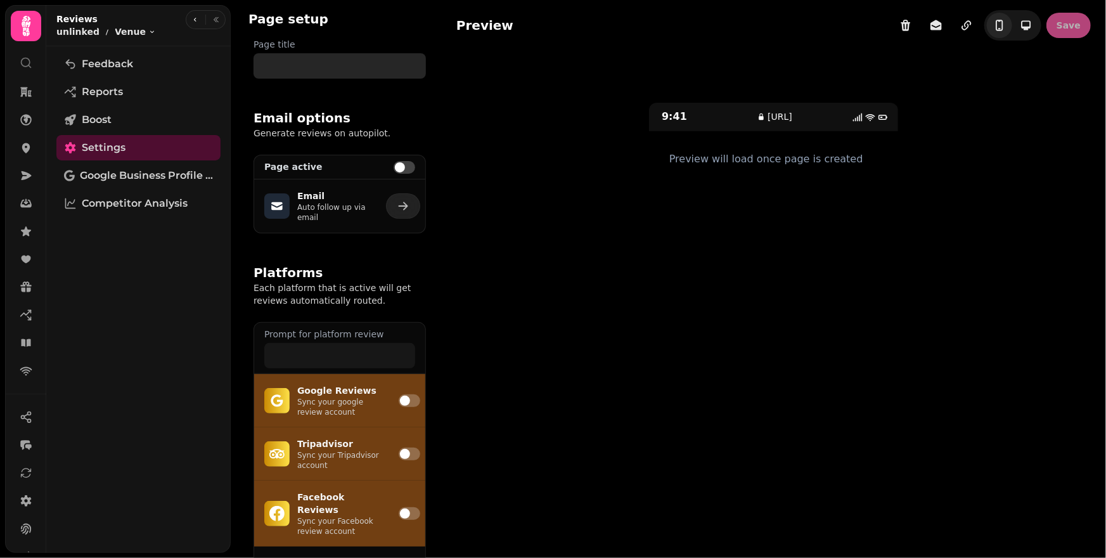
click at [318, 61] on input "Page title" at bounding box center [340, 65] width 172 height 25
drag, startPoint x: 249, startPoint y: 23, endPoint x: 328, endPoint y: 21, distance: 79.3
click at [328, 21] on div "Page setup" at bounding box center [339, 19] width 203 height 38
click at [321, 57] on input "Page title" at bounding box center [340, 65] width 172 height 25
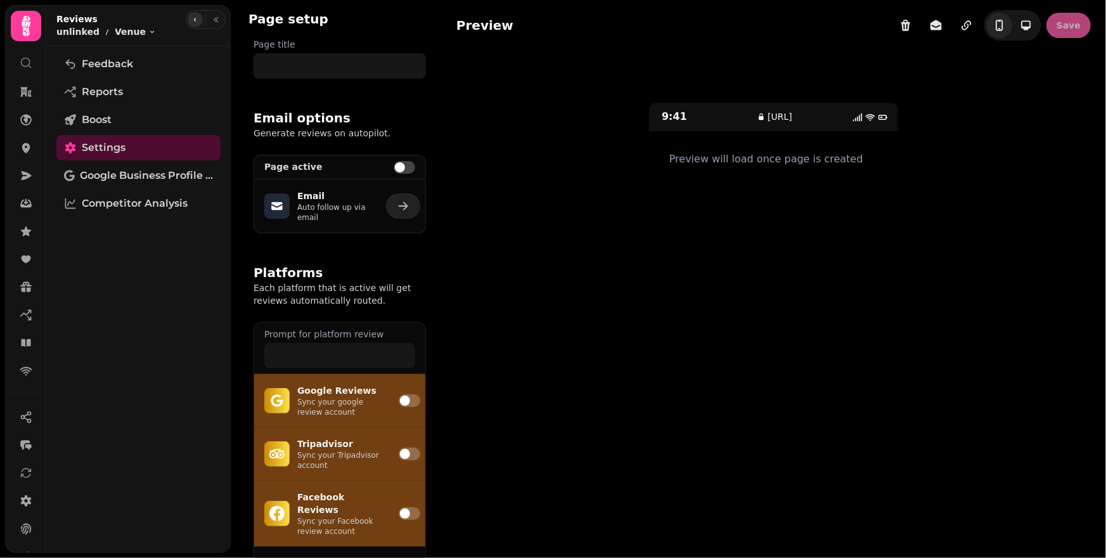
click at [197, 23] on icon "button" at bounding box center [195, 20] width 8 height 8
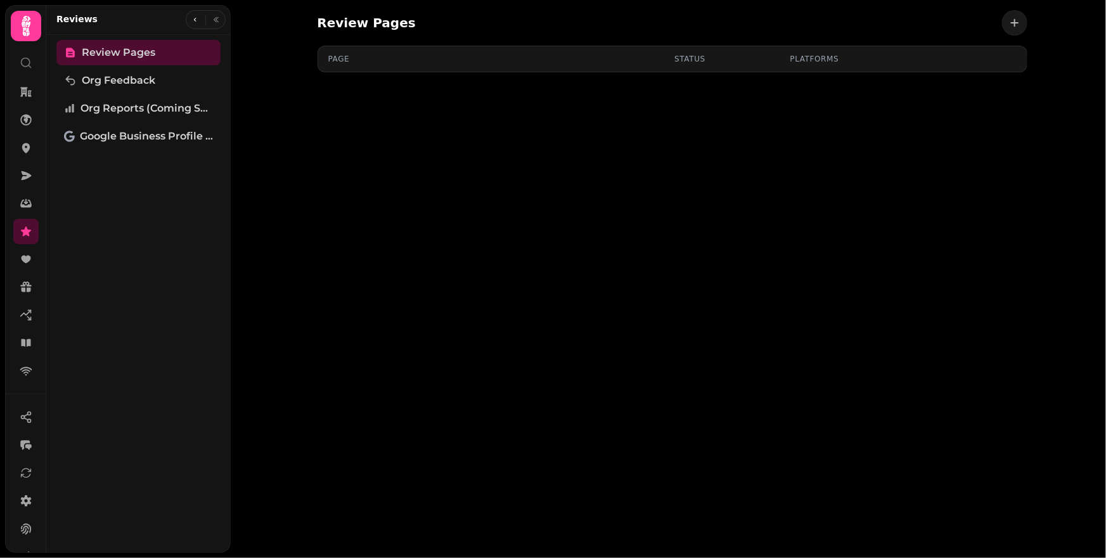
click at [478, 20] on div "Review Pages" at bounding box center [673, 22] width 710 height 25
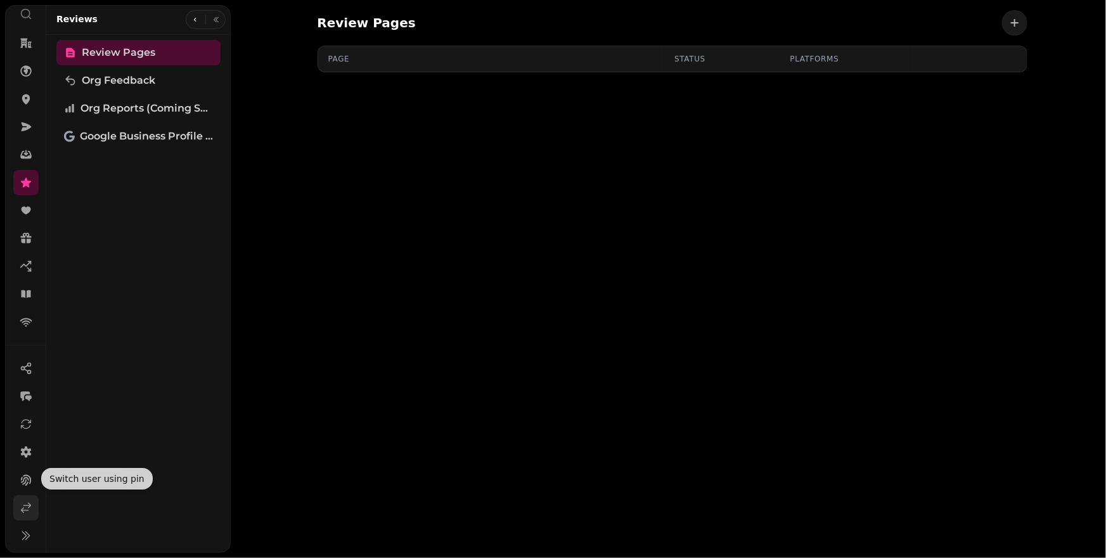
scroll to position [49, 0]
click at [29, 501] on icon at bounding box center [26, 507] width 13 height 13
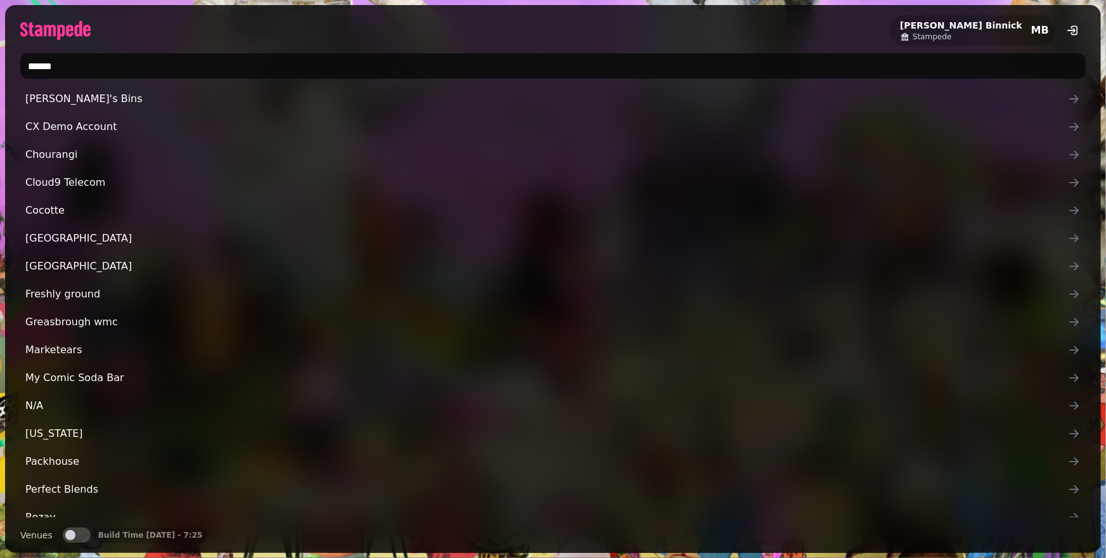
type input "*******"
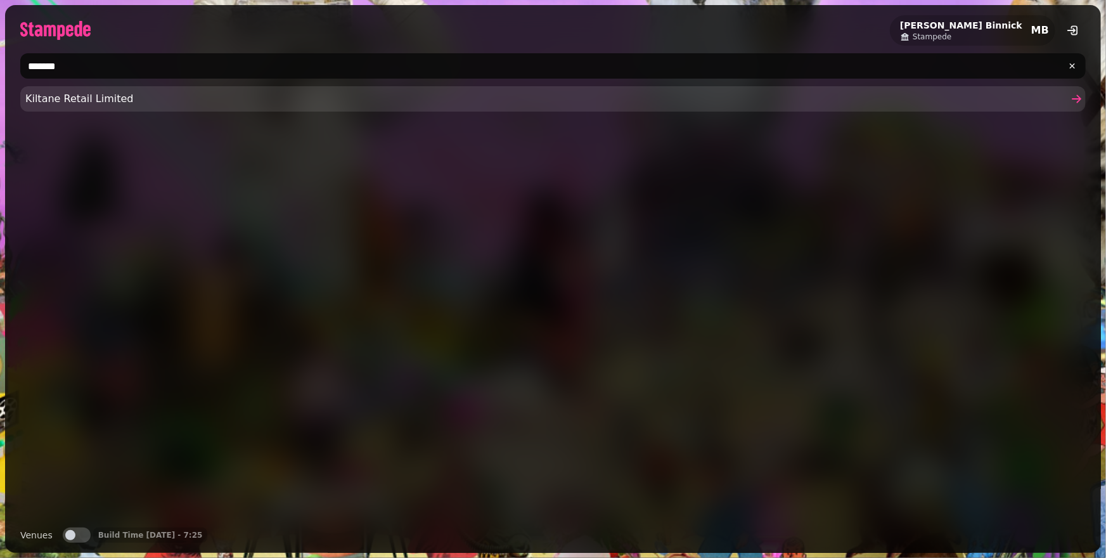
click at [149, 93] on span "Kiltane Retail Limited" at bounding box center [546, 98] width 1043 height 15
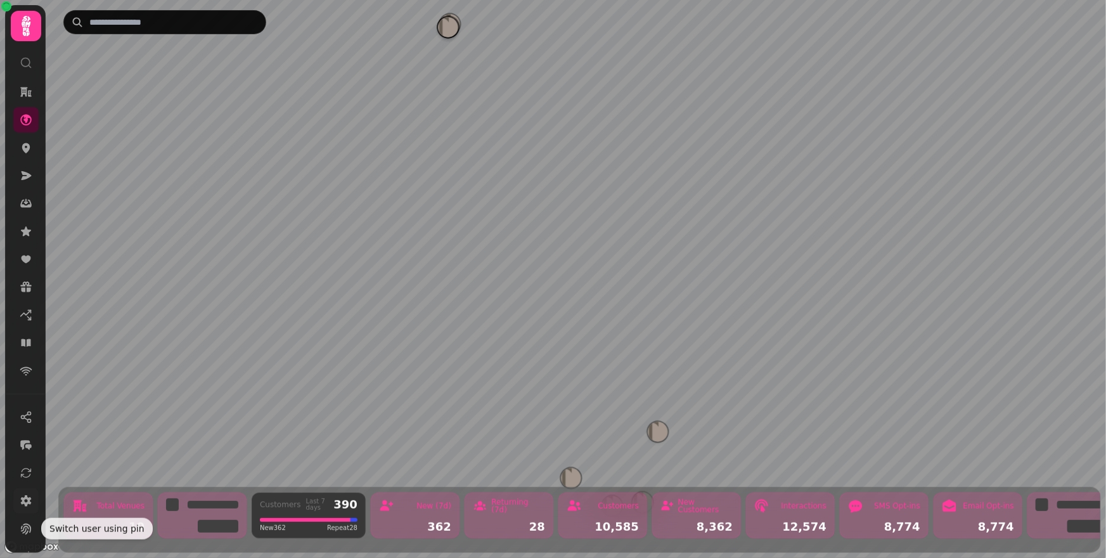
click at [26, 503] on icon at bounding box center [26, 500] width 11 height 11
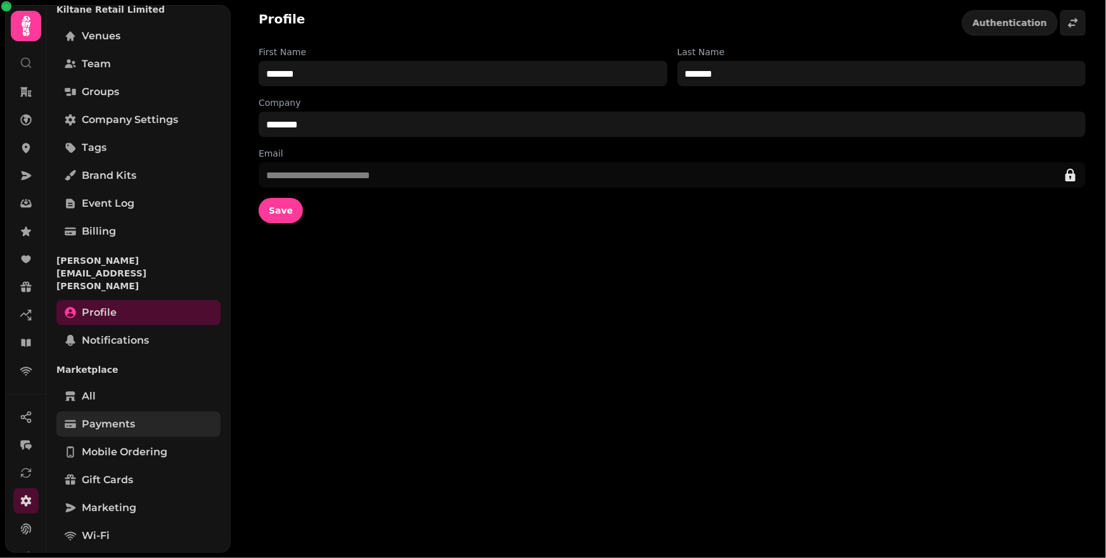
scroll to position [58, 0]
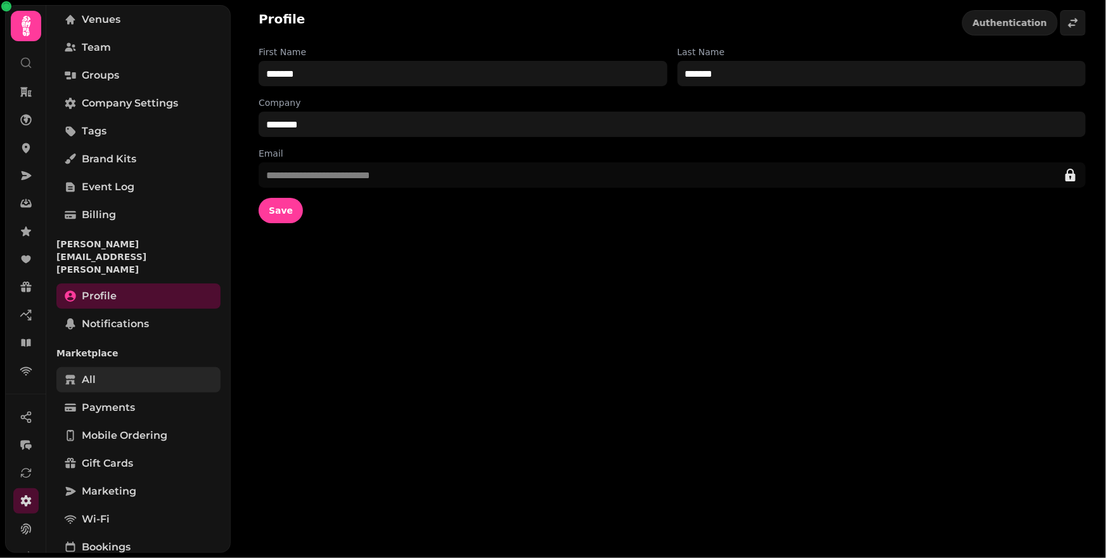
click at [131, 367] on link "All" at bounding box center [138, 379] width 164 height 25
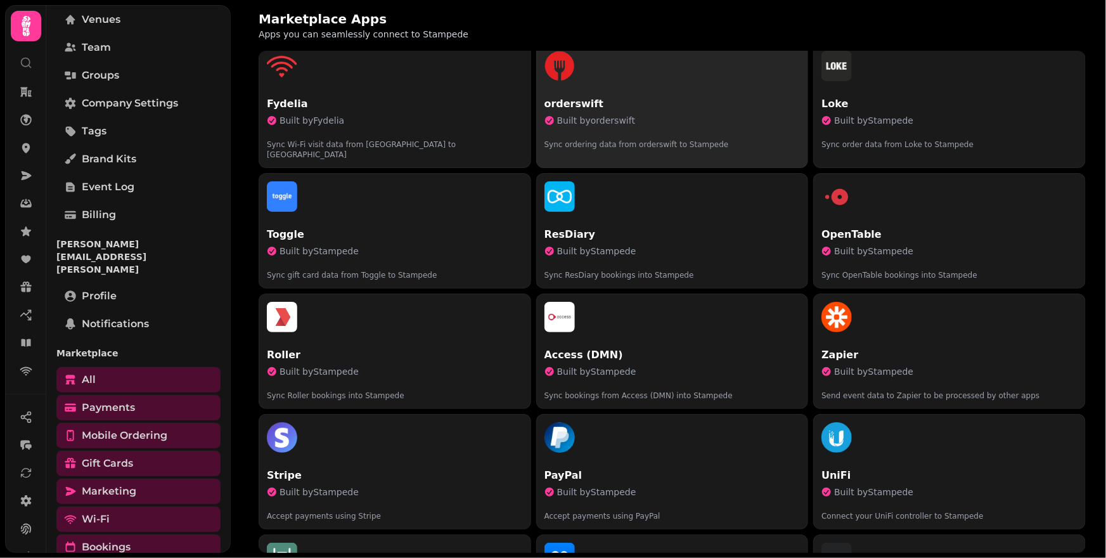
scroll to position [475, 0]
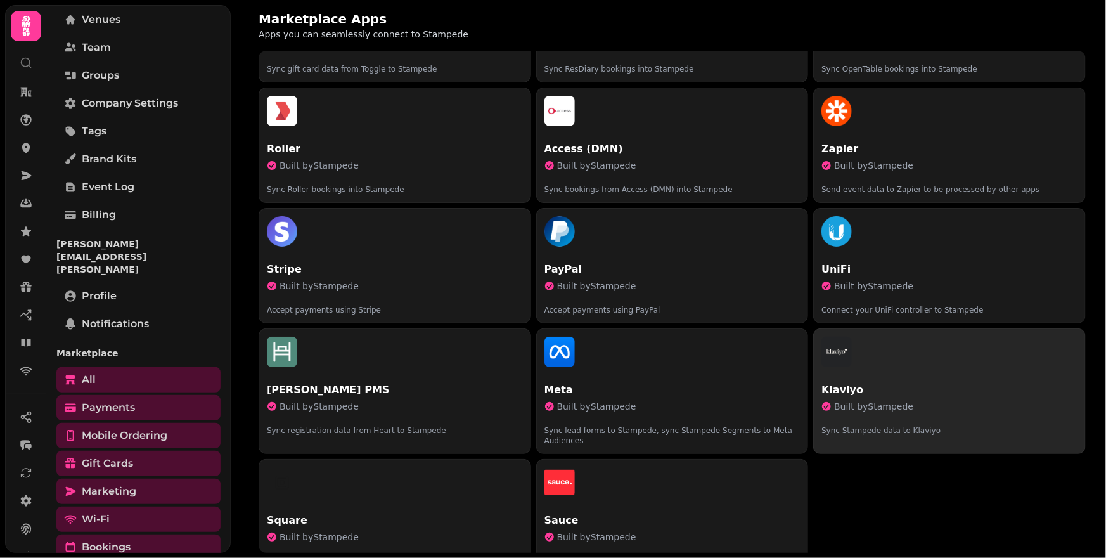
click at [889, 400] on span "Built by Stampede" at bounding box center [873, 406] width 79 height 13
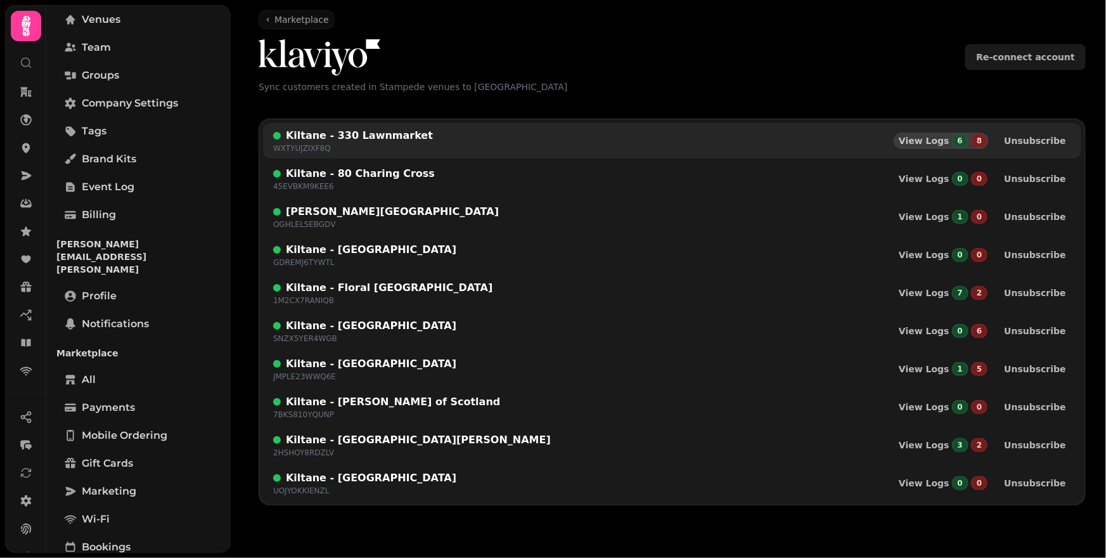
click at [969, 142] on div "6" at bounding box center [960, 141] width 16 height 14
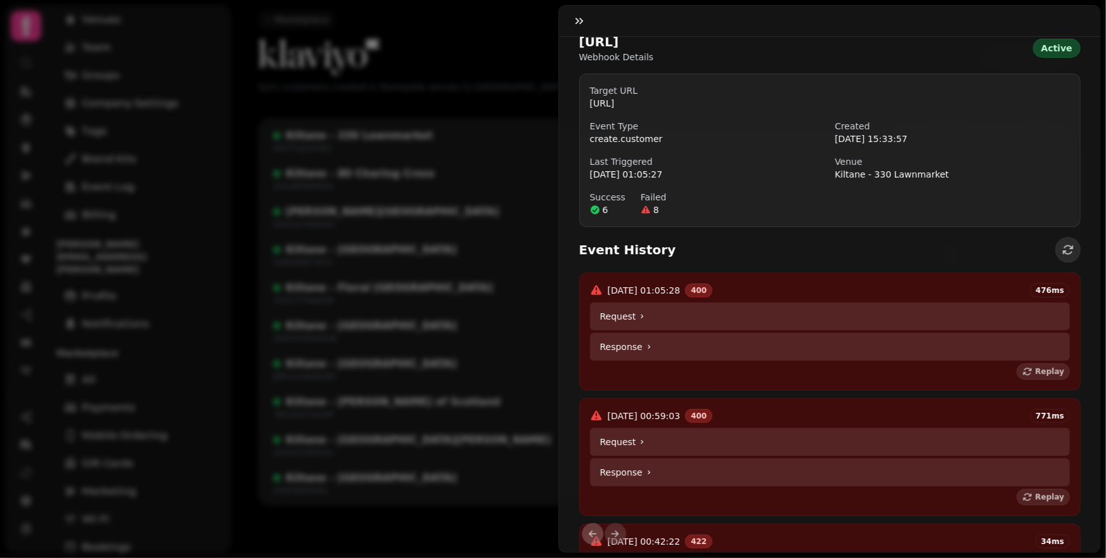
click at [693, 330] on summary "Request" at bounding box center [830, 316] width 481 height 28
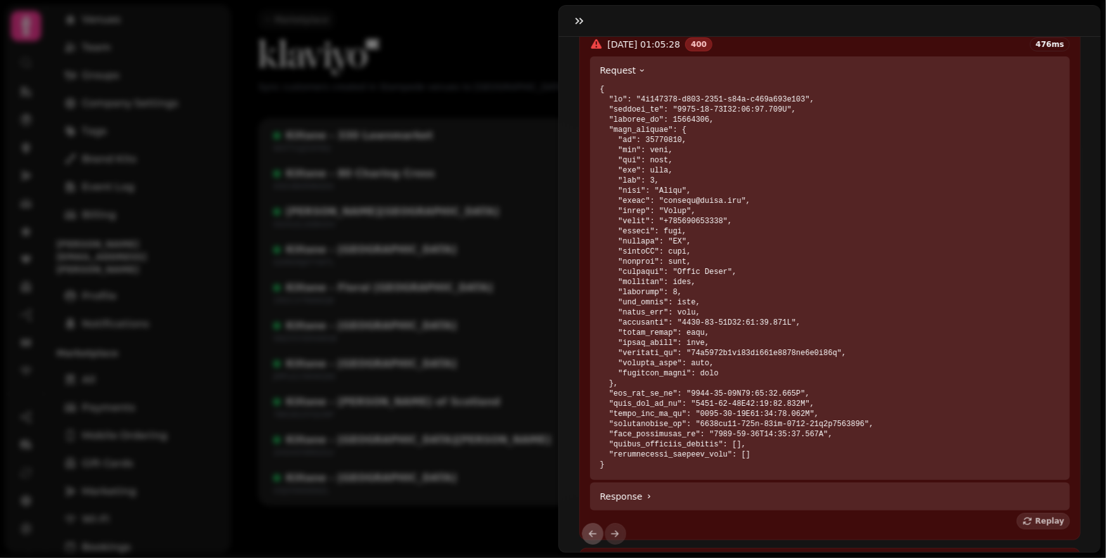
scroll to position [304, 0]
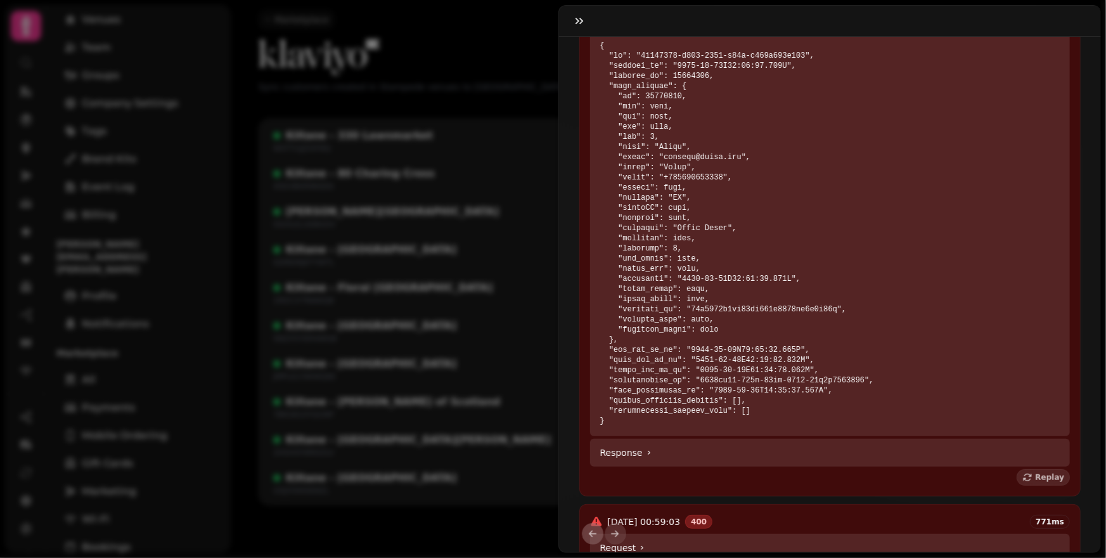
click at [807, 467] on summary "Response" at bounding box center [830, 453] width 481 height 28
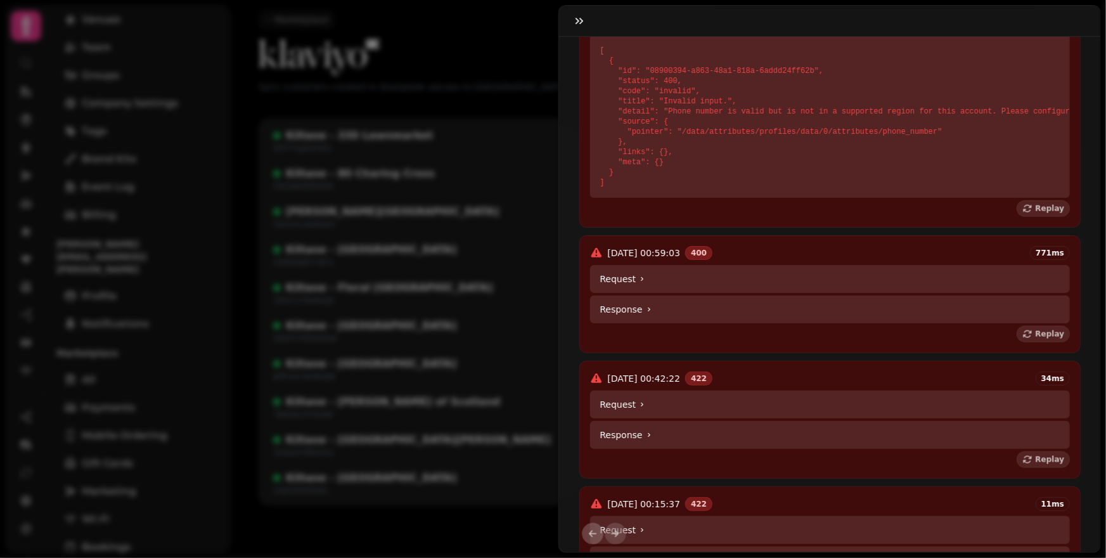
scroll to position [742, 0]
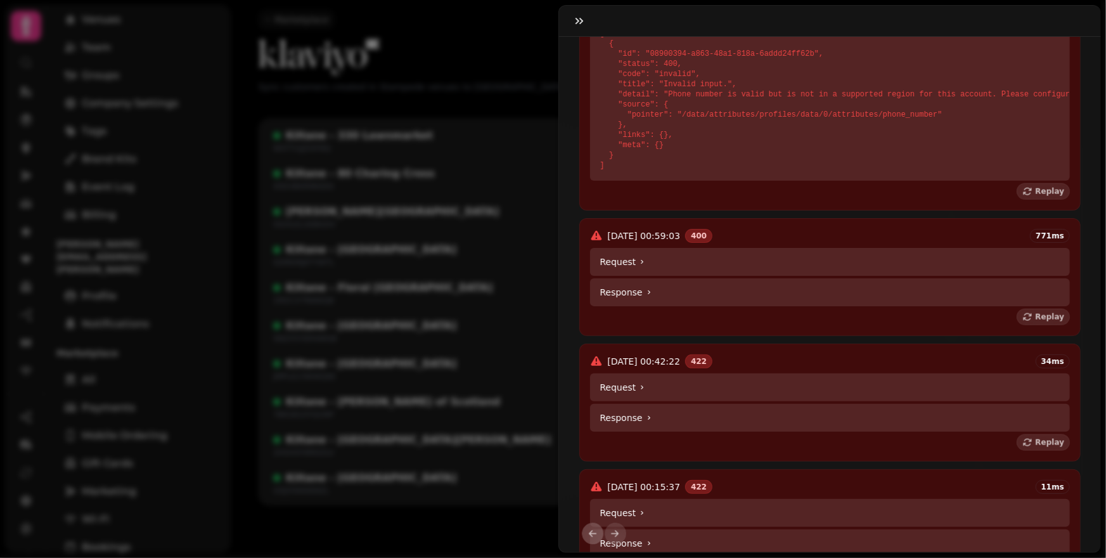
click at [726, 276] on summary "Request" at bounding box center [830, 262] width 481 height 28
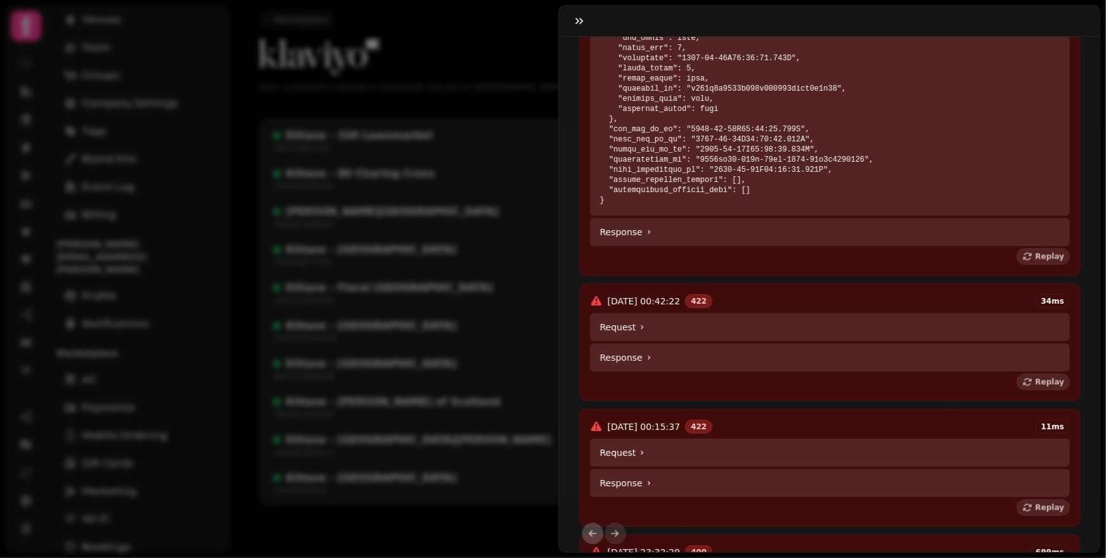
scroll to position [1230, 0]
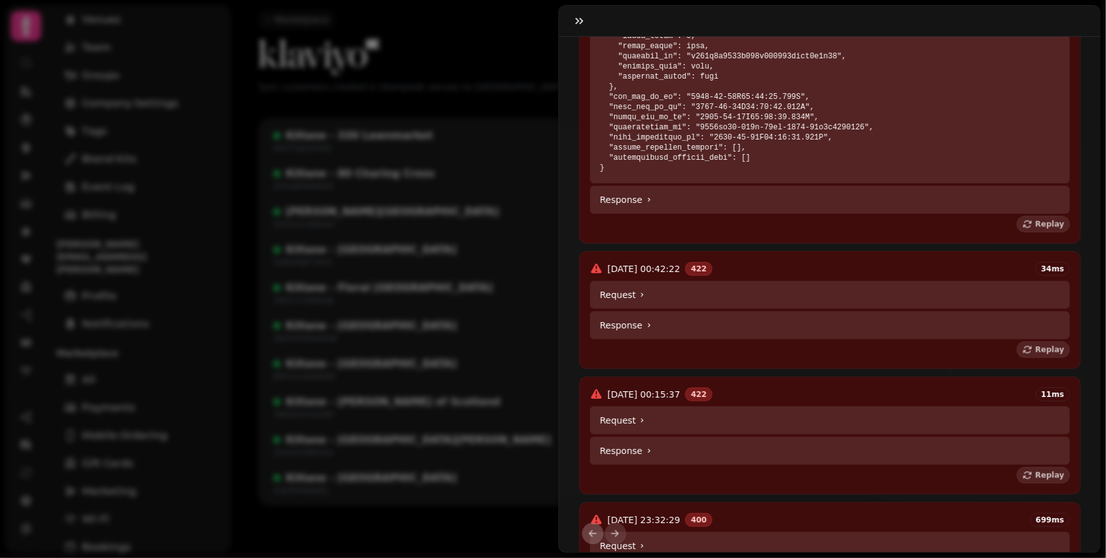
click at [724, 214] on summary "Response" at bounding box center [830, 200] width 481 height 28
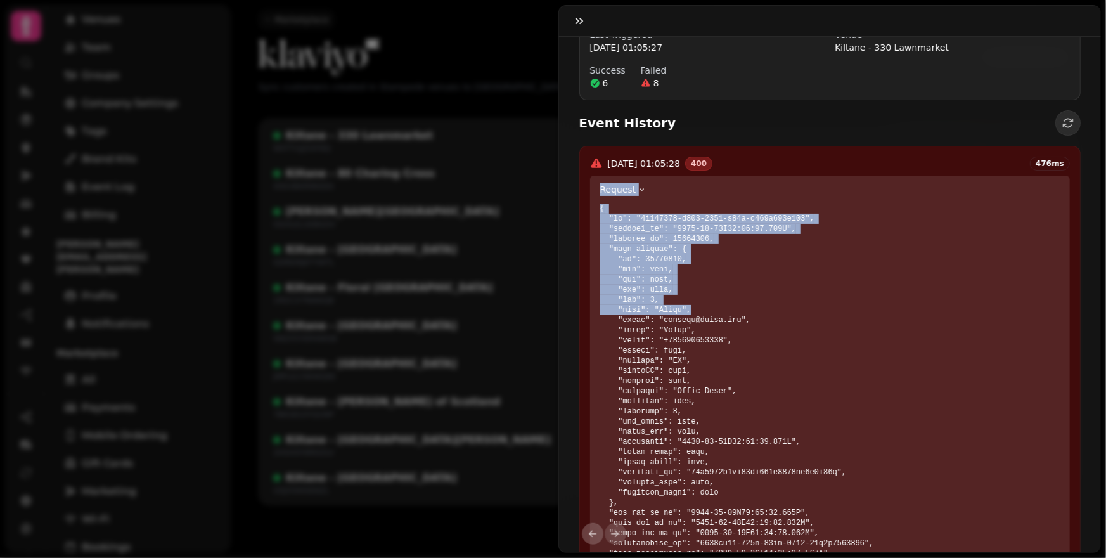
scroll to position [491, 0]
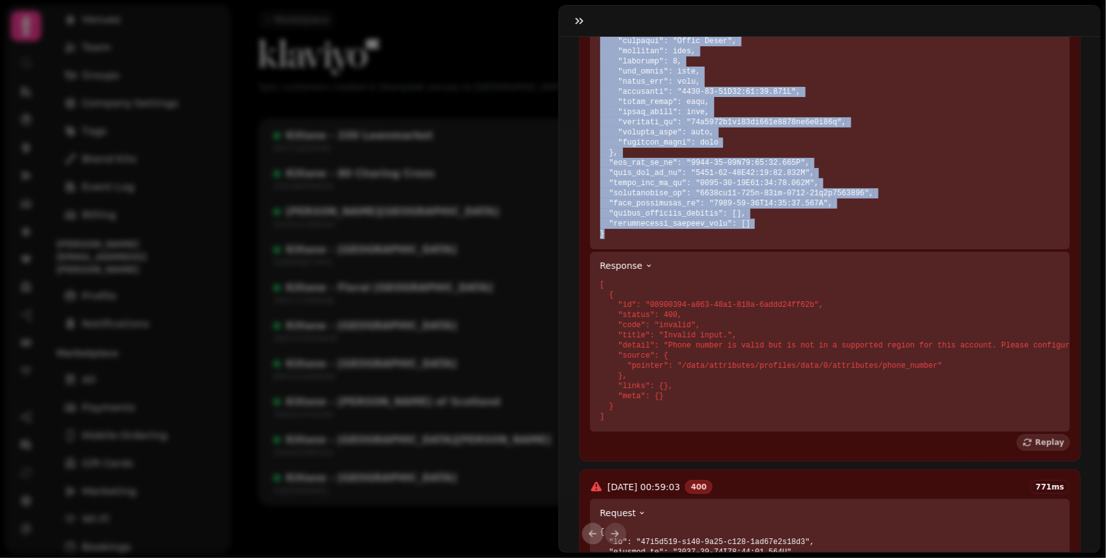
drag, startPoint x: 597, startPoint y: 205, endPoint x: 753, endPoint y: 249, distance: 162.0
click at [753, 249] on details "Request" at bounding box center [830, 38] width 481 height 424
copy details "Request { "id": "9e993909-a972-4558-b30d-d096e229c366", "created_at": "2025-08-…"
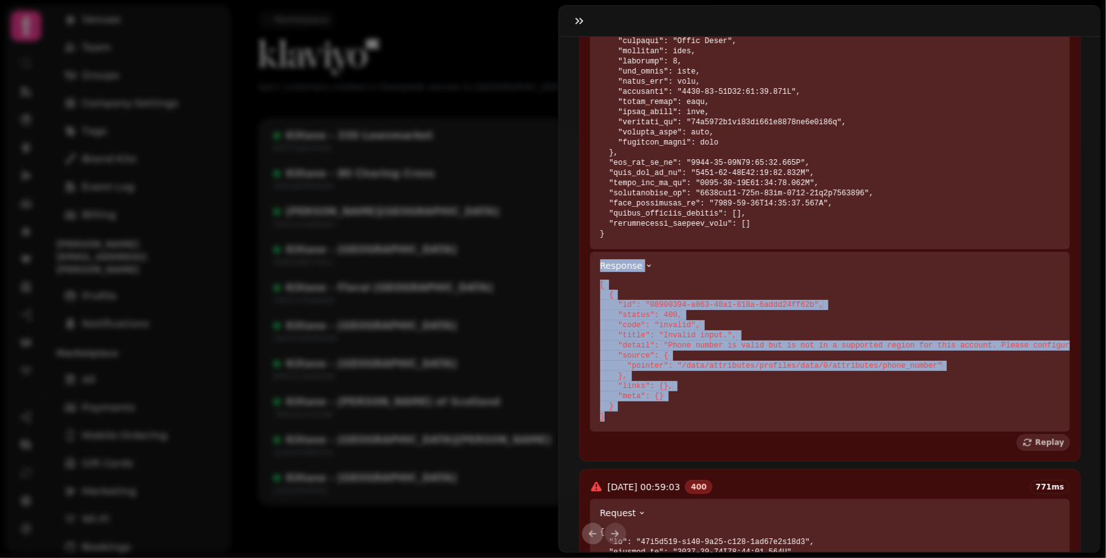
drag, startPoint x: 598, startPoint y: 281, endPoint x: 696, endPoint y: 434, distance: 181.7
click at [696, 432] on details "Response [ { "id": "08900394-a863-48a1-818a-6addd24ff62b", "status": 400, "code…" at bounding box center [830, 342] width 481 height 180
copy details "Response [ { "id": "08900394-a863-48a1-818a-6addd24ff62b", "status": 400, "code…"
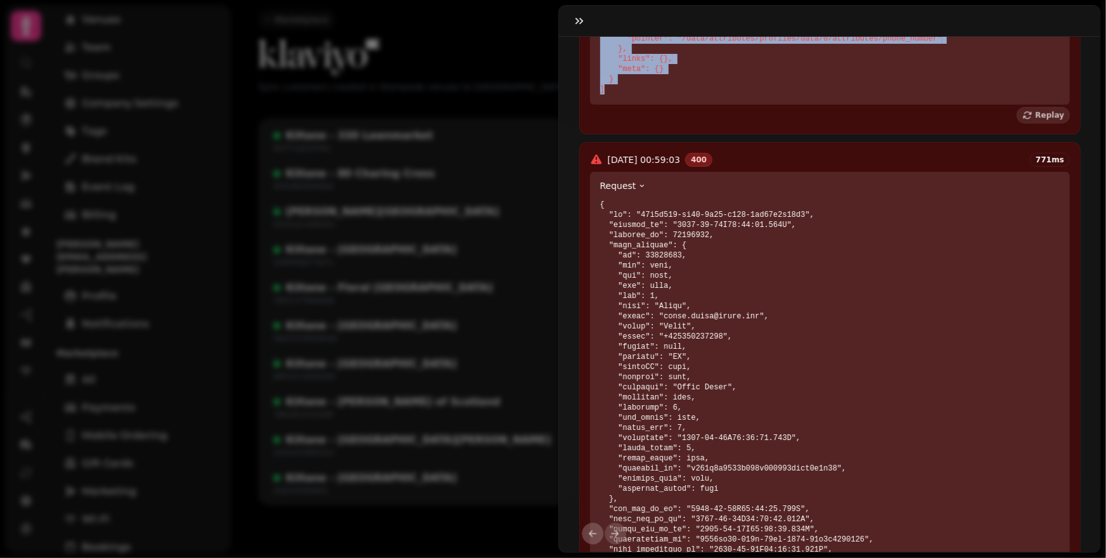
scroll to position [0, 0]
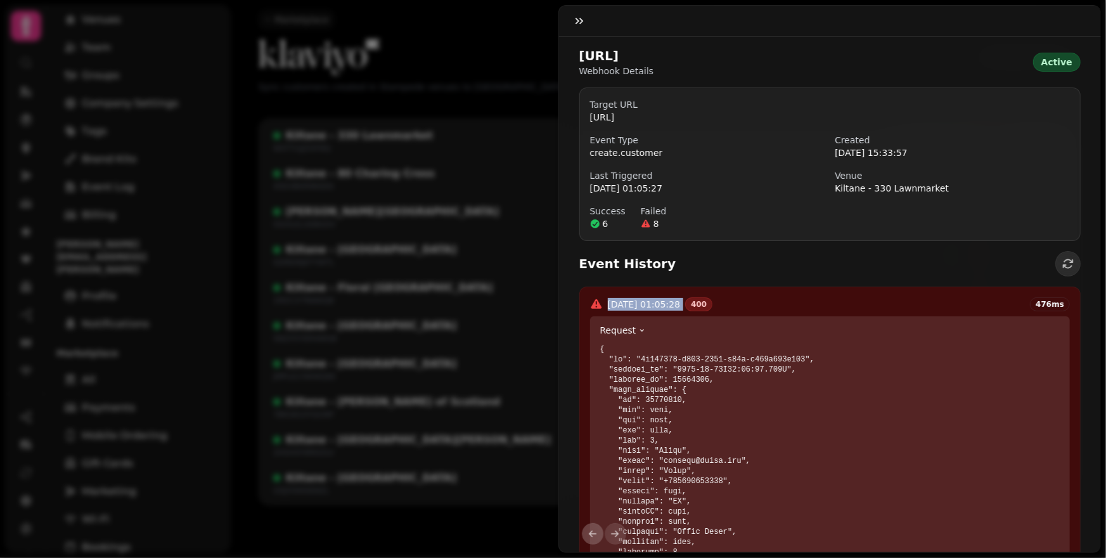
drag, startPoint x: 609, startPoint y: 316, endPoint x: 713, endPoint y: 320, distance: 104.0
click at [713, 311] on div "14 Aug 2025 01:05:28 400 476 ms" at bounding box center [830, 304] width 481 height 14
copy span "14 Aug 2025 01:05:28"
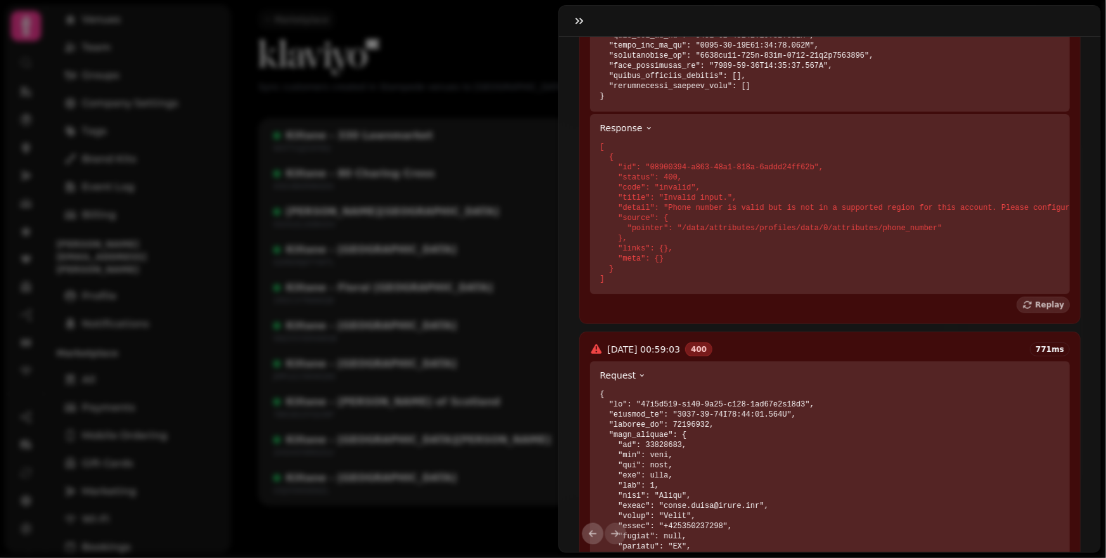
scroll to position [797, 0]
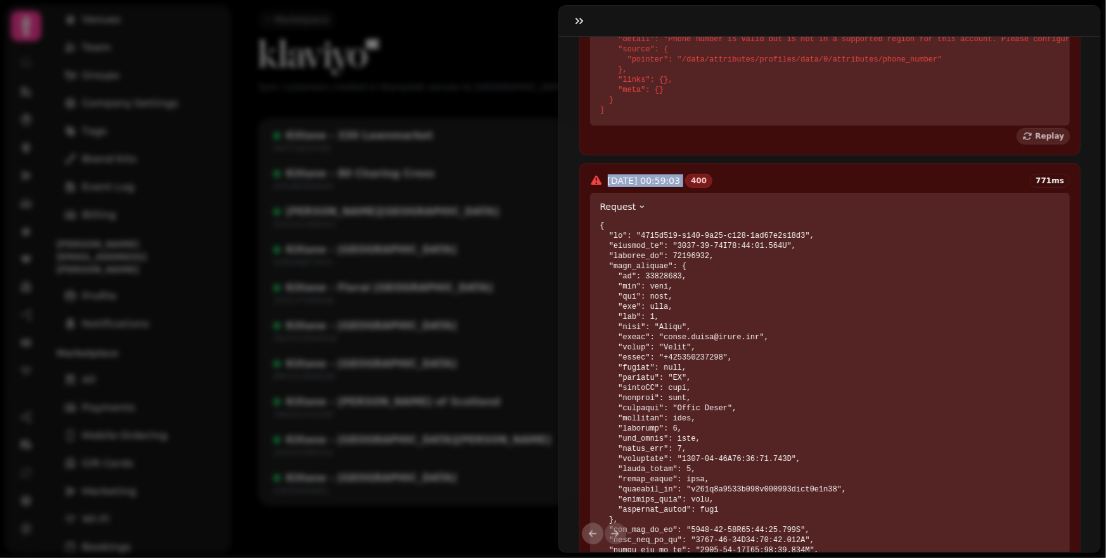
drag, startPoint x: 608, startPoint y: 205, endPoint x: 705, endPoint y: 208, distance: 97.0
click at [705, 188] on div "14 Aug 2025 00:59:03 400 771 ms" at bounding box center [830, 181] width 481 height 14
copy span "14 Aug 2025 00:59:03"
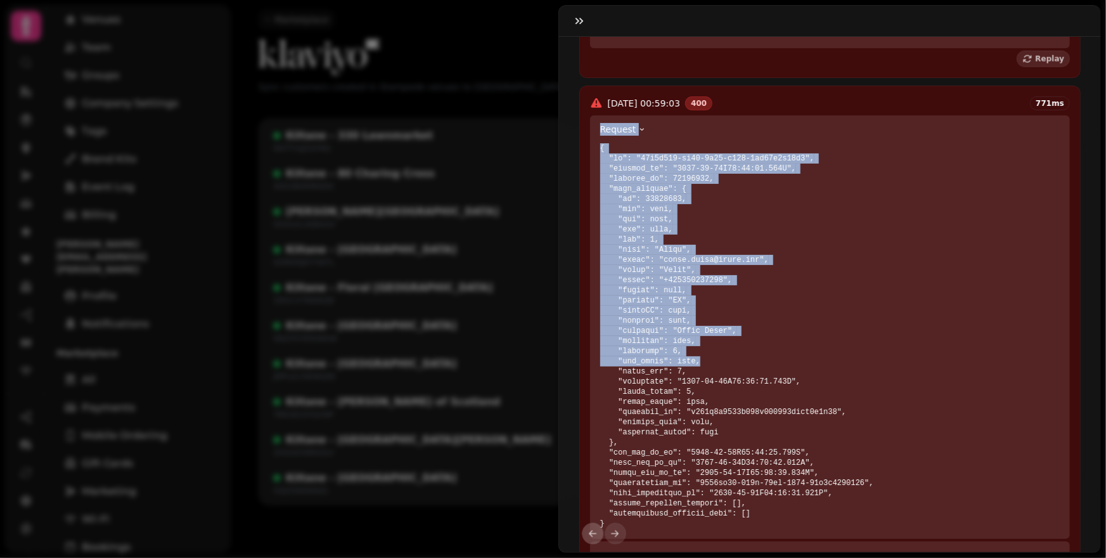
scroll to position [1147, 0]
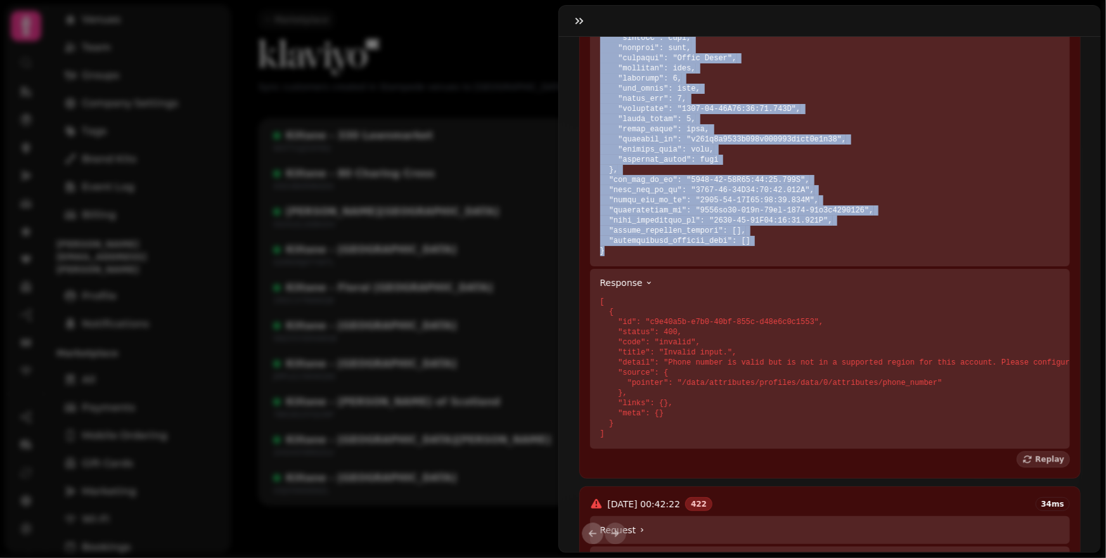
drag, startPoint x: 598, startPoint y: 233, endPoint x: 694, endPoint y: 284, distance: 108.1
click at [694, 266] on details "Request" at bounding box center [830, 55] width 481 height 424
copy details "Request { "id": "78b6b019-ea82-4a56-b980-0dc19f8d13d6", "created_at": "2025-08-…"
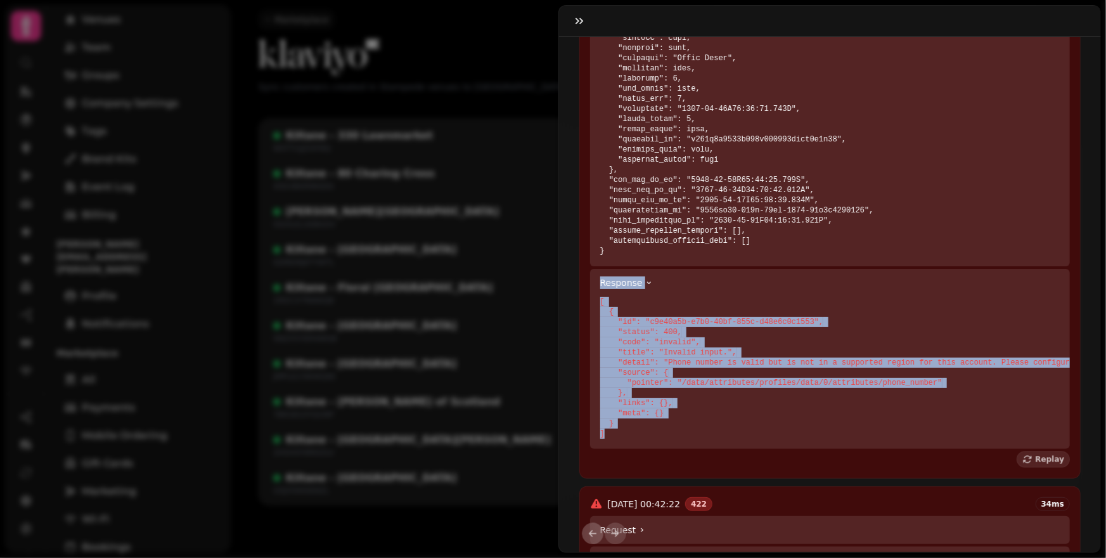
drag, startPoint x: 598, startPoint y: 306, endPoint x: 635, endPoint y: 460, distance: 158.4
click at [635, 449] on details "Response [ { "id": "c9e40a5b-e7b0-40bf-855c-d48e6c0c1553", "status": 400, "code…" at bounding box center [830, 359] width 481 height 180
copy details "Response [ { "id": "c9e40a5b-e7b0-40bf-855c-d48e6c0c1553", "status": 400, "code…"
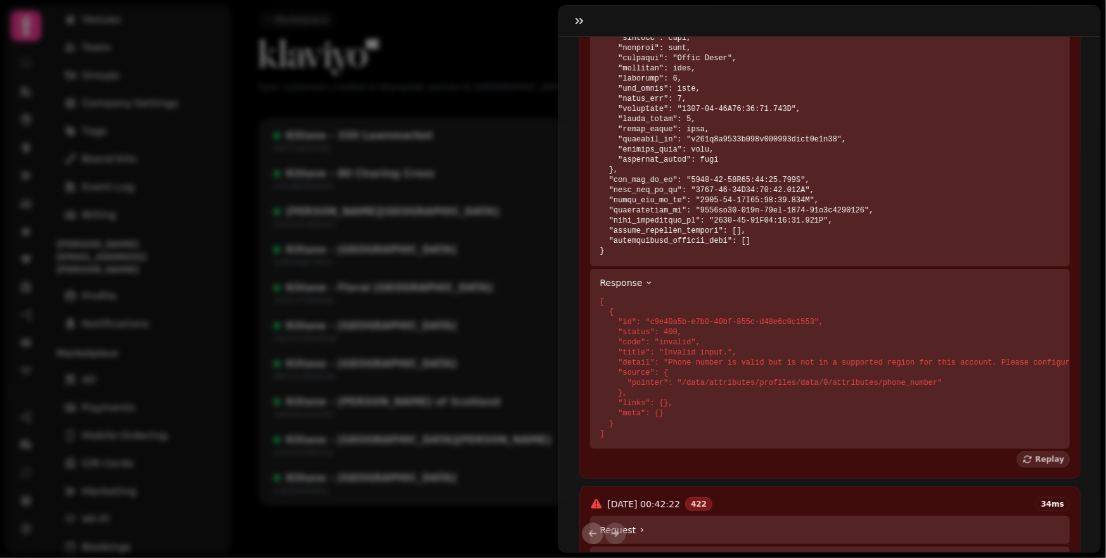
click at [421, 83] on div "https://morpheus.prd.stampede.ai/public/integrations/klaviyo/create-profile?ser…" at bounding box center [553, 289] width 1106 height 538
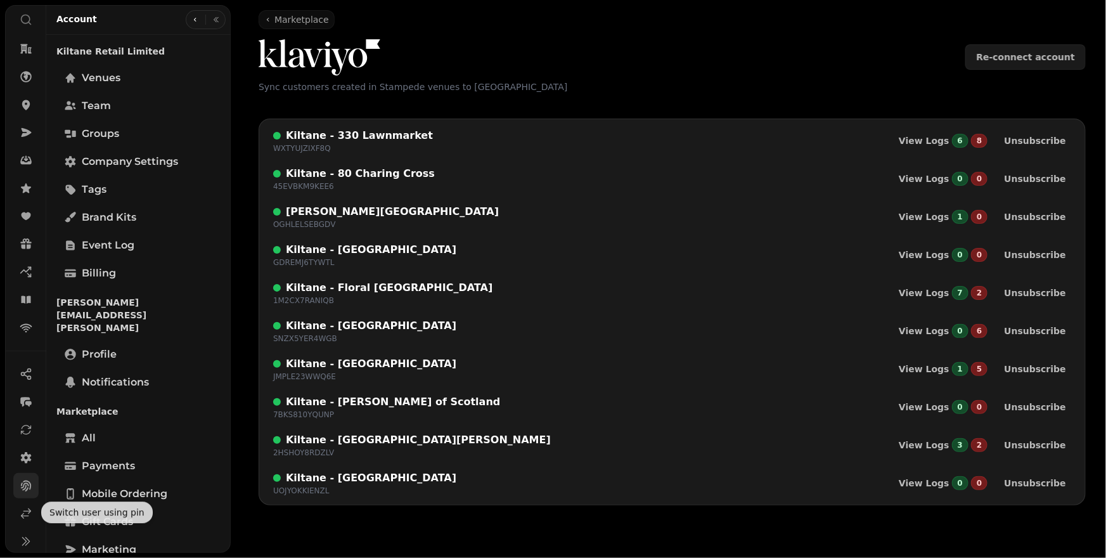
scroll to position [49, 0]
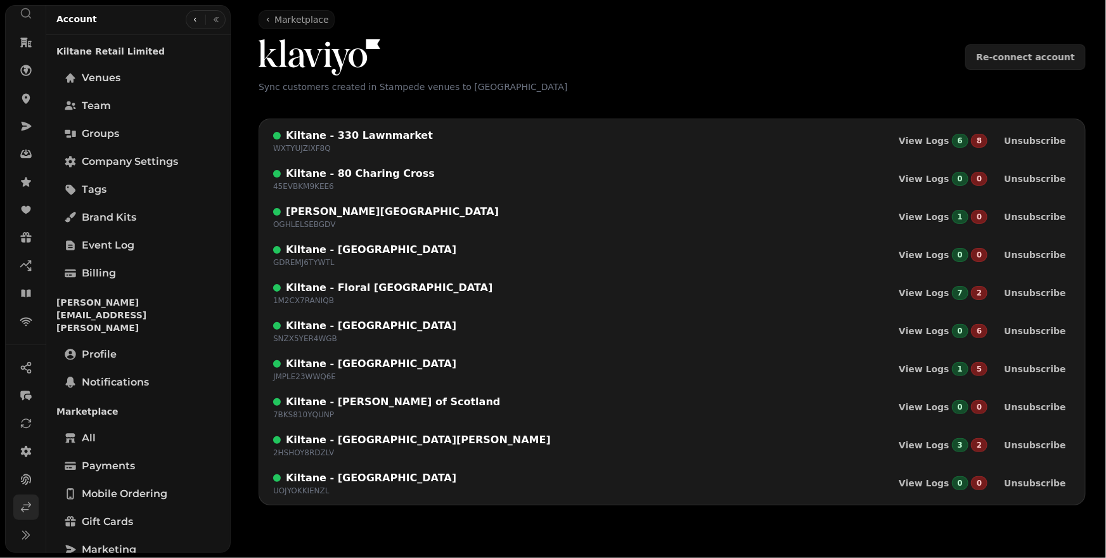
click at [20, 505] on icon at bounding box center [26, 507] width 13 height 13
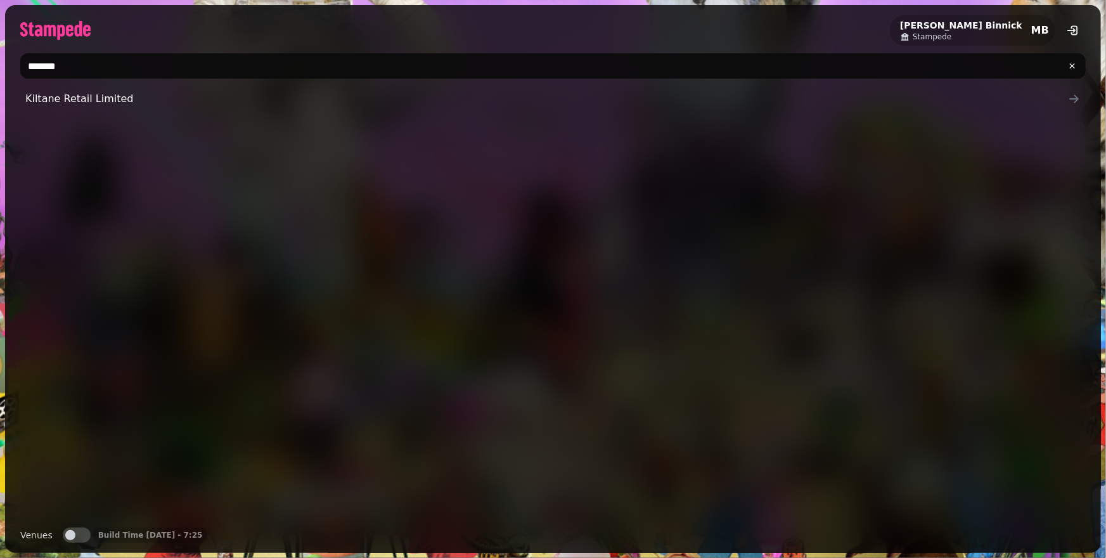
drag, startPoint x: 97, startPoint y: 65, endPoint x: 2, endPoint y: 57, distance: 95.5
click at [2, 57] on div "Michael Binnick Stampede MB ******* Kiltane Retail Limited Venues Venues Build …" at bounding box center [553, 279] width 1106 height 558
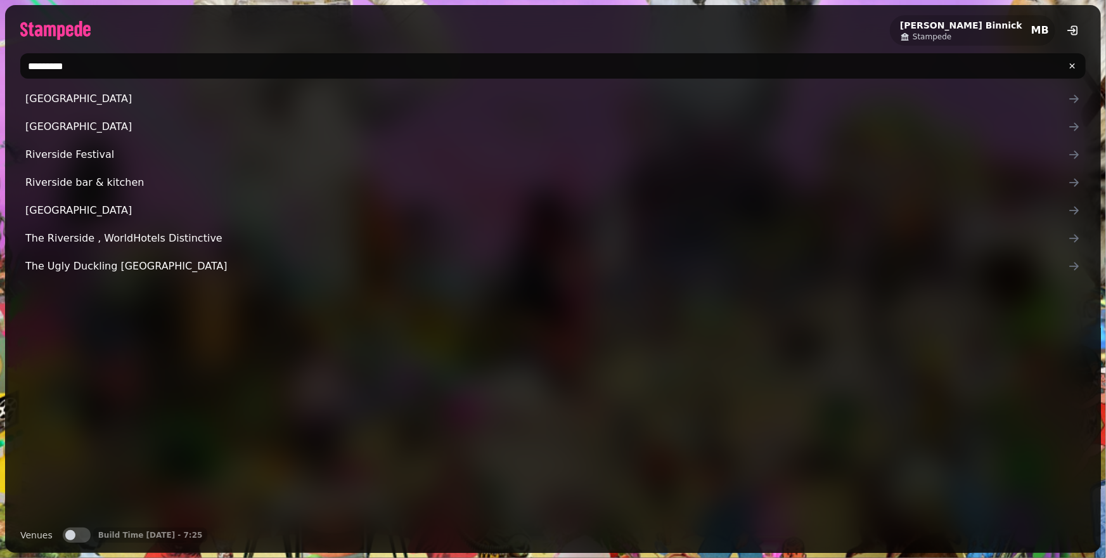
type input "*********"
click at [82, 533] on button "Venues" at bounding box center [77, 534] width 28 height 15
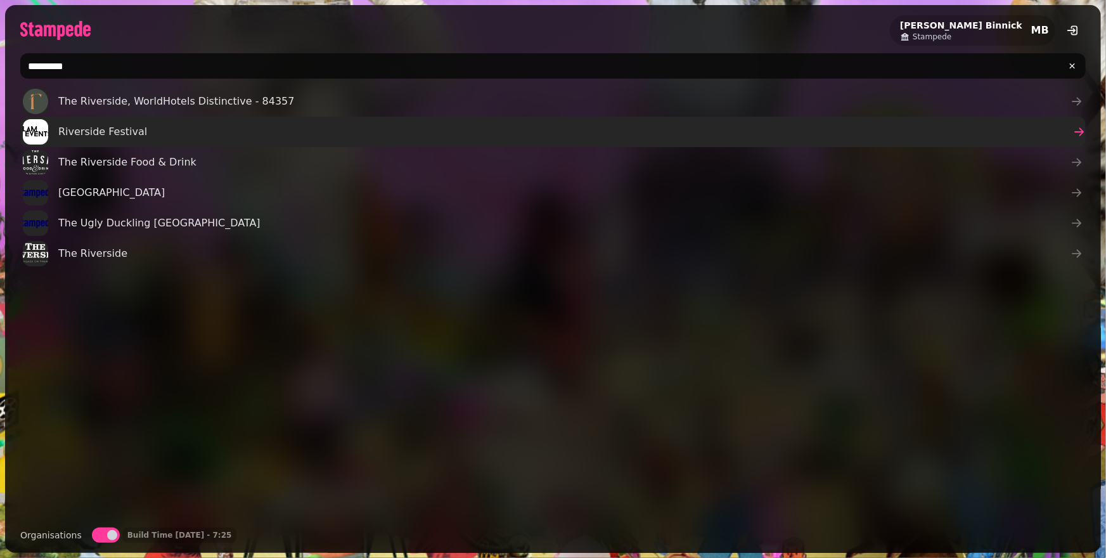
click at [133, 138] on span "Riverside Festival" at bounding box center [102, 131] width 89 height 15
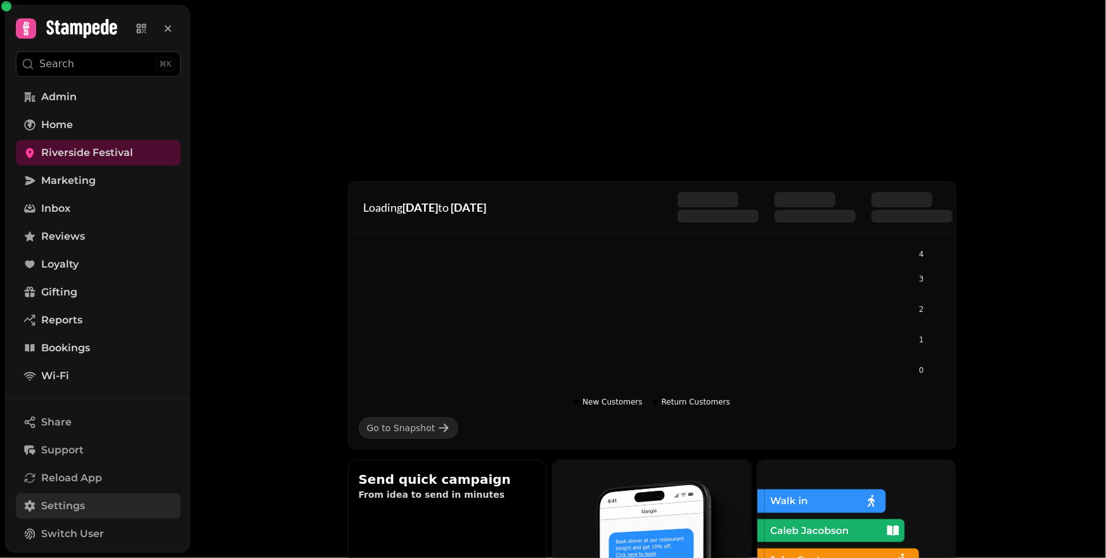
click at [80, 495] on link "Settings" at bounding box center [98, 505] width 165 height 25
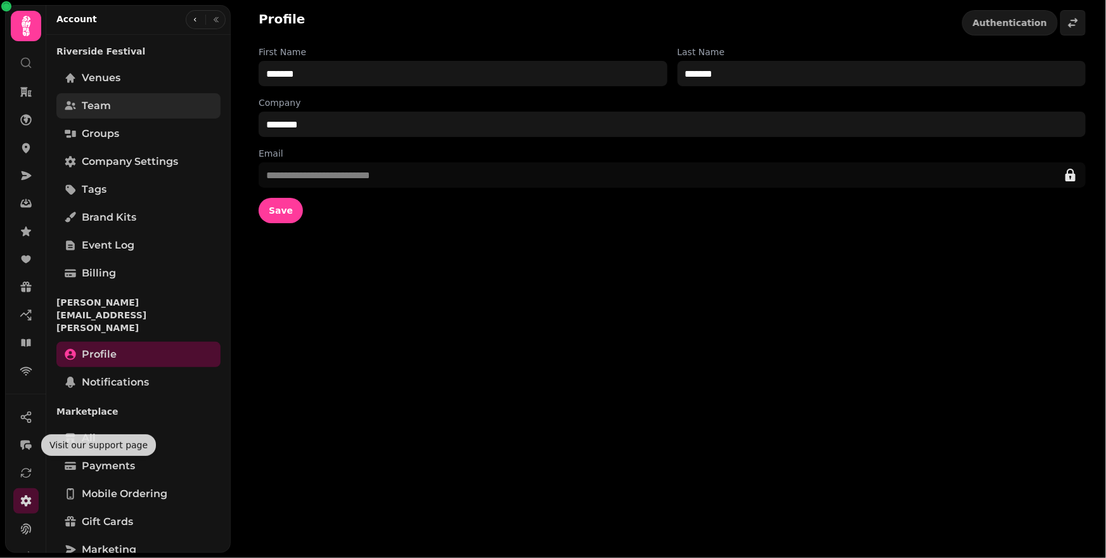
click at [85, 97] on link "Team" at bounding box center [138, 105] width 164 height 25
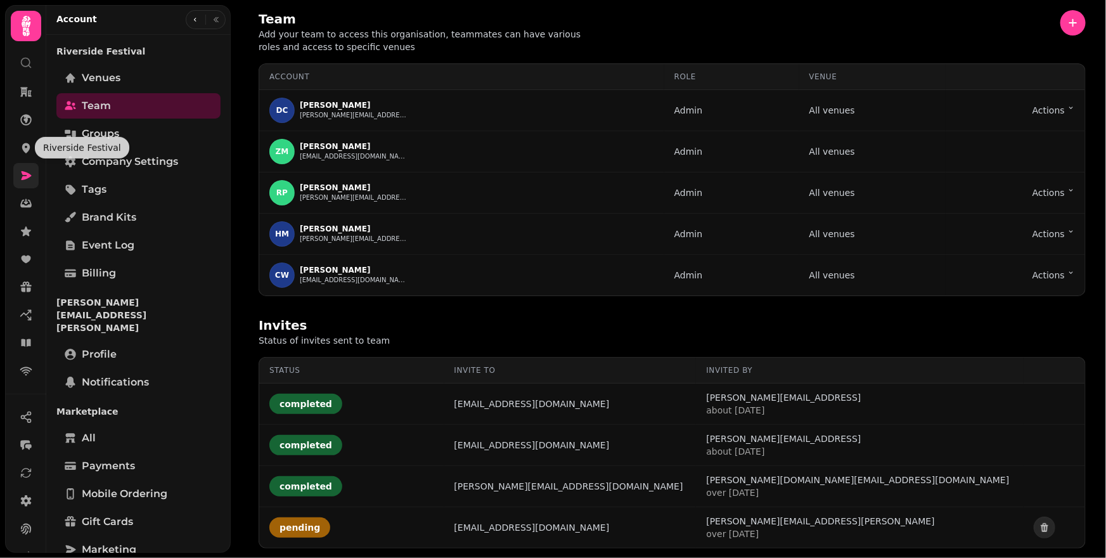
click at [18, 174] on link at bounding box center [25, 175] width 25 height 25
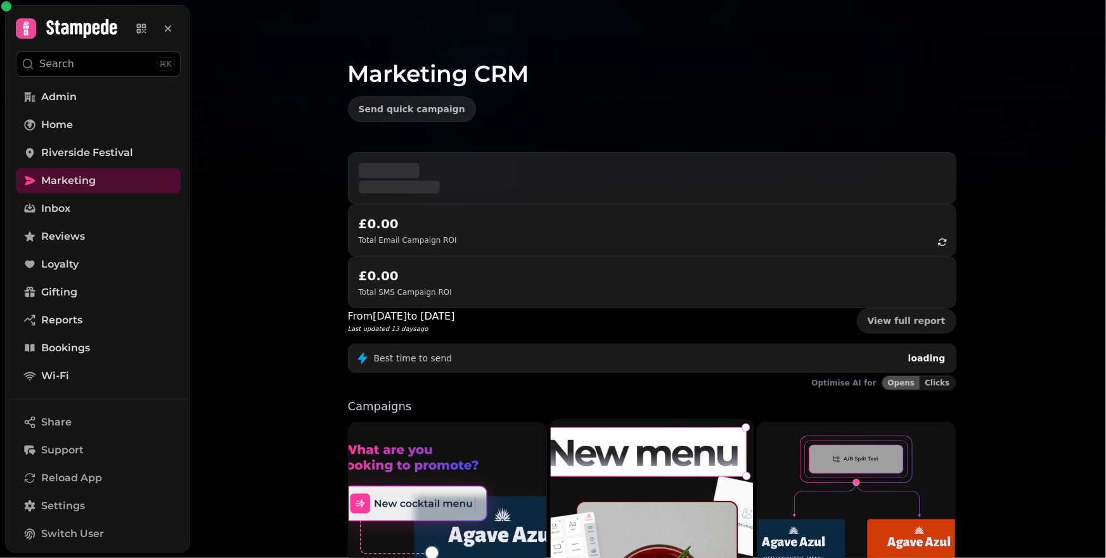
scroll to position [233, 0]
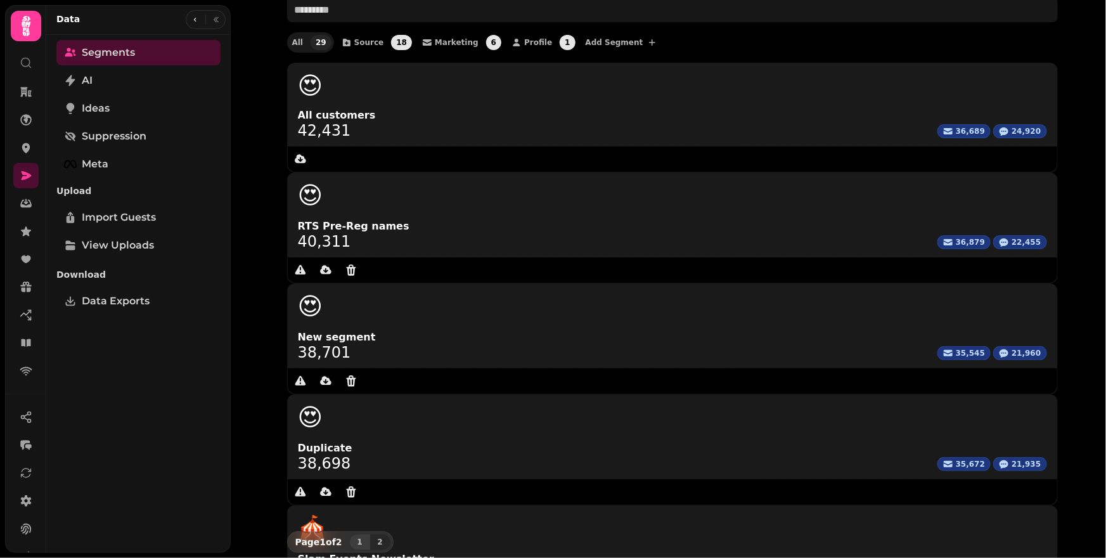
scroll to position [71, 0]
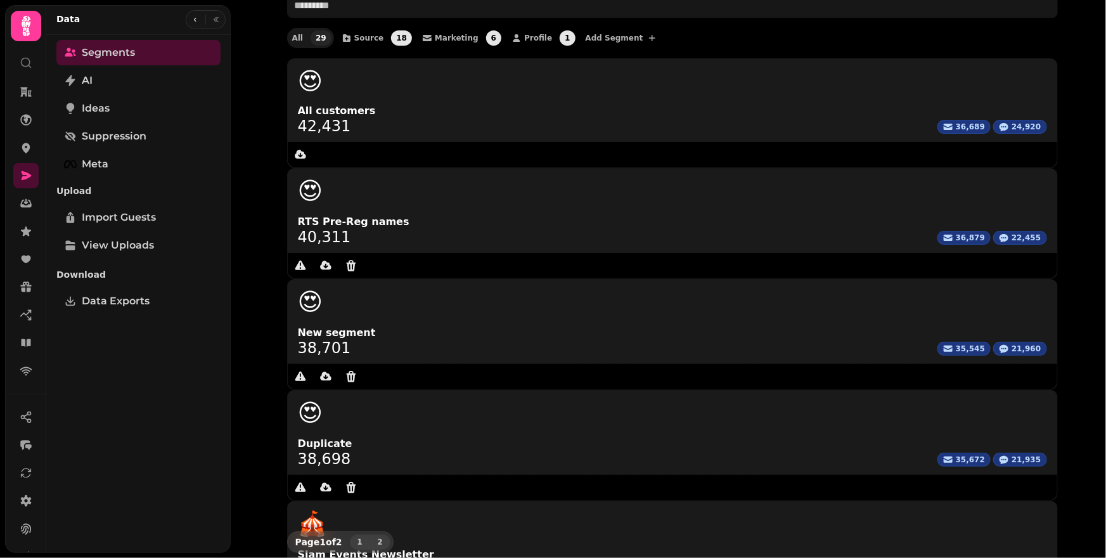
click at [375, 539] on span "2" at bounding box center [380, 542] width 10 height 8
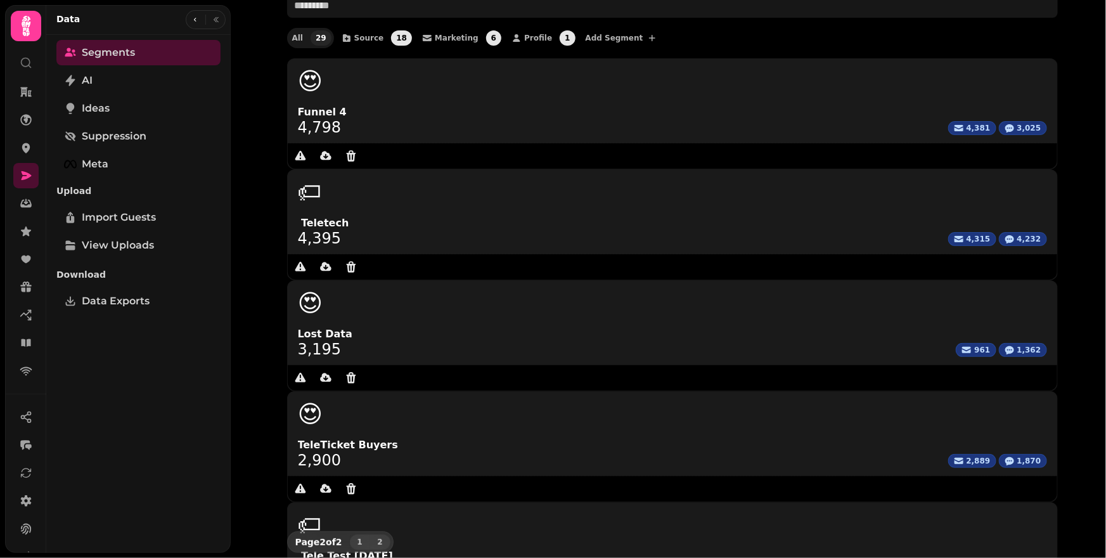
click at [361, 538] on span "1" at bounding box center [360, 542] width 10 height 8
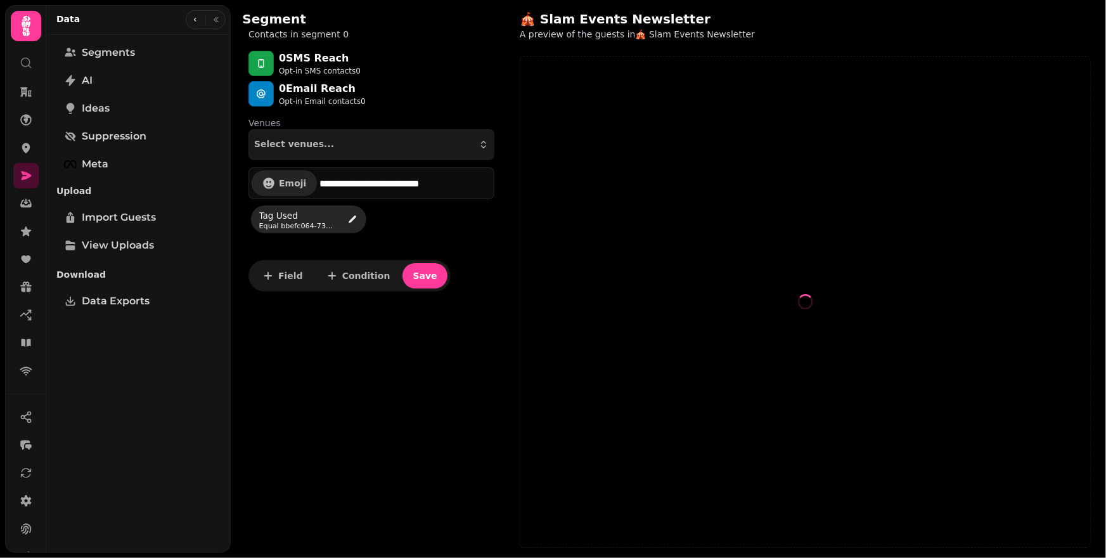
select select "**"
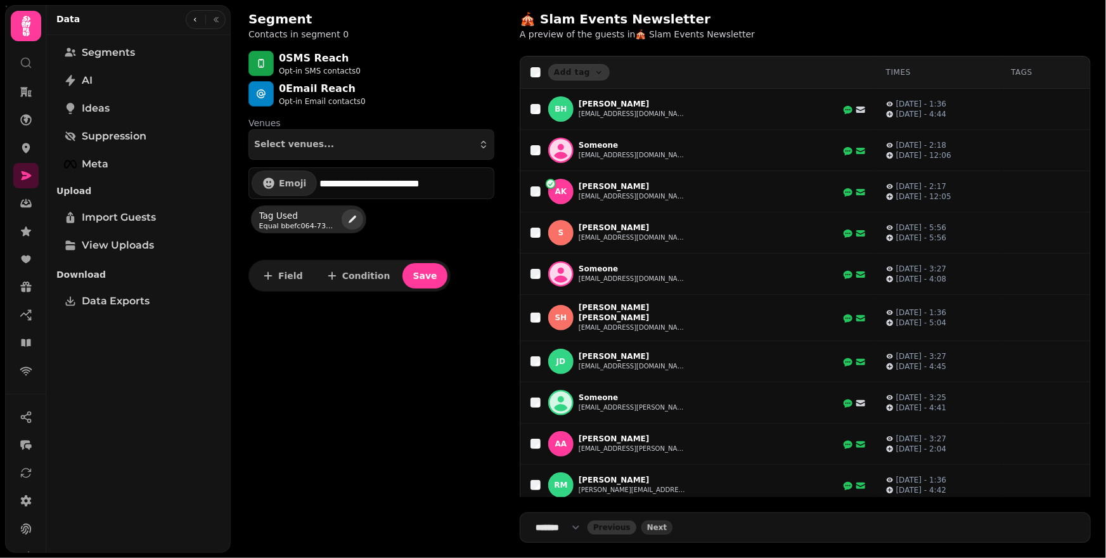
click at [352, 216] on icon "edit" at bounding box center [352, 219] width 10 height 10
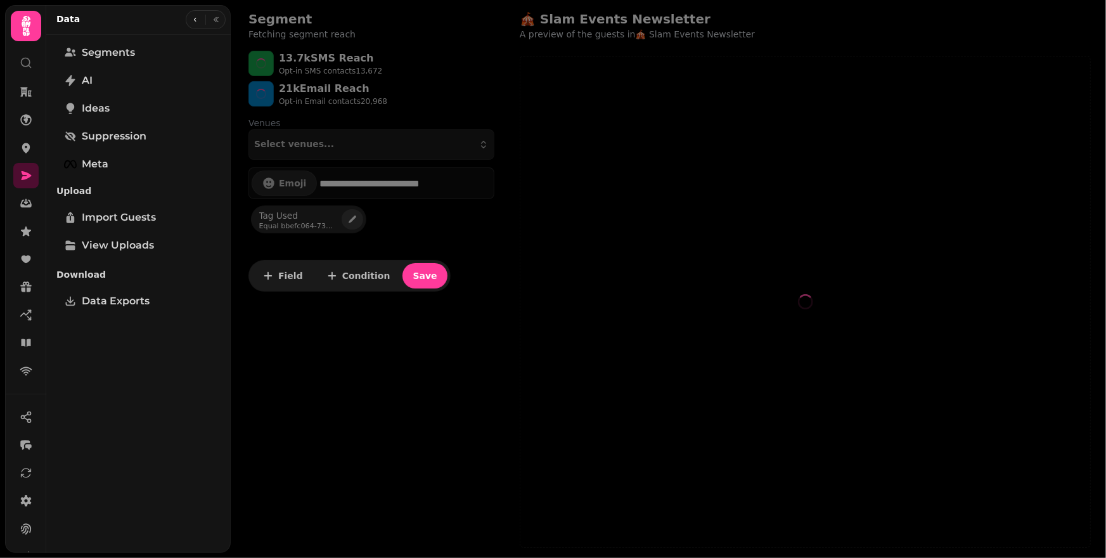
select select "*****"
select select "**"
select select "**********"
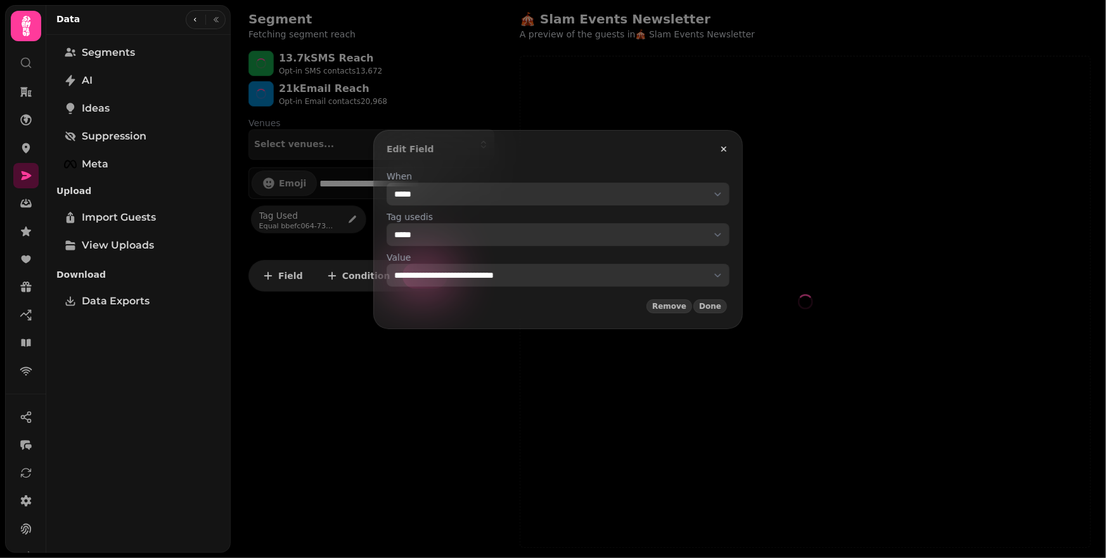
click at [503, 274] on select "**********" at bounding box center [558, 275] width 343 height 23
click at [729, 145] on icon "button" at bounding box center [724, 149] width 10 height 10
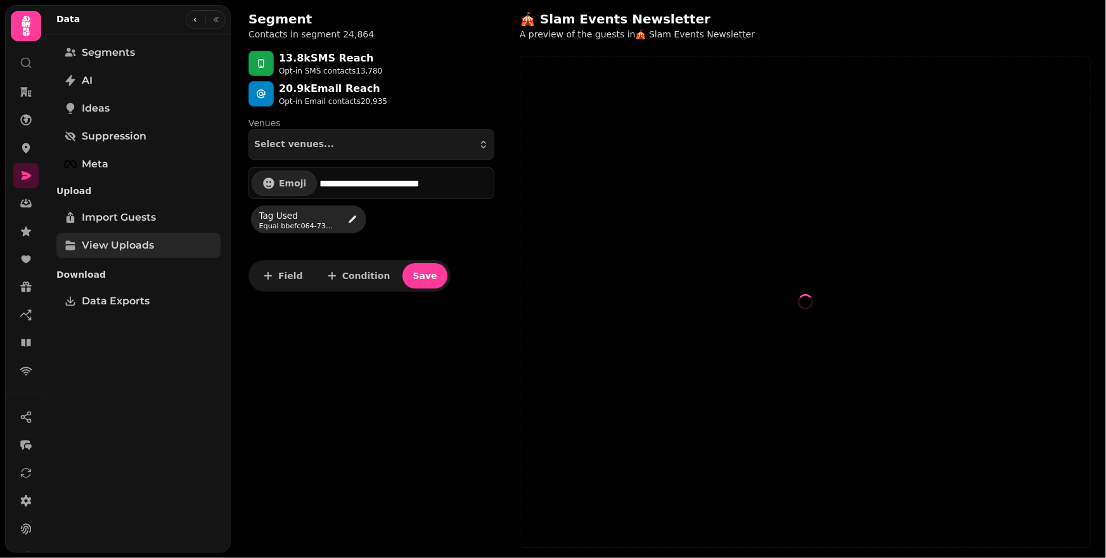
click at [134, 240] on span "View Uploads" at bounding box center [118, 245] width 72 height 15
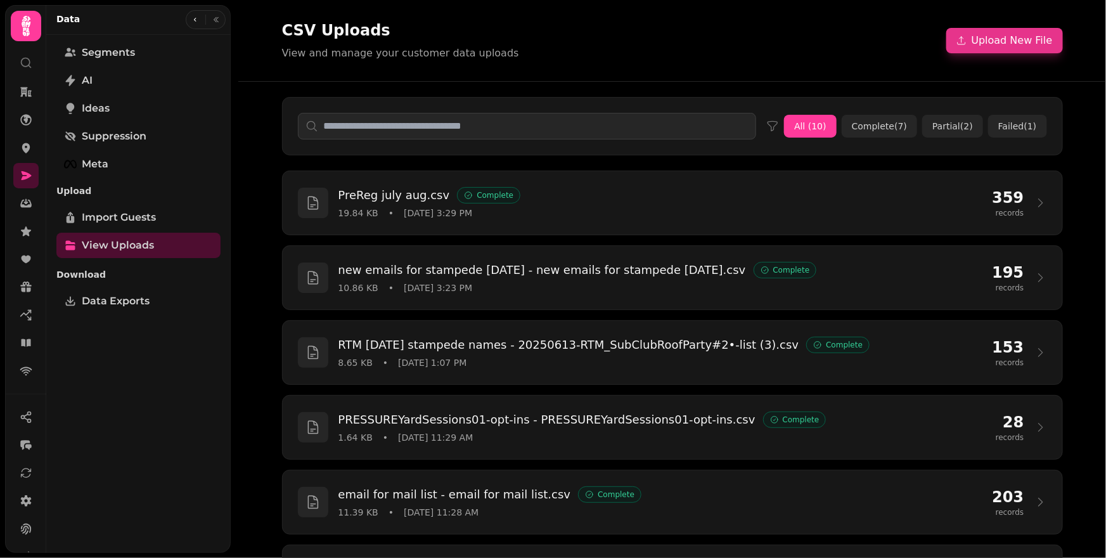
click at [985, 42] on button "Upload New File" at bounding box center [1005, 40] width 117 height 25
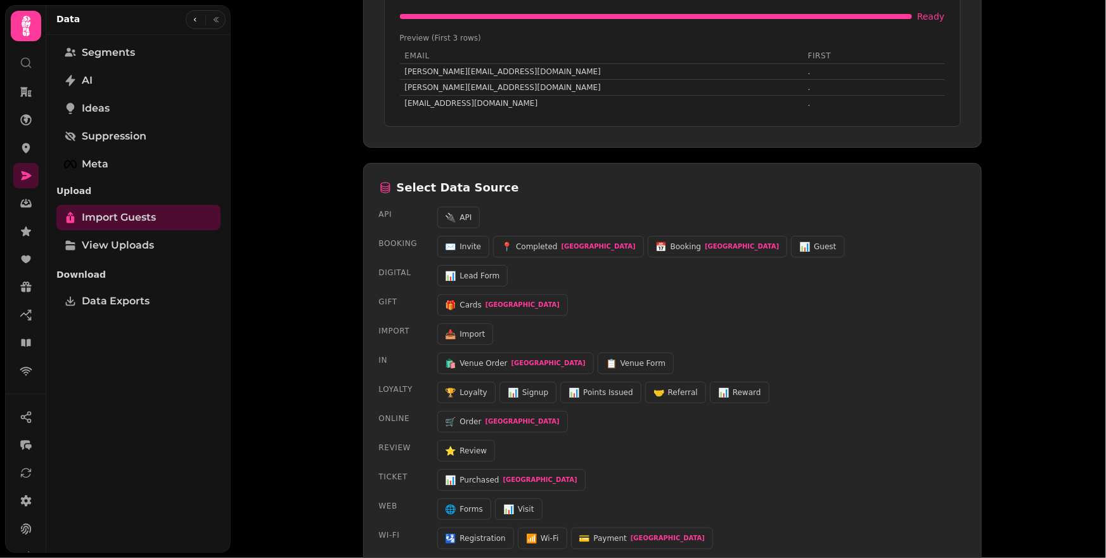
scroll to position [304, 0]
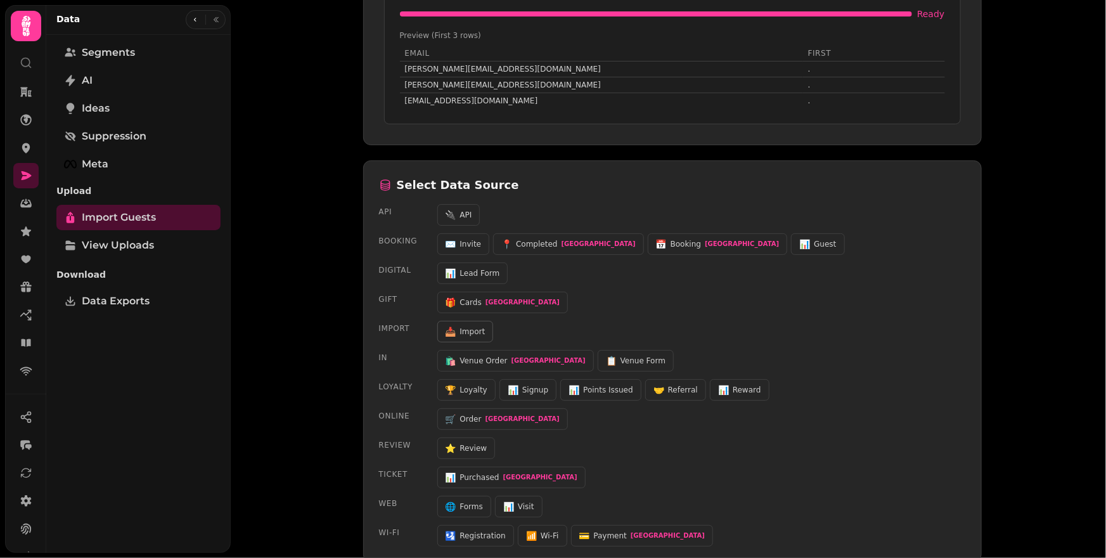
click at [465, 329] on span "Import" at bounding box center [472, 332] width 25 height 10
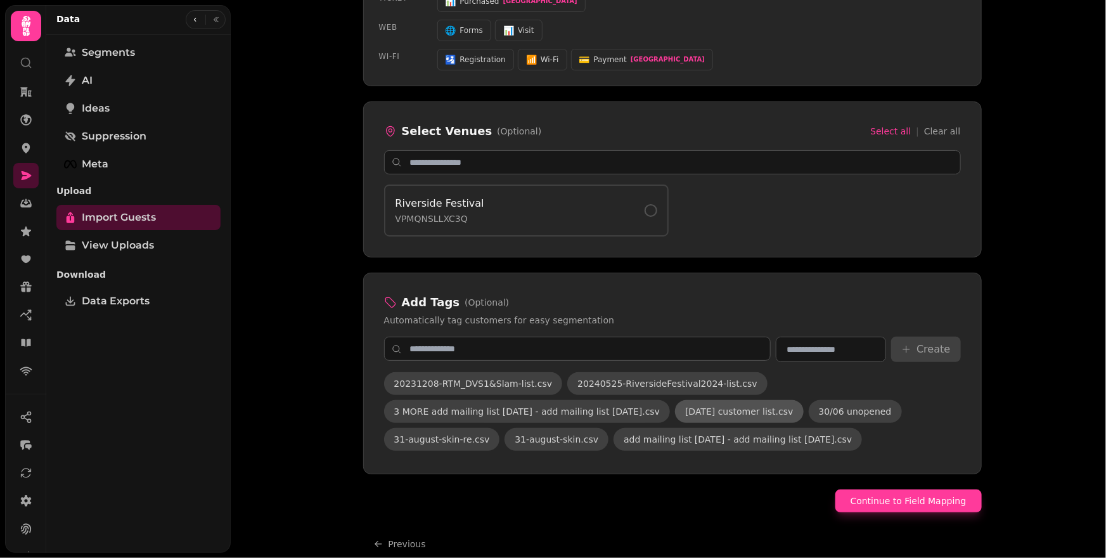
scroll to position [794, 0]
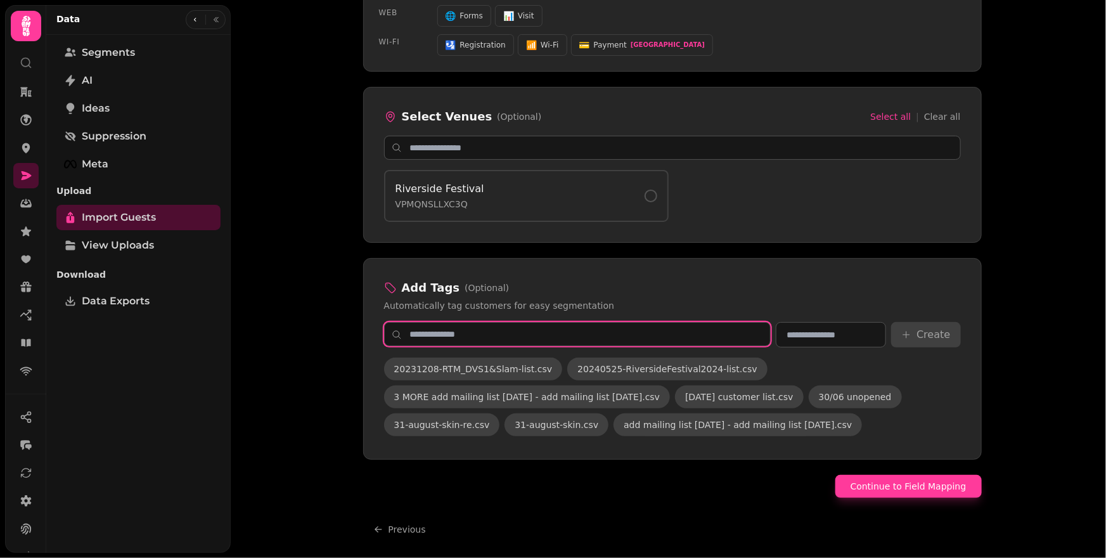
click at [723, 331] on input "text" at bounding box center [577, 334] width 387 height 24
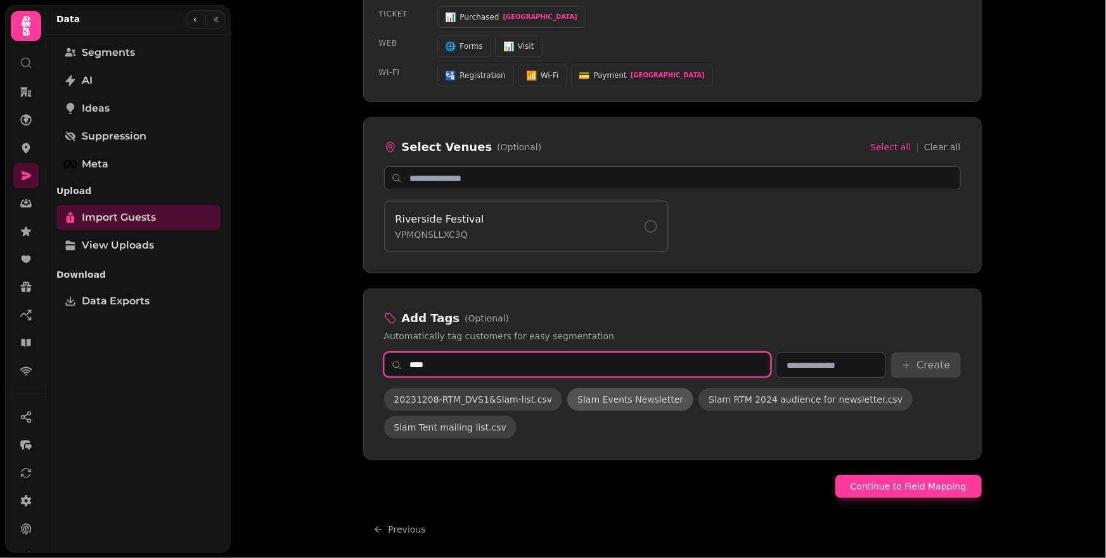
type input "****"
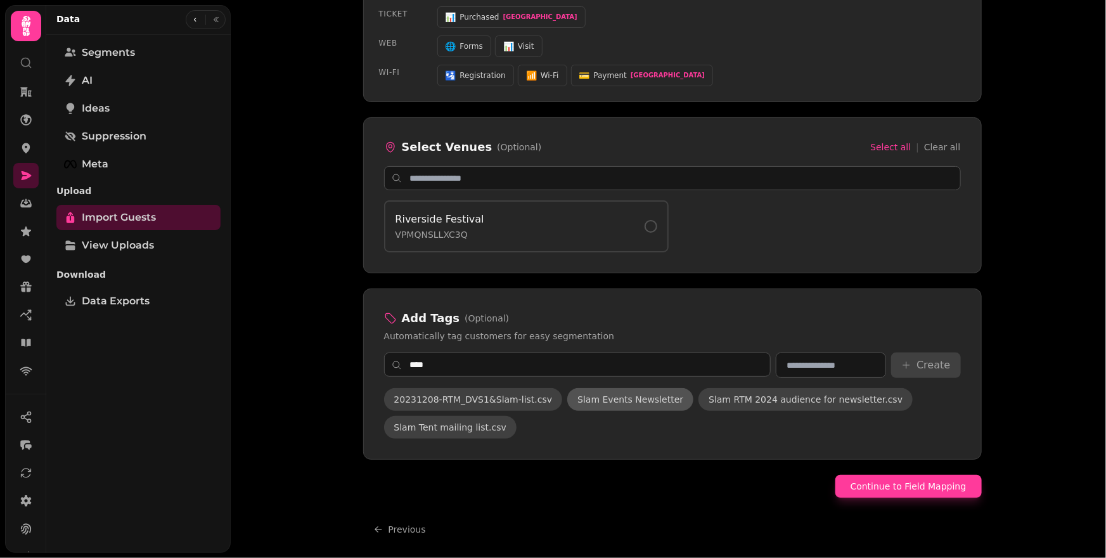
click at [641, 399] on span "Slam Events Newsletter" at bounding box center [631, 399] width 106 height 13
click at [935, 486] on button "Continue to Field Mapping" at bounding box center [909, 486] width 146 height 23
select select "*****"
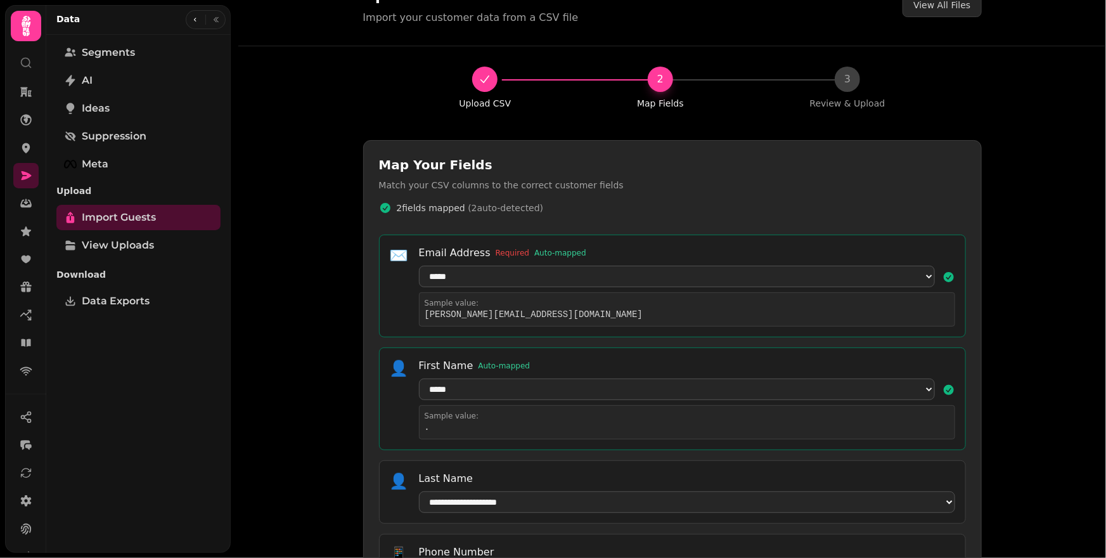
scroll to position [0, 0]
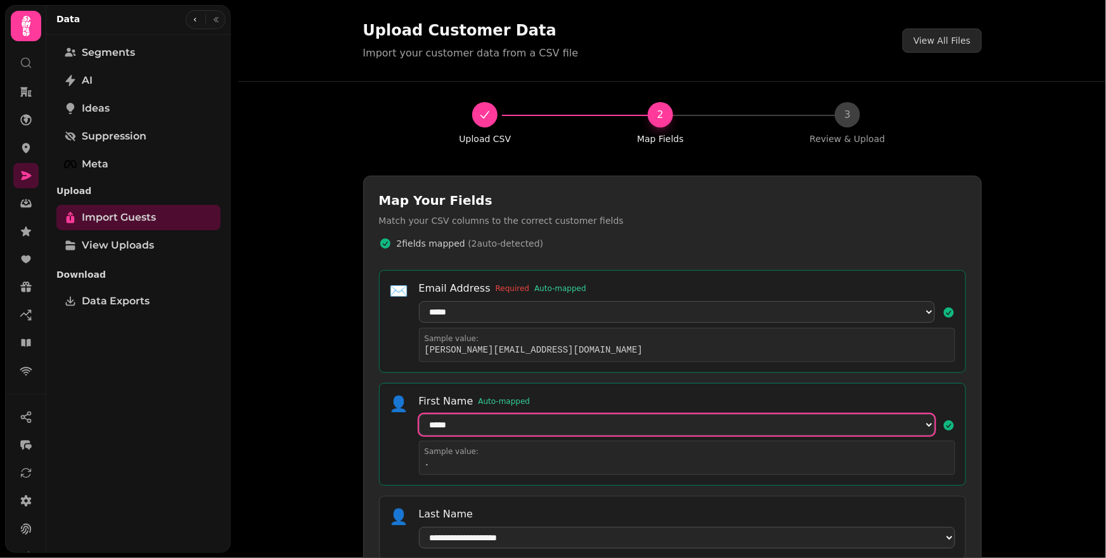
click at [542, 430] on select "**********" at bounding box center [677, 425] width 516 height 22
select select
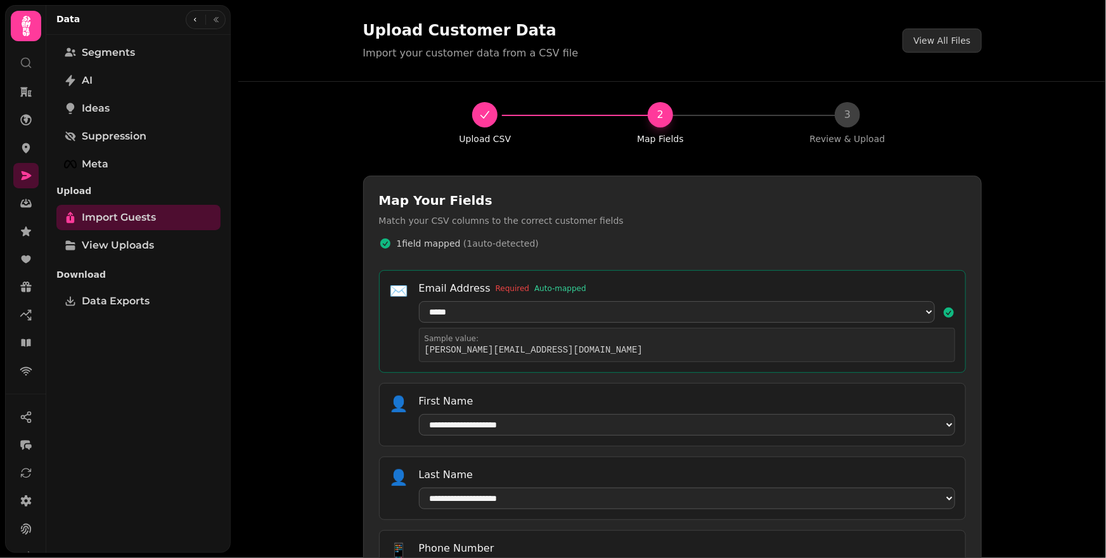
click at [1030, 304] on div "**********" at bounding box center [672, 279] width 868 height 558
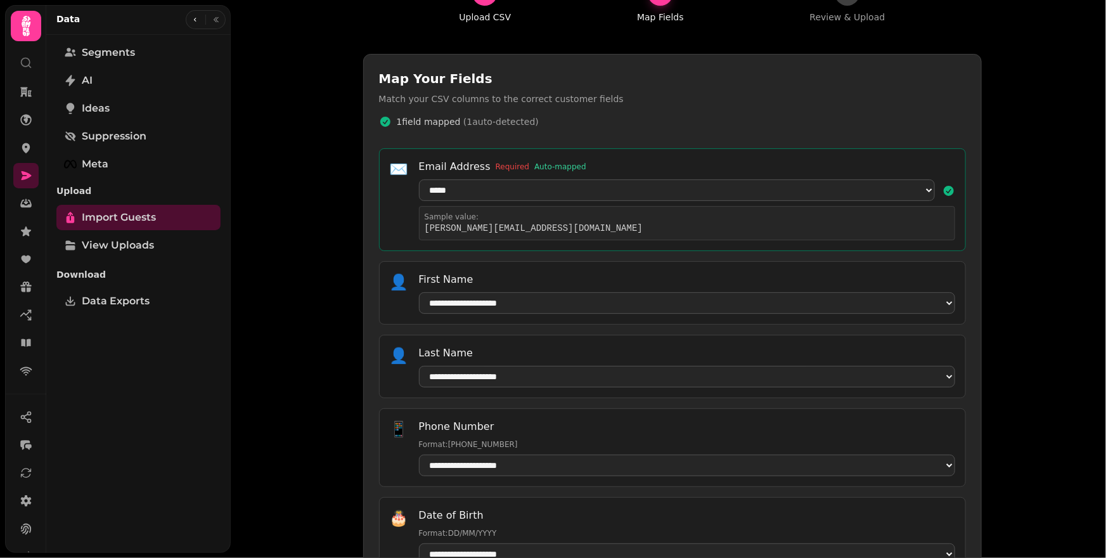
scroll to position [570, 0]
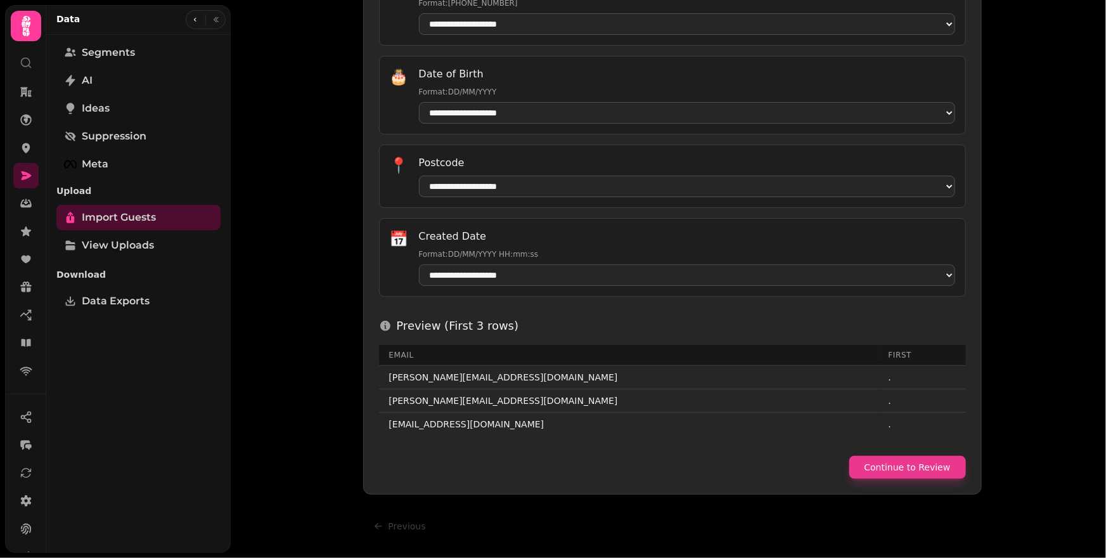
click at [943, 470] on button "Continue to Review" at bounding box center [908, 467] width 117 height 23
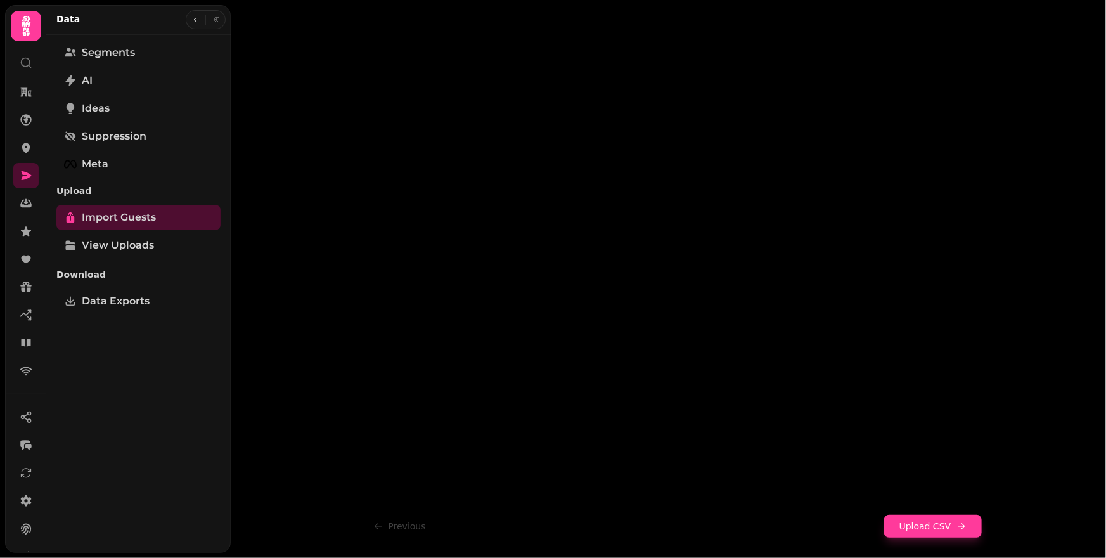
scroll to position [171, 0]
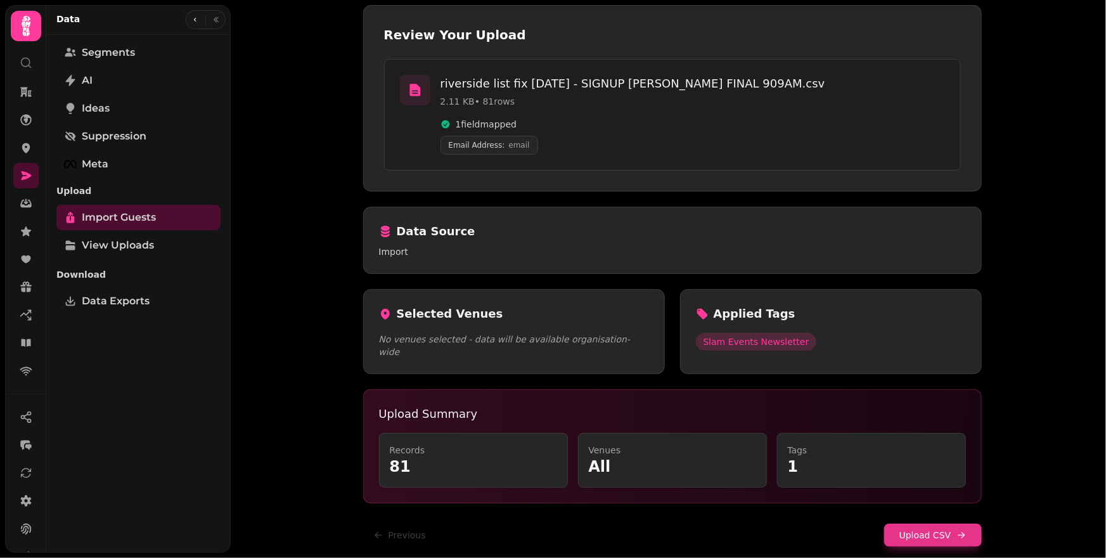
click at [919, 525] on button "Upload CSV" at bounding box center [933, 535] width 98 height 23
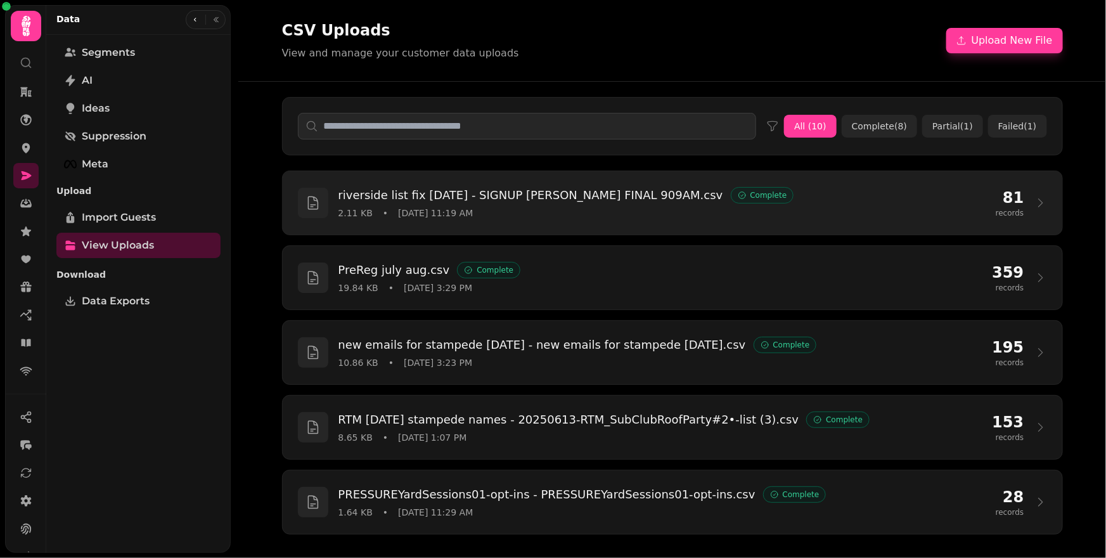
click at [694, 204] on div "riverside list fix [DATE] - SIGNUP [PERSON_NAME] FINAL 909AM.csv Complete 2.11 …" at bounding box center [662, 202] width 647 height 33
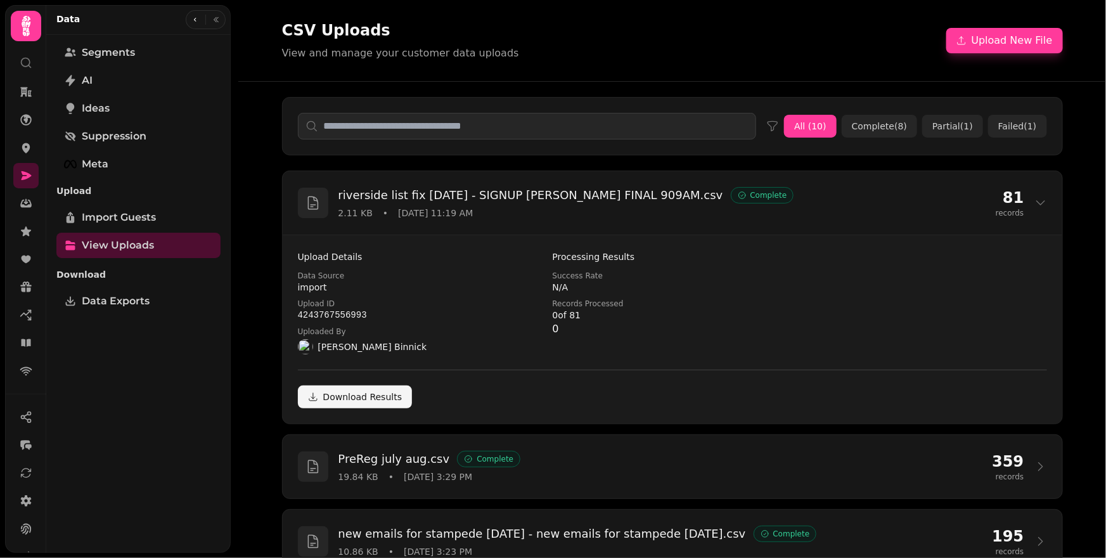
click at [122, 65] on div "Segments" at bounding box center [138, 52] width 164 height 25
click at [126, 53] on span "Segments" at bounding box center [108, 52] width 53 height 15
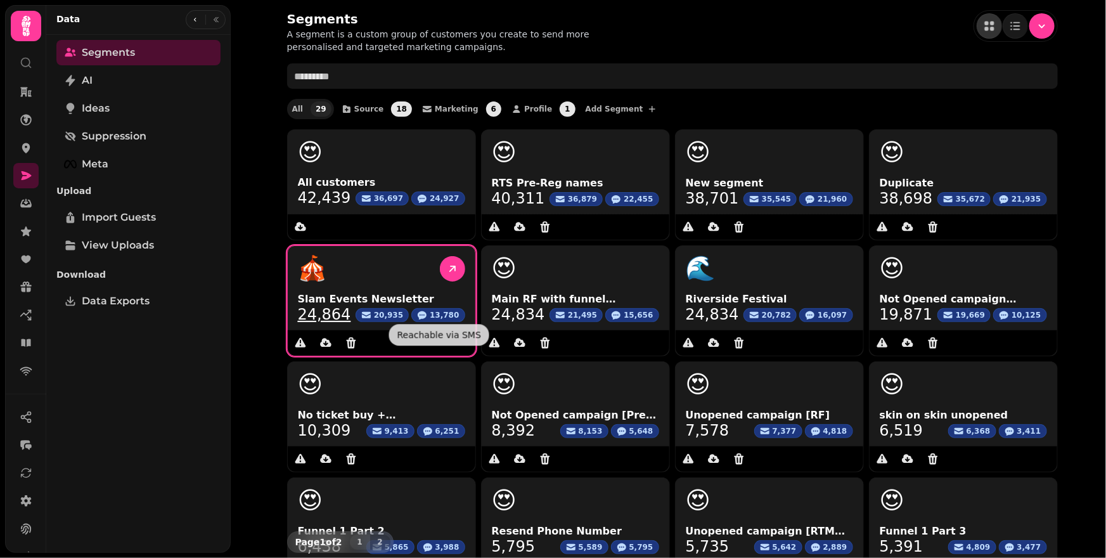
click at [313, 307] on link "24,864" at bounding box center [324, 314] width 53 height 15
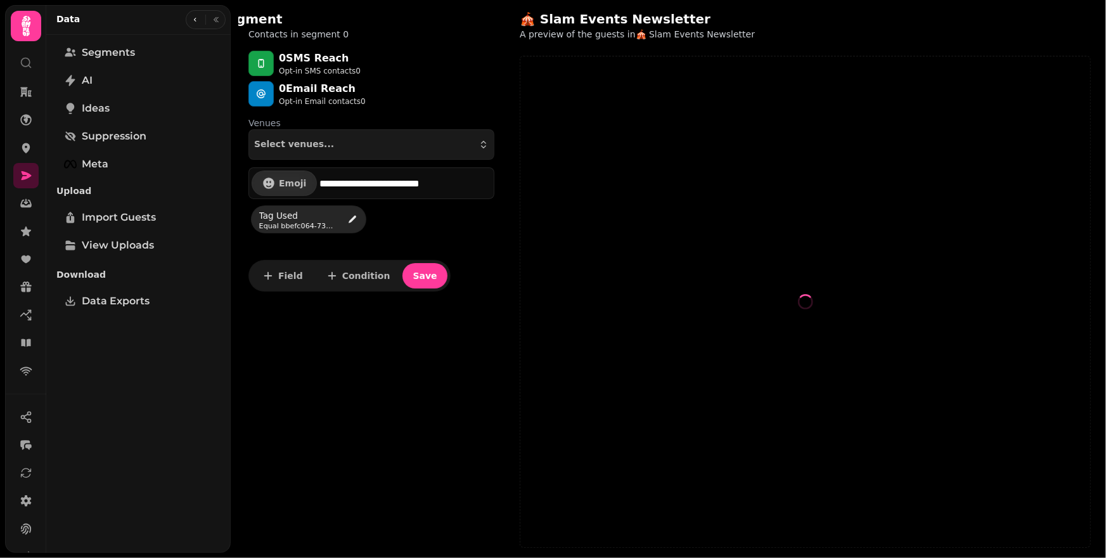
select select "**"
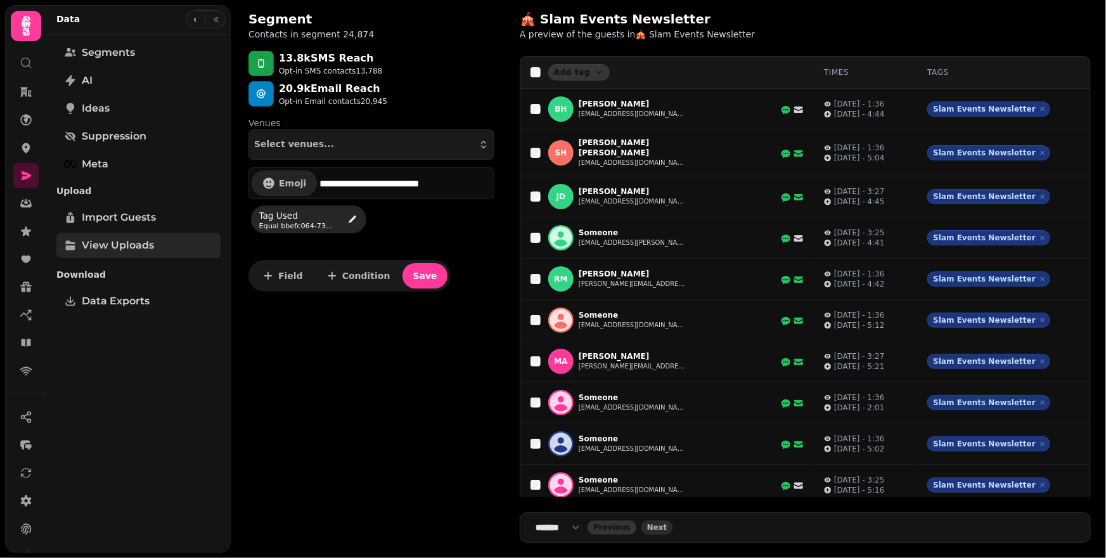
click at [135, 238] on span "View Uploads" at bounding box center [118, 245] width 72 height 15
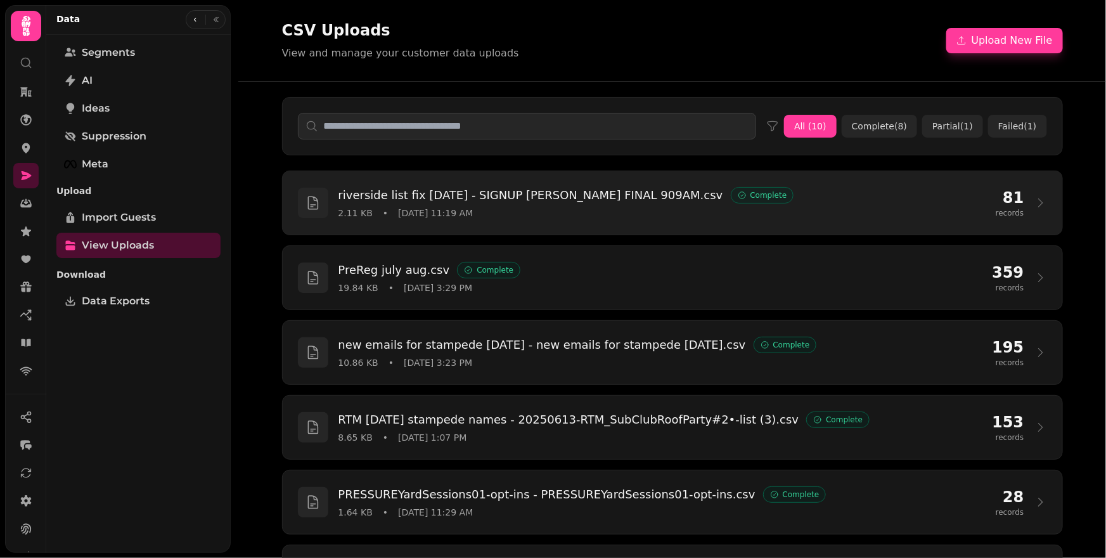
click at [518, 202] on h3 "riverside list fix [DATE] - SIGNUP [PERSON_NAME] FINAL 909AM.csv" at bounding box center [531, 195] width 385 height 18
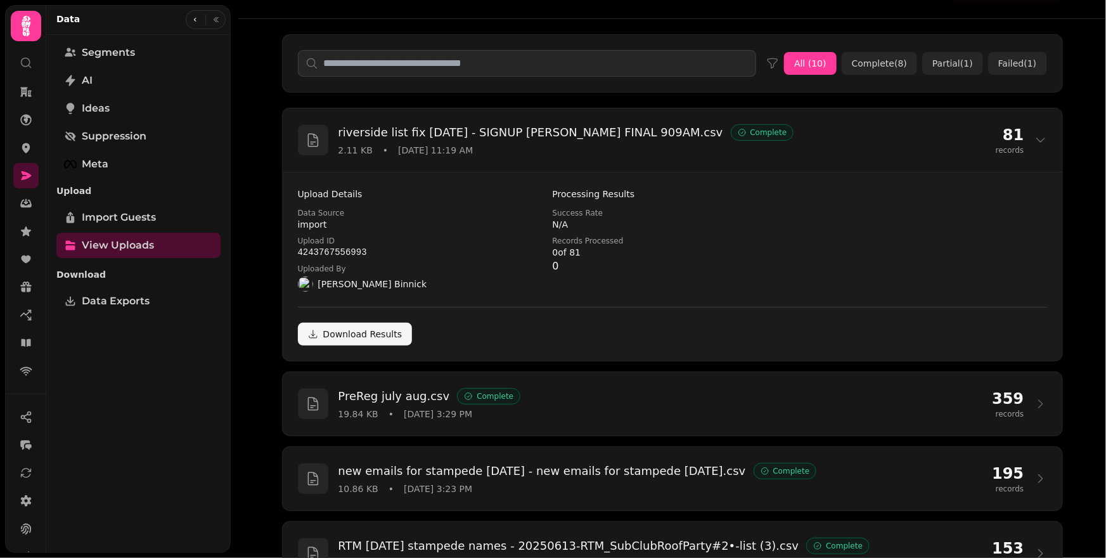
scroll to position [119, 0]
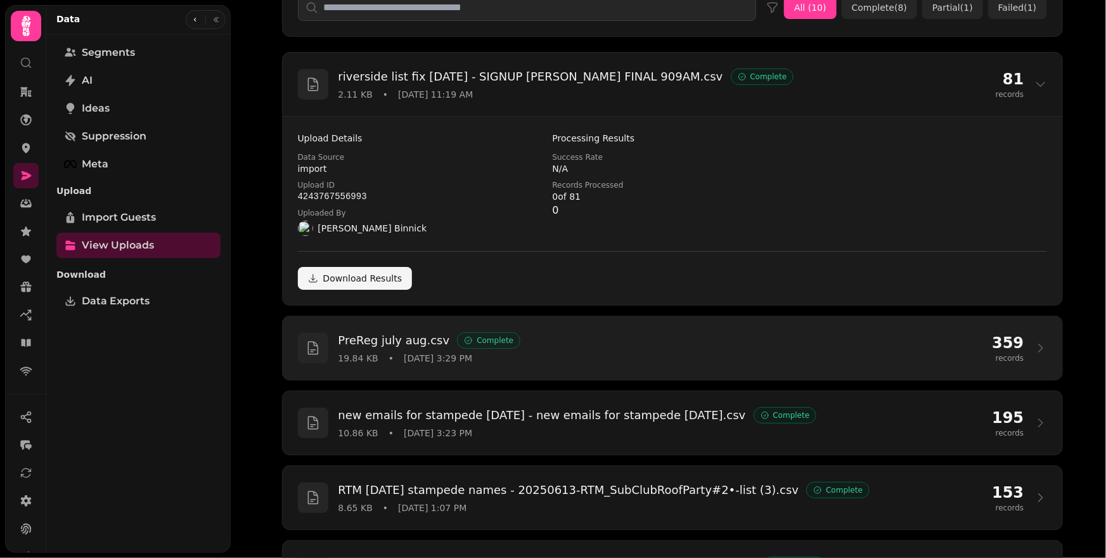
click at [546, 358] on div "19.84 KB • [DATE] 3:29 PM" at bounding box center [661, 358] width 644 height 13
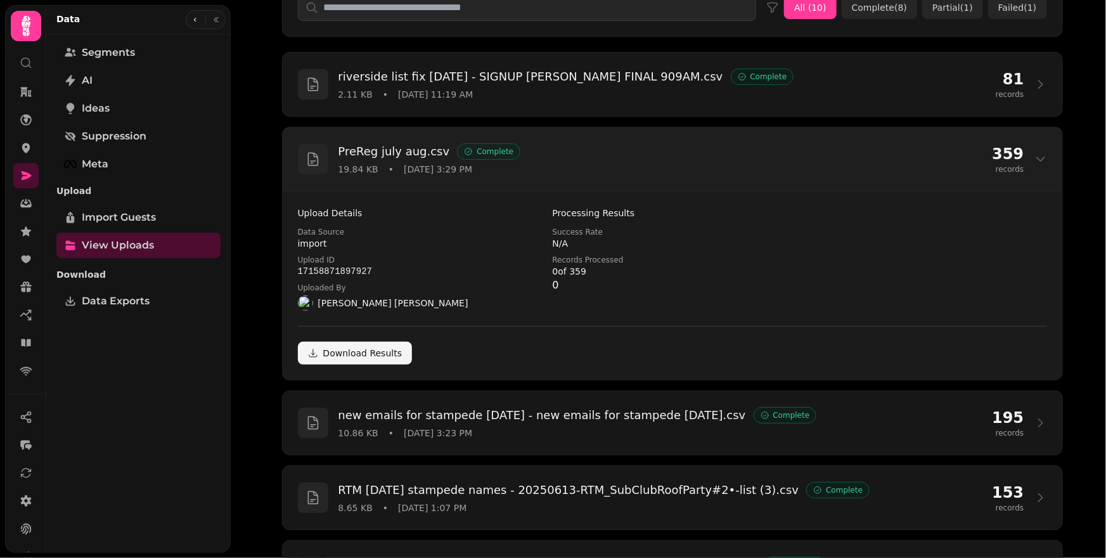
click at [652, 155] on div "PreReg july aug.csv Complete" at bounding box center [661, 152] width 644 height 18
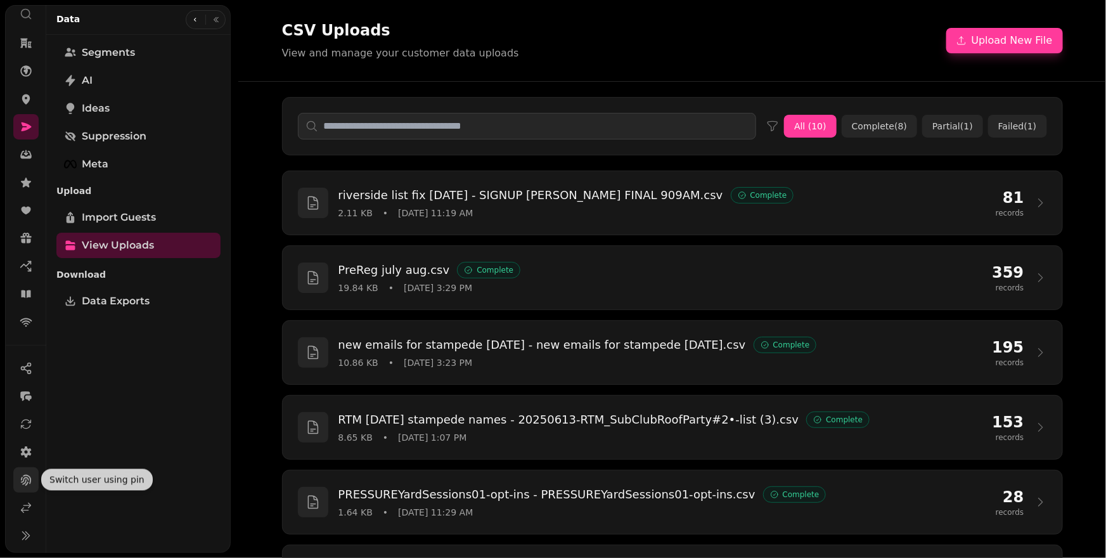
scroll to position [49, 0]
click at [25, 498] on link at bounding box center [25, 507] width 25 height 25
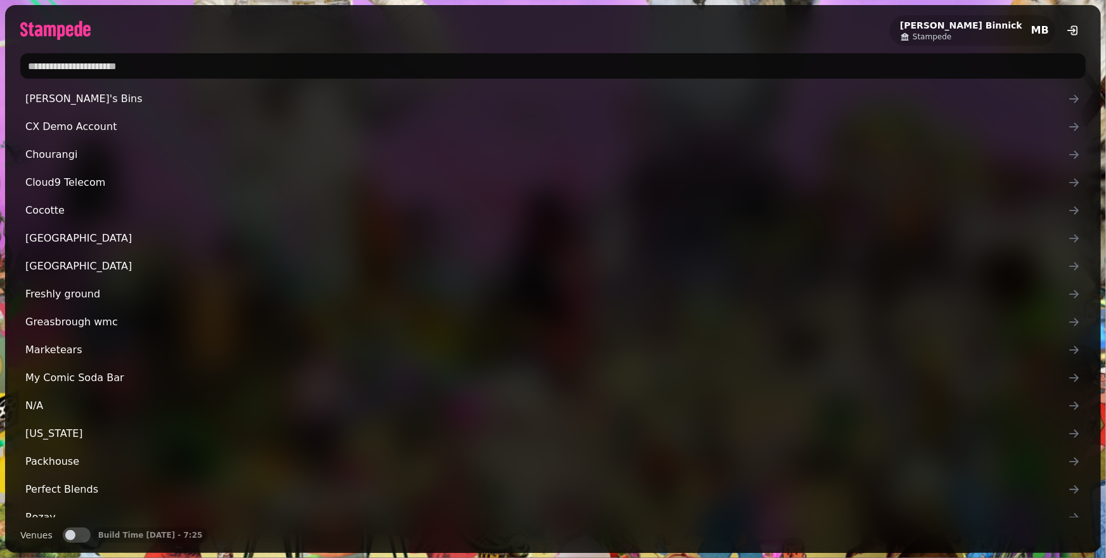
click at [146, 58] on input "text" at bounding box center [553, 65] width 1066 height 25
type input "**********"
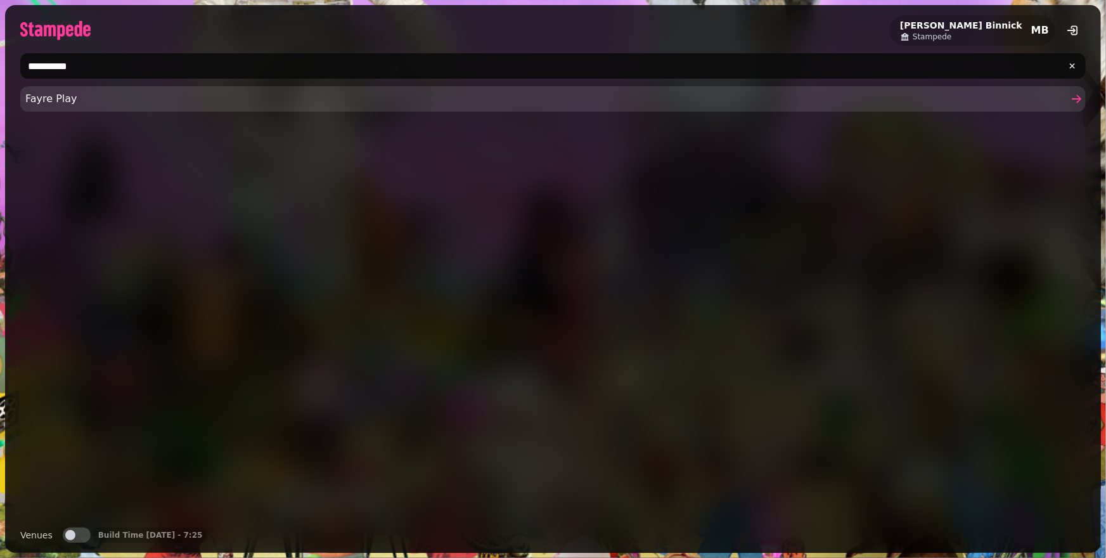
click at [103, 89] on link "Fayre Play" at bounding box center [553, 98] width 1066 height 25
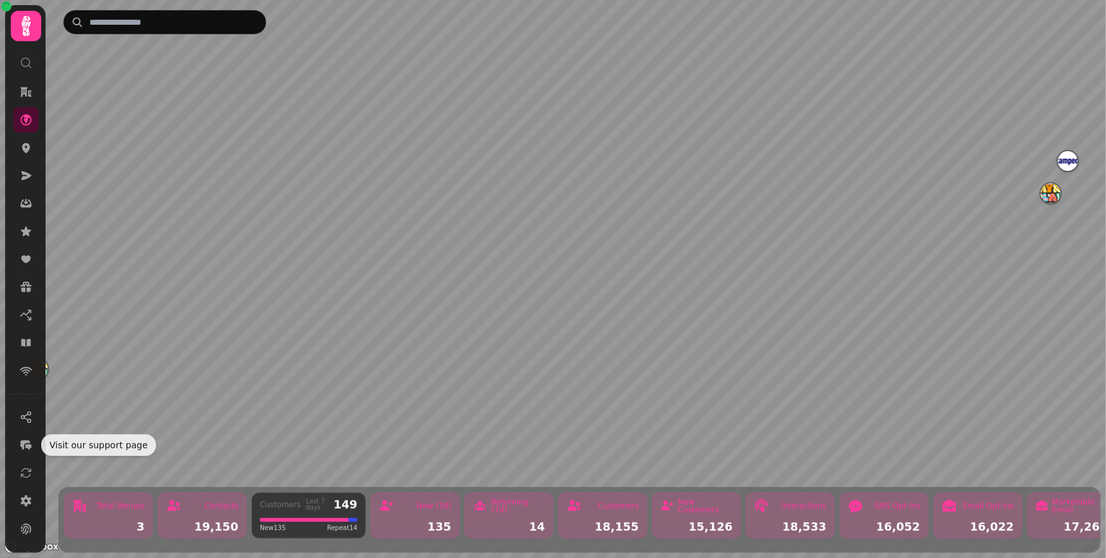
click at [20, 514] on nav at bounding box center [26, 503] width 41 height 198
click at [28, 496] on icon at bounding box center [26, 501] width 13 height 13
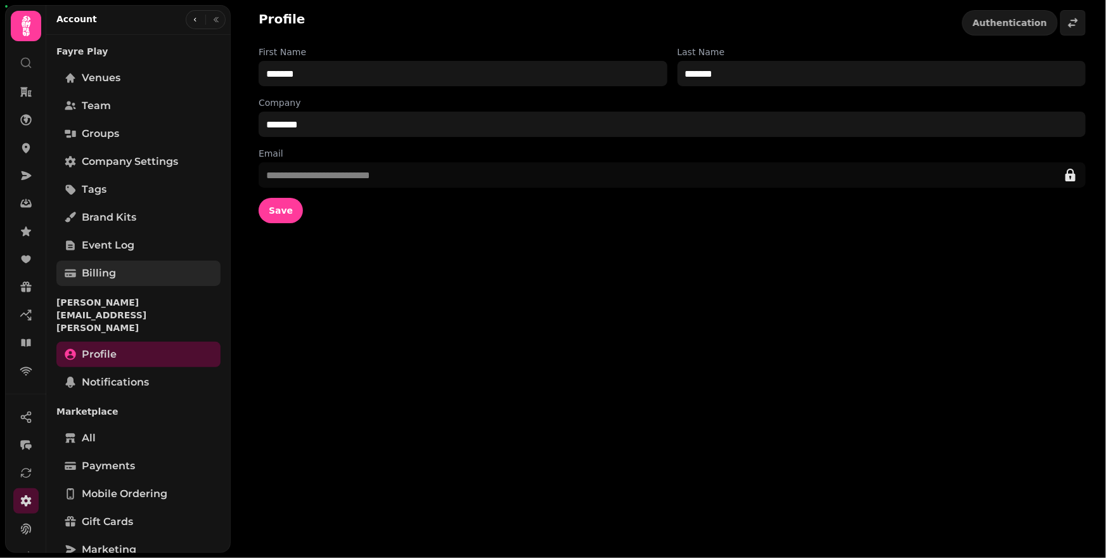
click at [112, 273] on span "Billing" at bounding box center [99, 273] width 34 height 15
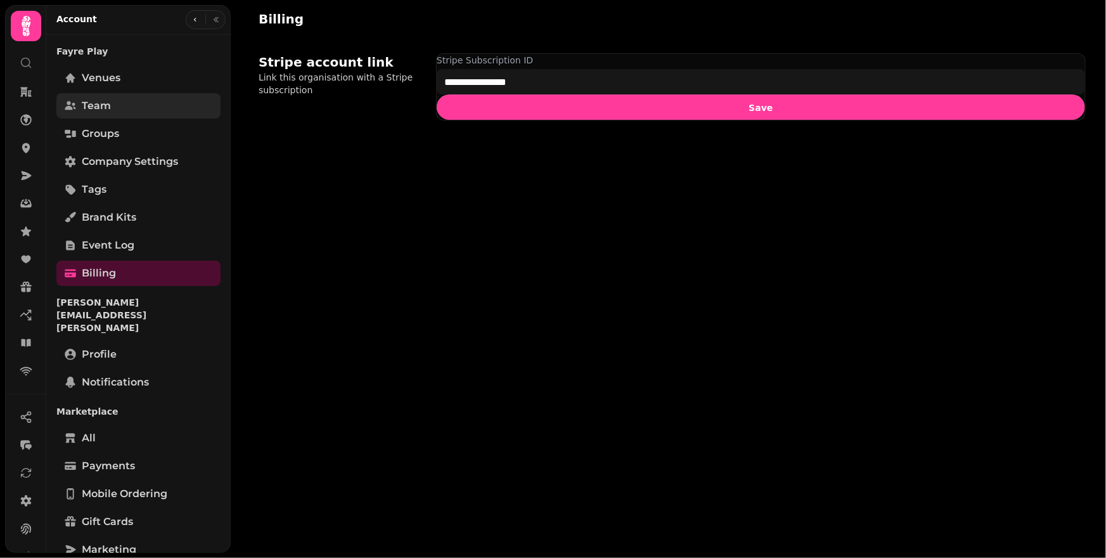
click at [123, 107] on link "Team" at bounding box center [138, 105] width 164 height 25
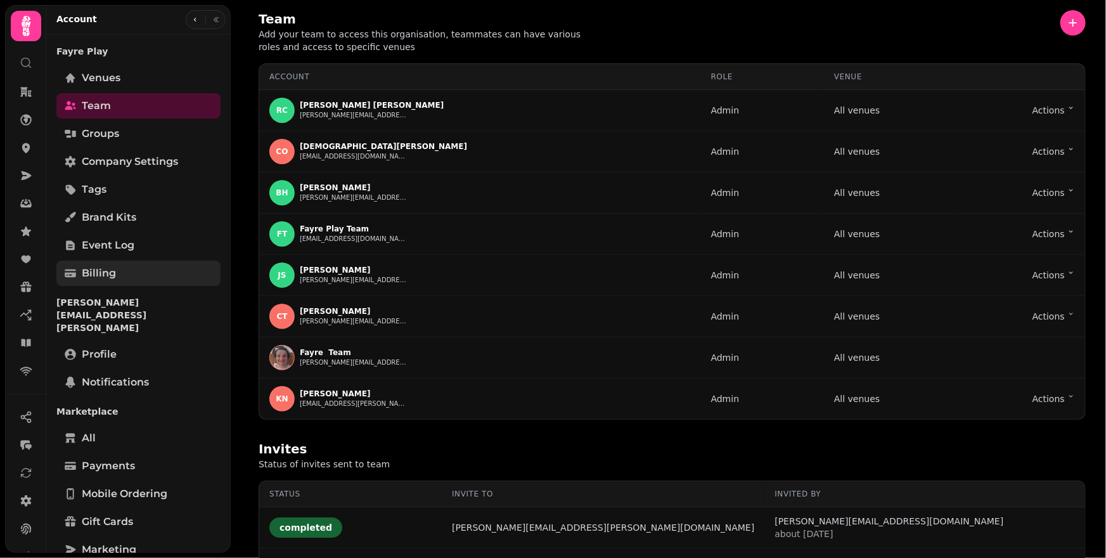
click at [117, 269] on link "Billing" at bounding box center [138, 273] width 164 height 25
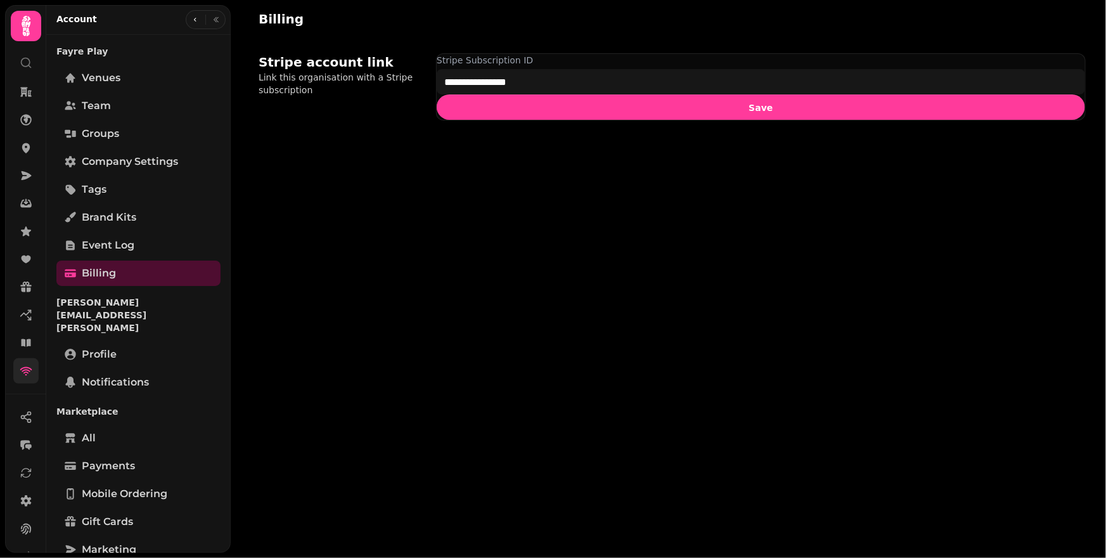
click at [19, 380] on link at bounding box center [25, 370] width 25 height 25
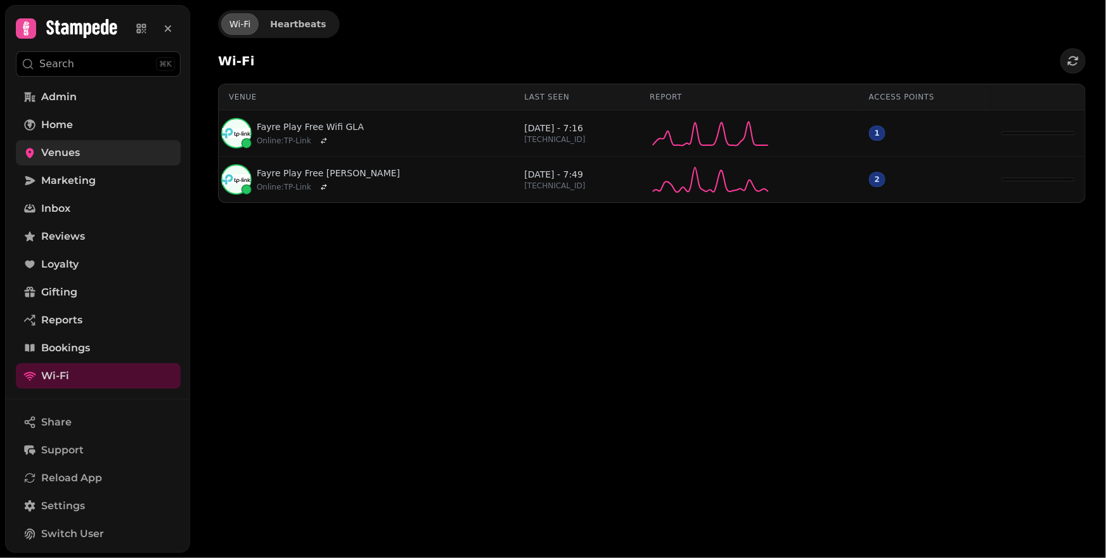
click at [93, 154] on link "Venues" at bounding box center [98, 152] width 165 height 25
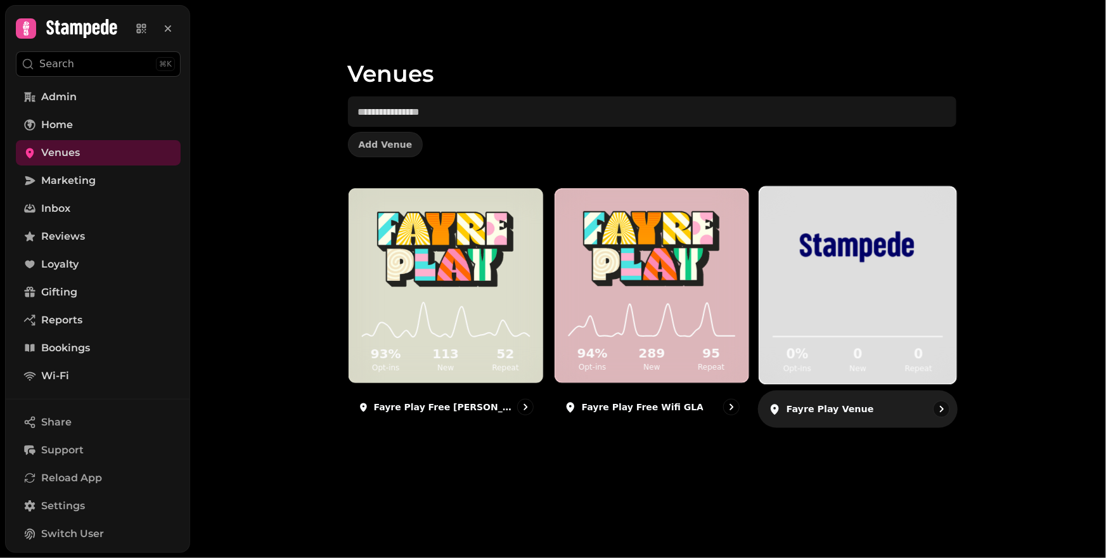
click at [863, 410] on div "Fayre Play venue" at bounding box center [858, 409] width 200 height 37
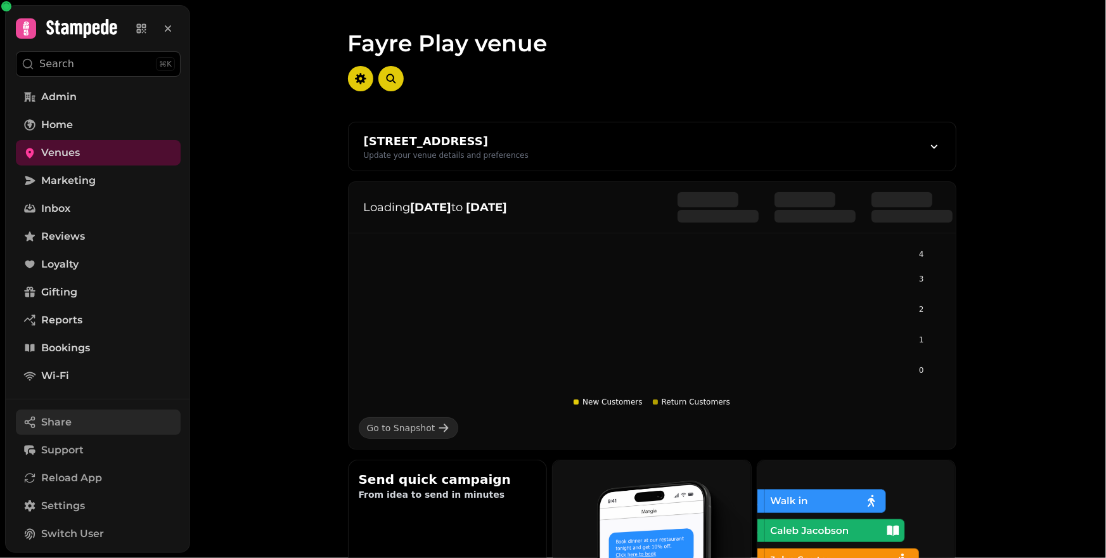
scroll to position [118, 0]
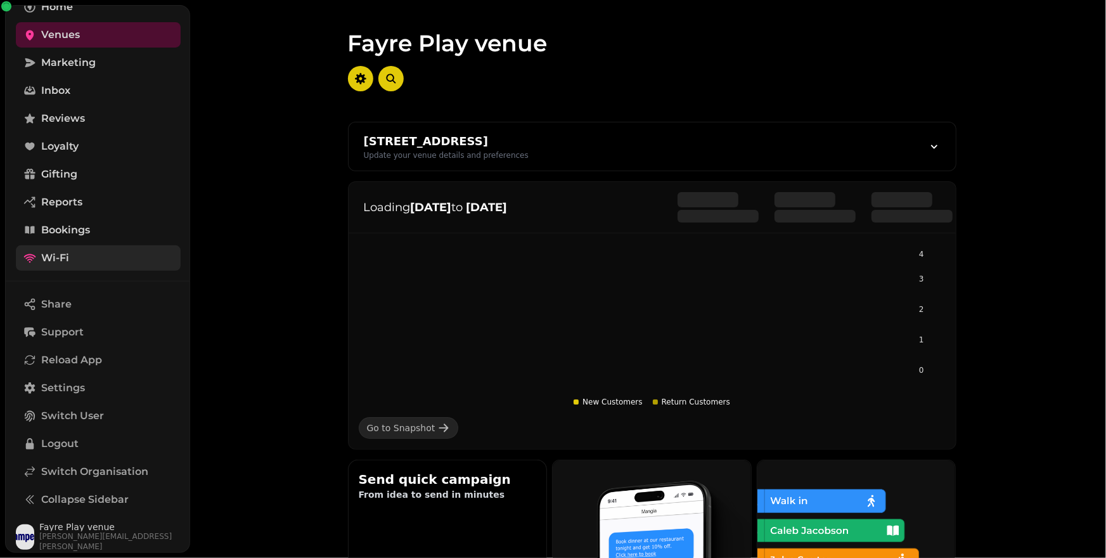
click at [97, 254] on link "Wi-Fi" at bounding box center [98, 257] width 165 height 25
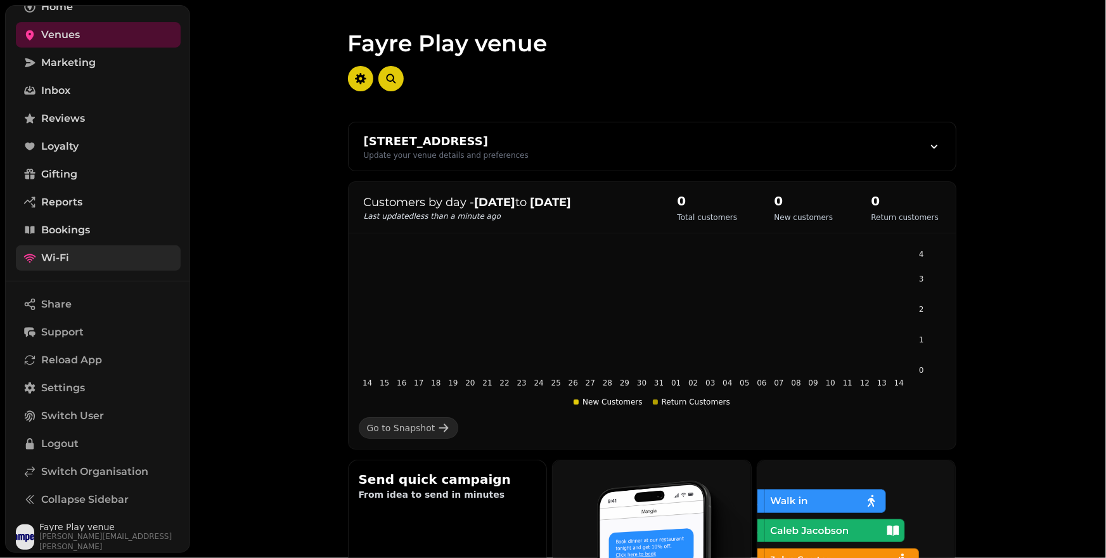
click at [67, 262] on span "Wi-Fi" at bounding box center [55, 257] width 28 height 15
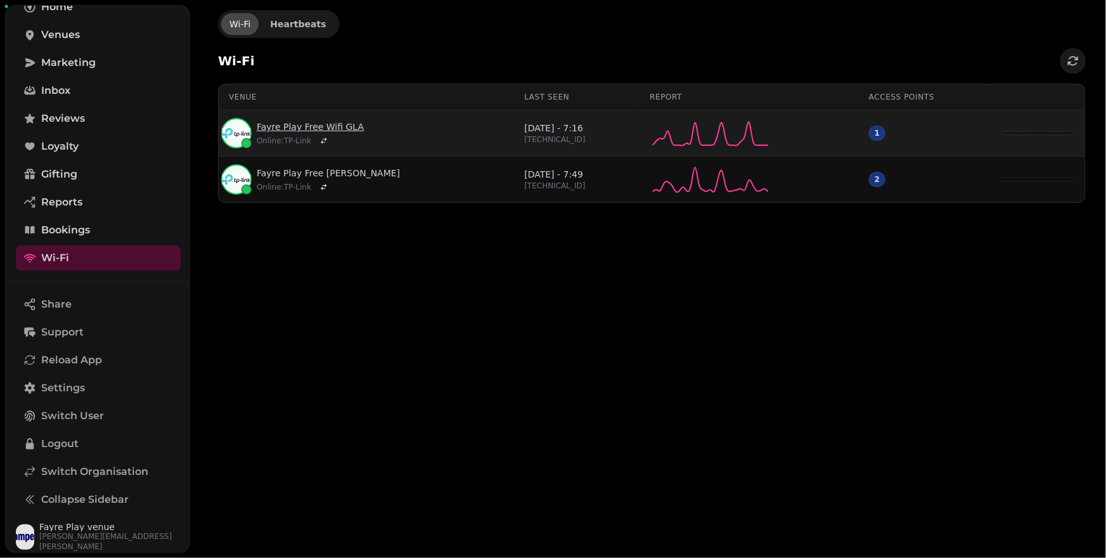
click at [290, 131] on link "Fayre Play Free Wifi GLA" at bounding box center [310, 126] width 107 height 13
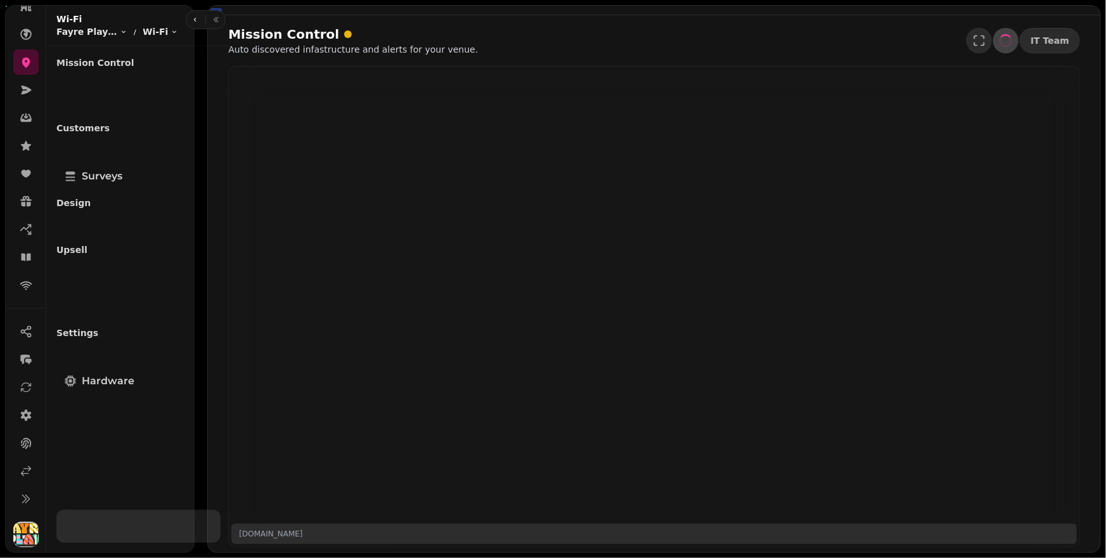
scroll to position [85, 0]
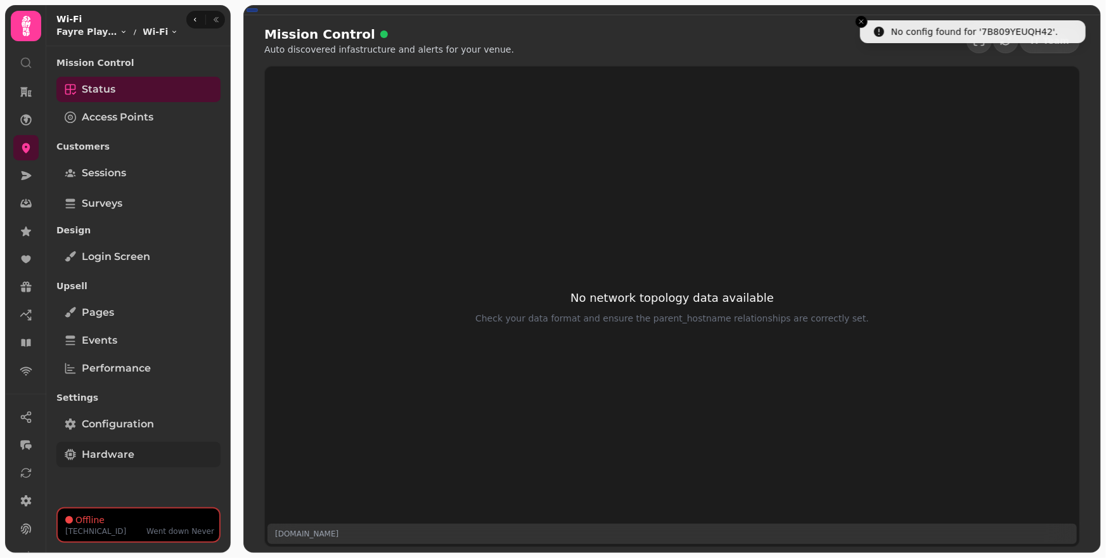
click at [131, 443] on link "Hardware" at bounding box center [138, 454] width 164 height 25
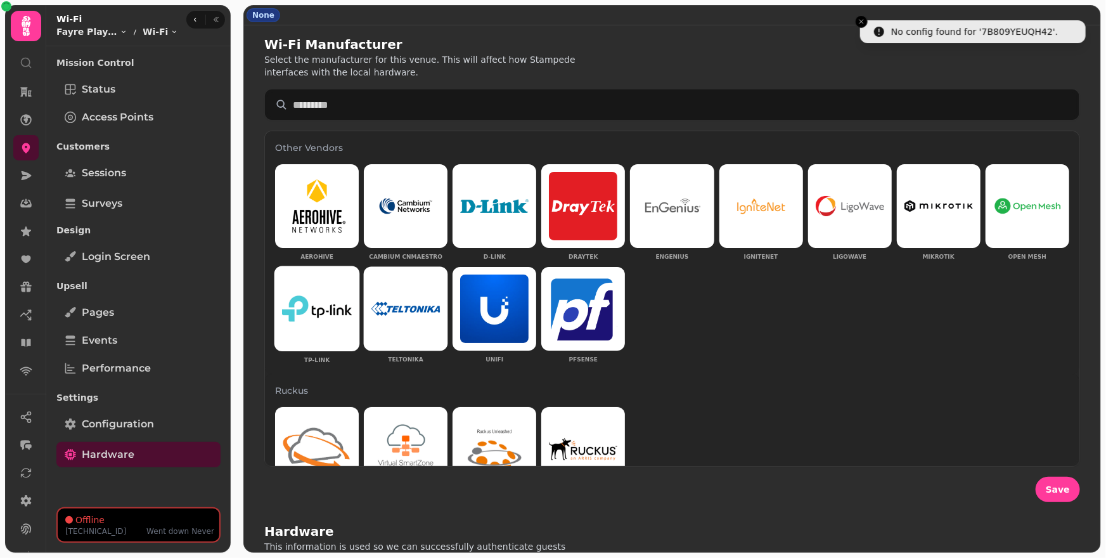
click at [339, 306] on img at bounding box center [317, 308] width 70 height 27
click at [1055, 485] on span "Save" at bounding box center [1058, 489] width 24 height 9
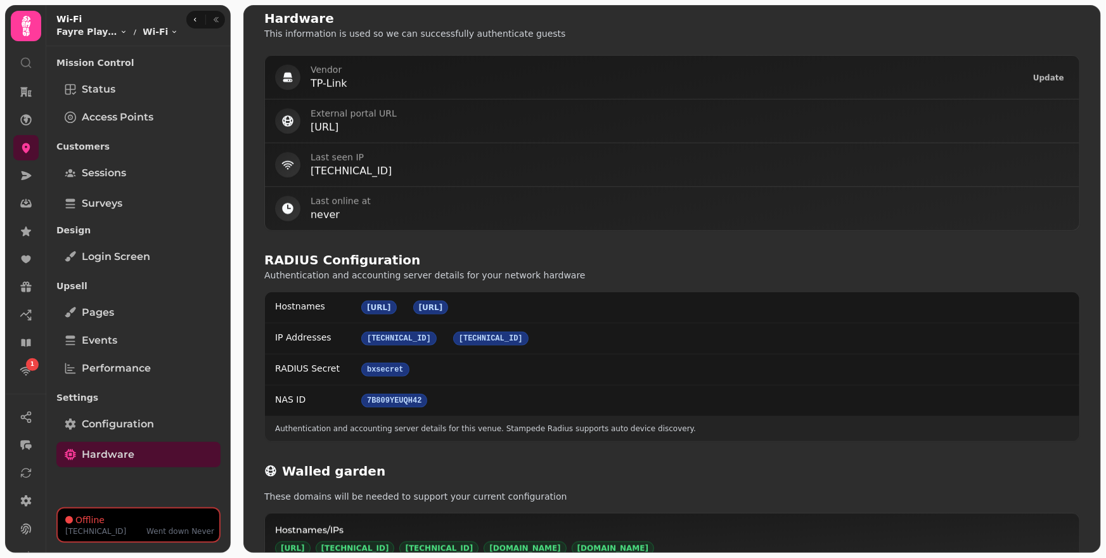
scroll to position [647, 0]
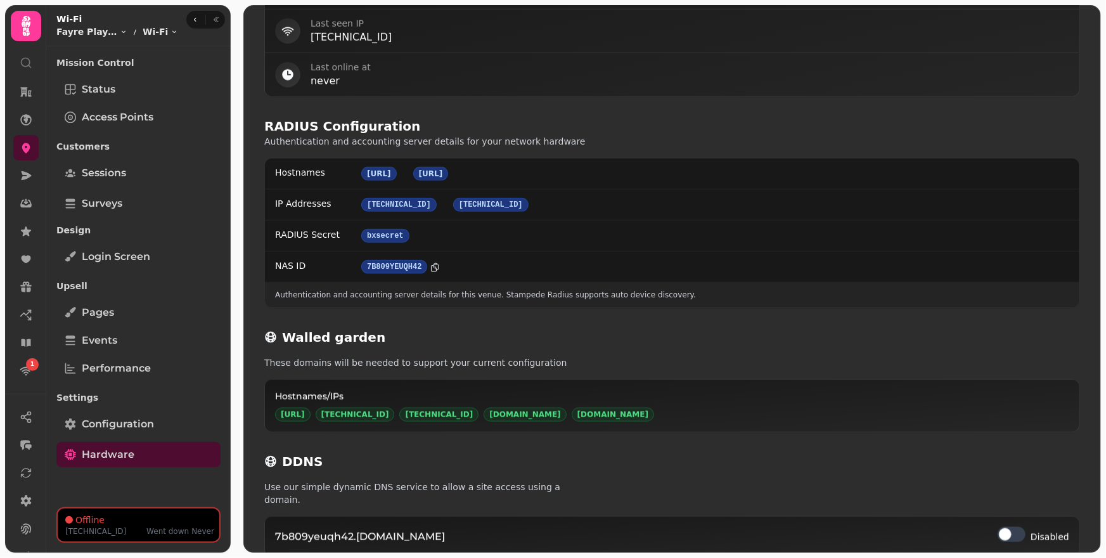
click at [436, 268] on icon at bounding box center [435, 267] width 10 height 10
click at [26, 494] on link at bounding box center [25, 500] width 25 height 25
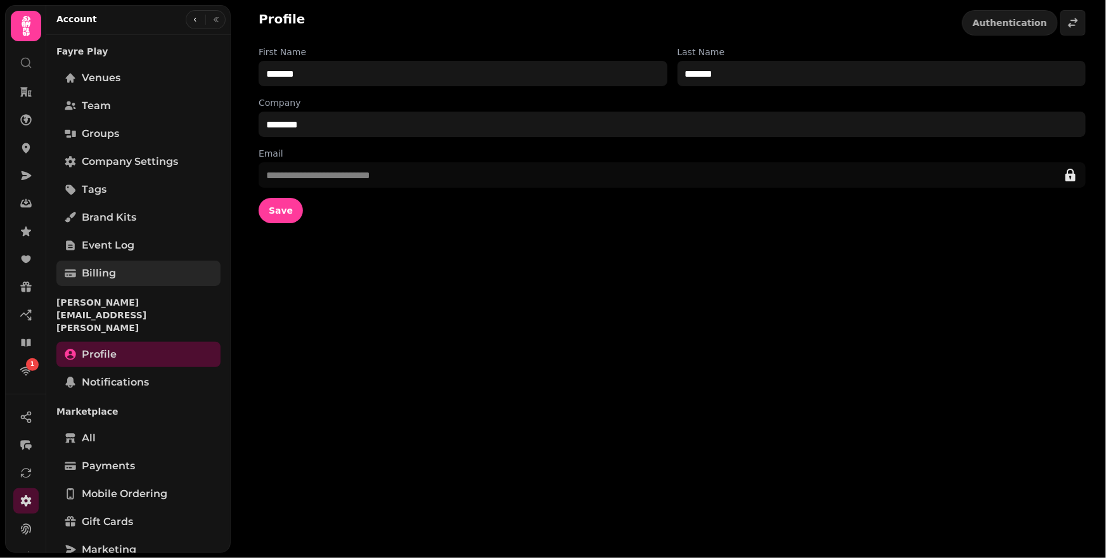
click at [100, 268] on span "Billing" at bounding box center [99, 273] width 34 height 15
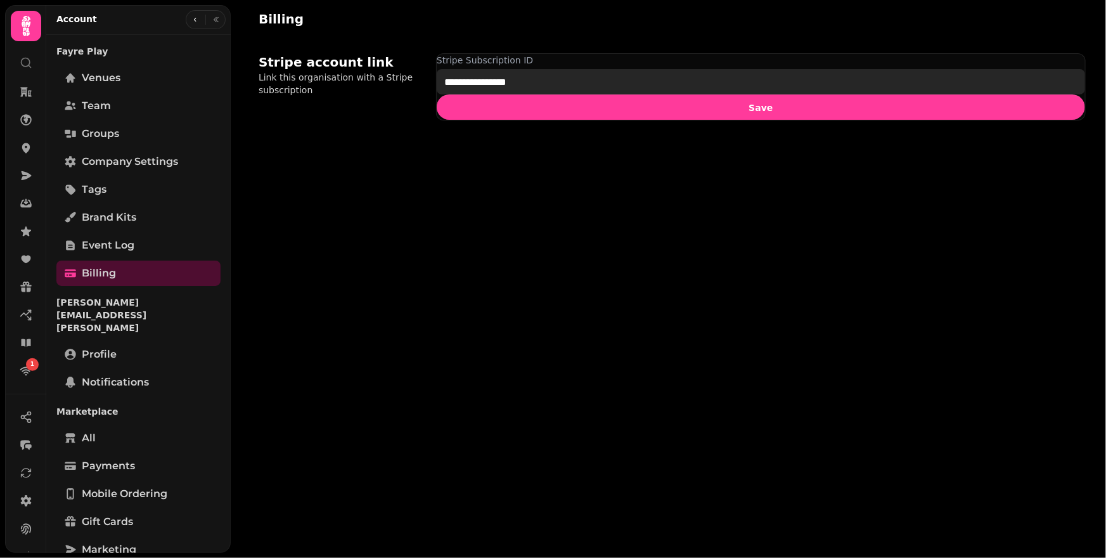
drag, startPoint x: 576, startPoint y: 82, endPoint x: 413, endPoint y: 85, distance: 163.6
click at [413, 85] on div "**********" at bounding box center [672, 87] width 827 height 98
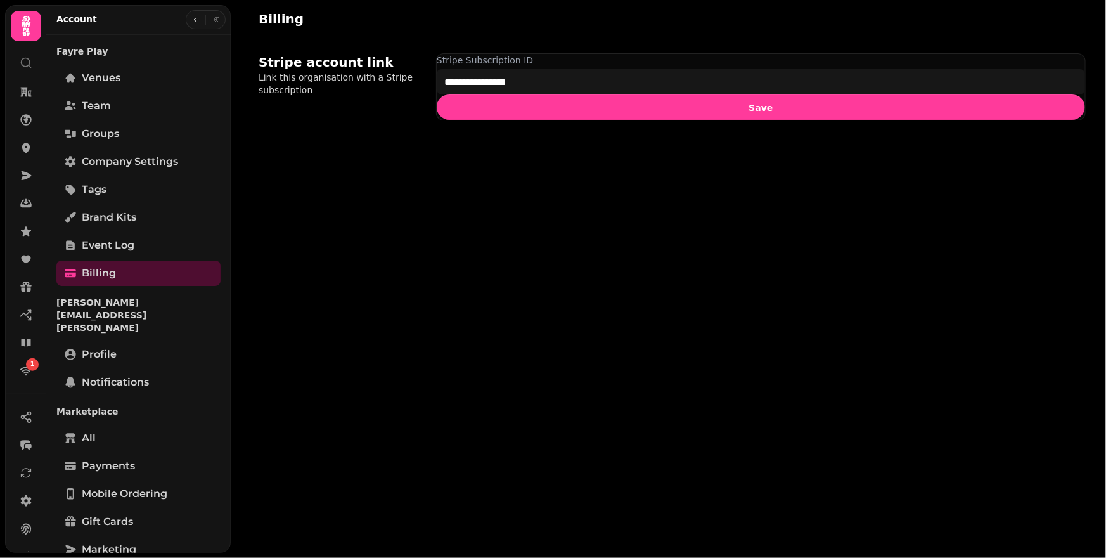
click at [271, 238] on div "**********" at bounding box center [669, 279] width 876 height 558
click at [27, 504] on icon at bounding box center [27, 508] width 10 height 10
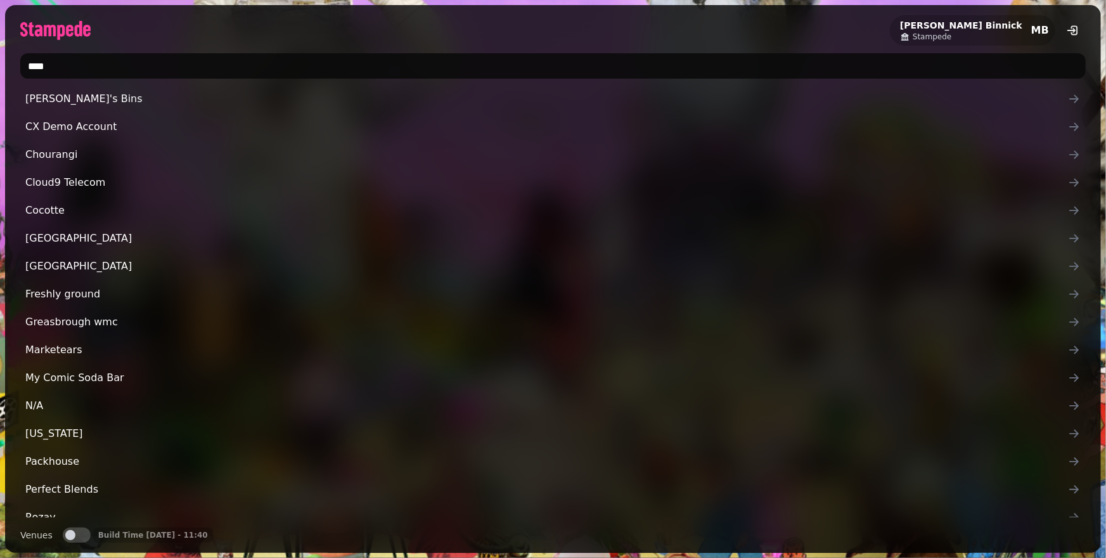
type input "*****"
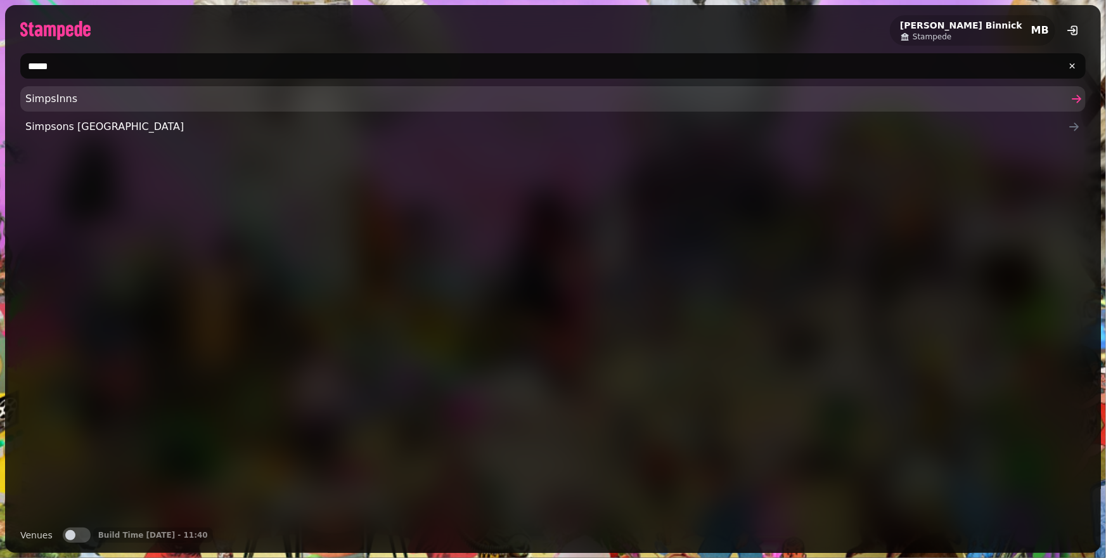
click at [159, 101] on span "SimpsInns" at bounding box center [546, 98] width 1043 height 15
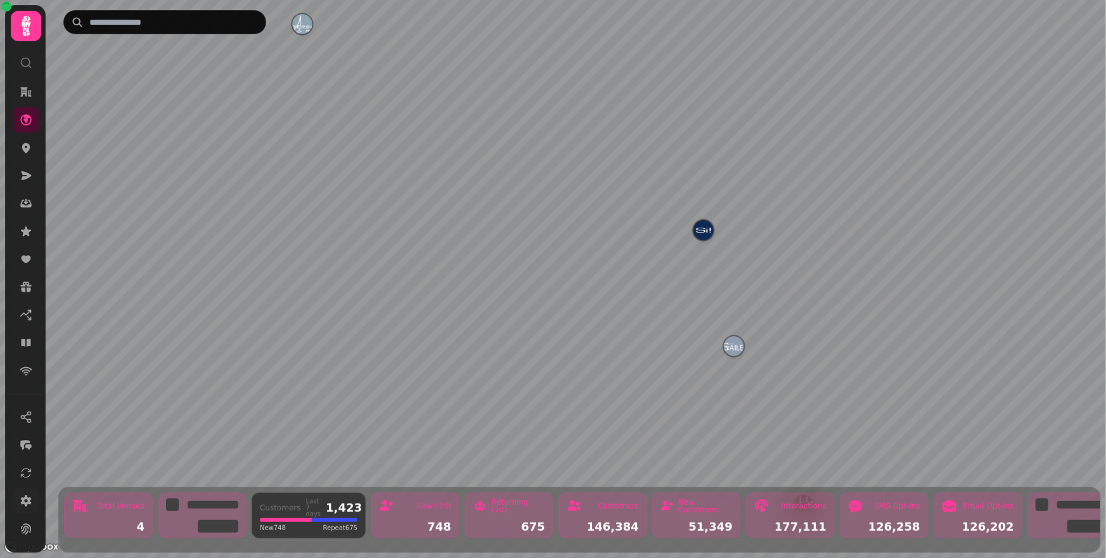
click at [27, 511] on link at bounding box center [25, 500] width 25 height 25
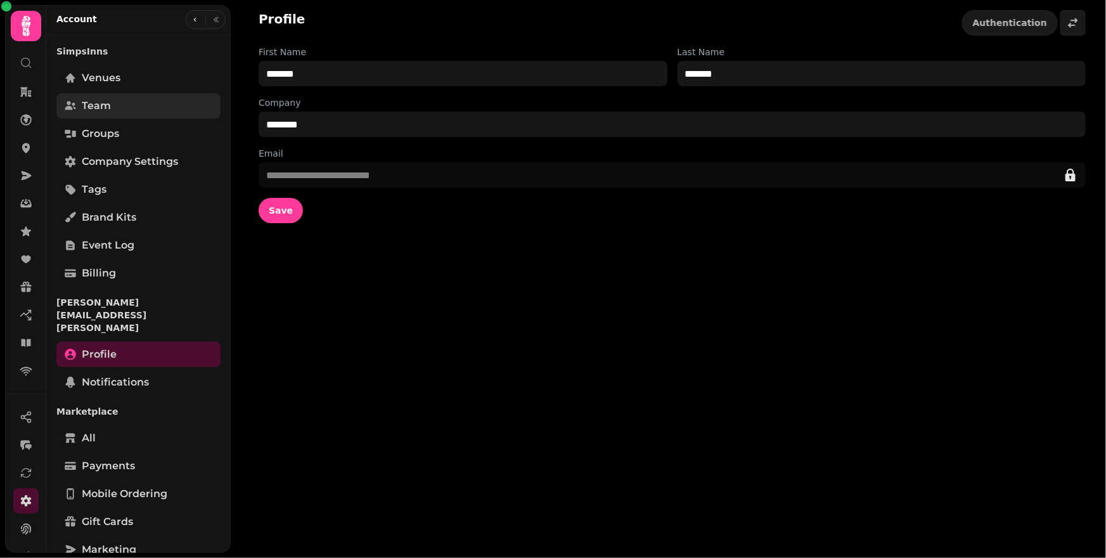
click at [103, 112] on span "Team" at bounding box center [96, 105] width 29 height 15
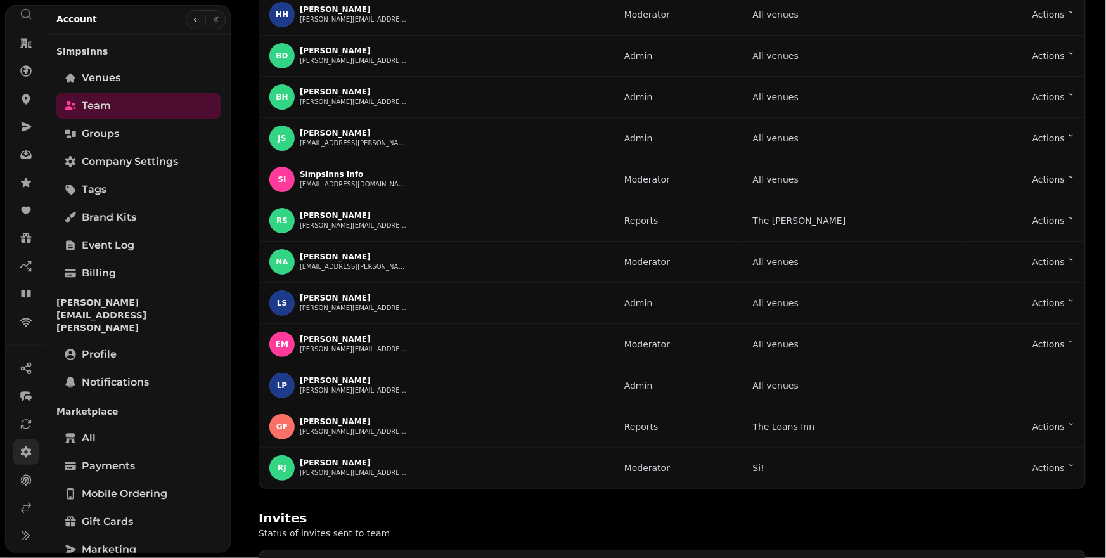
scroll to position [49, 0]
click at [22, 505] on icon at bounding box center [26, 507] width 13 height 13
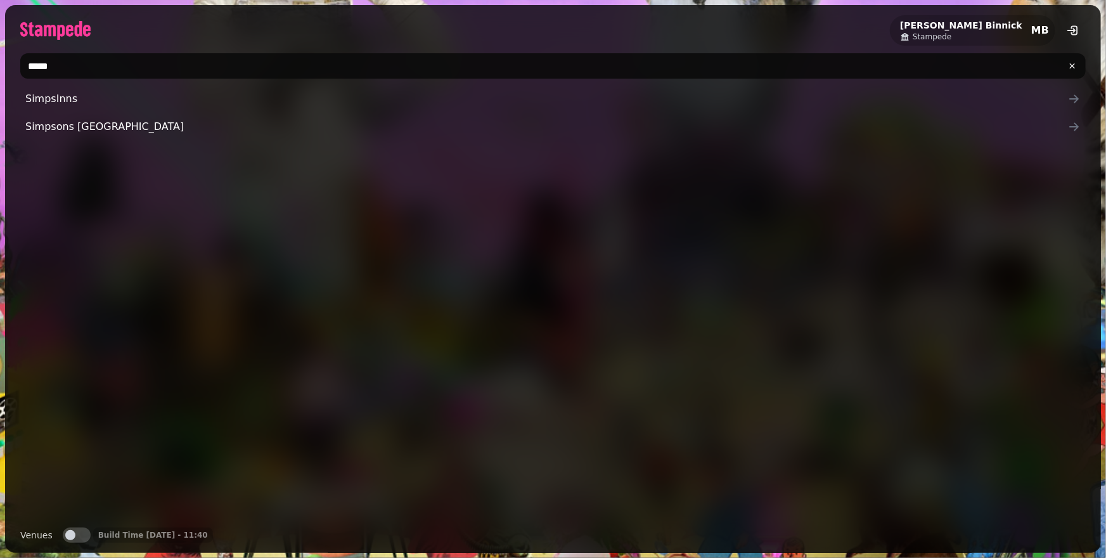
drag, startPoint x: 108, startPoint y: 67, endPoint x: 0, endPoint y: 53, distance: 109.3
click at [0, 53] on div "Michael Binnick Stampede MB ***** SimpsInns Simpsons London Venues Venues Build…" at bounding box center [553, 279] width 1106 height 558
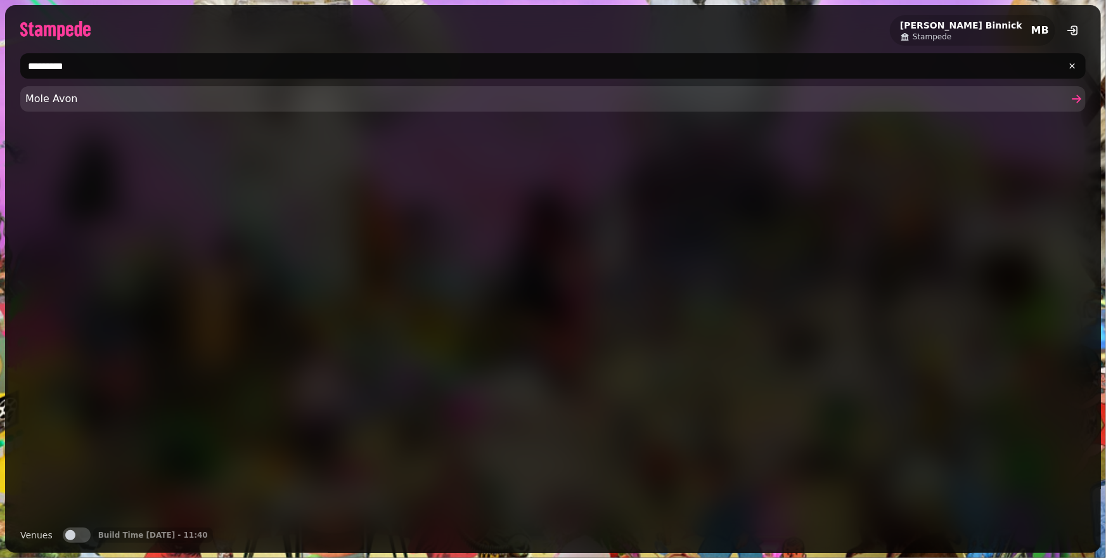
type input "*********"
click at [36, 94] on span "Mole Avon" at bounding box center [546, 98] width 1043 height 15
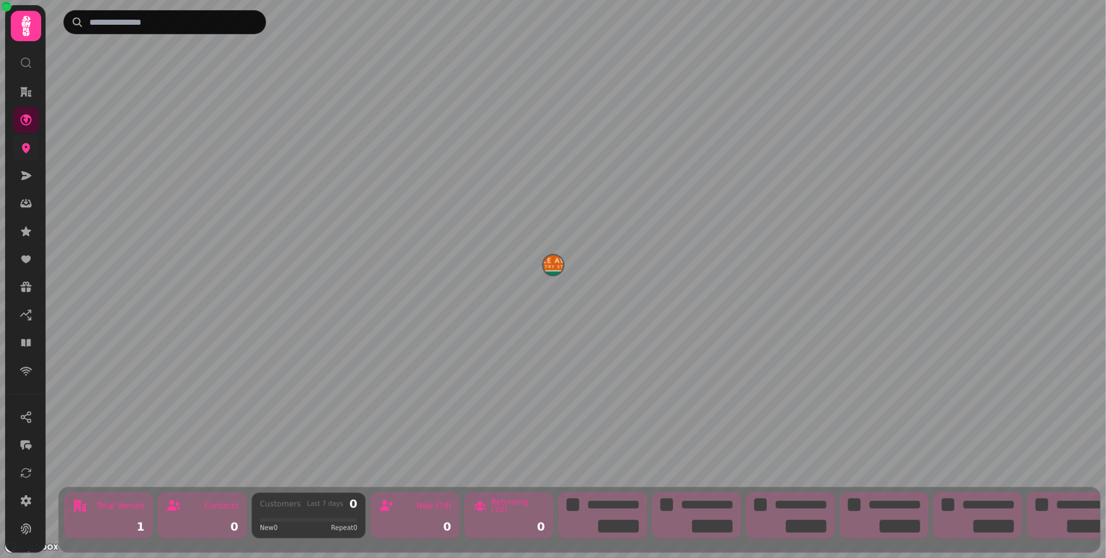
click at [30, 156] on link at bounding box center [25, 147] width 25 height 25
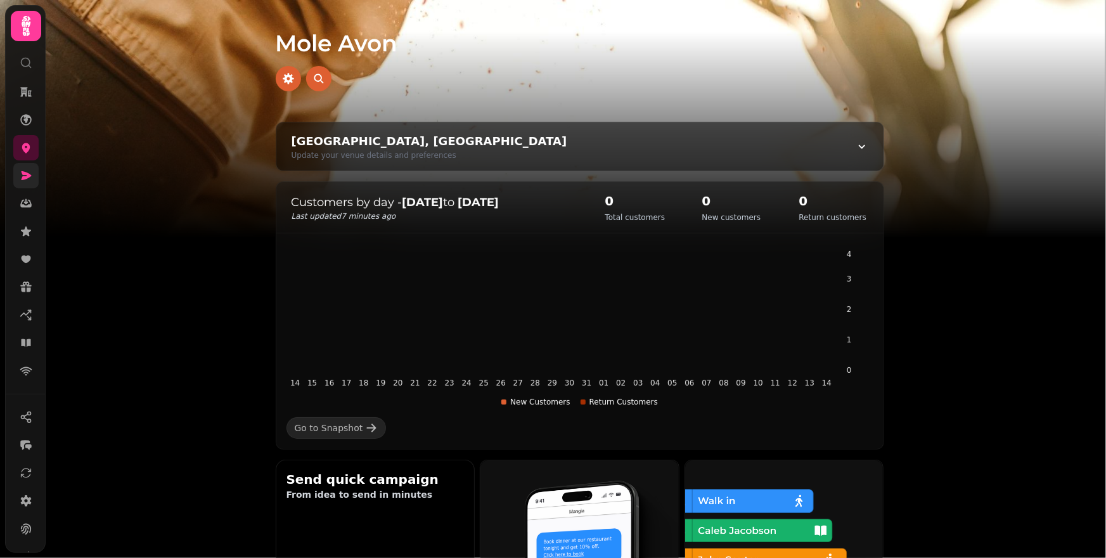
click at [21, 176] on icon at bounding box center [26, 175] width 13 height 13
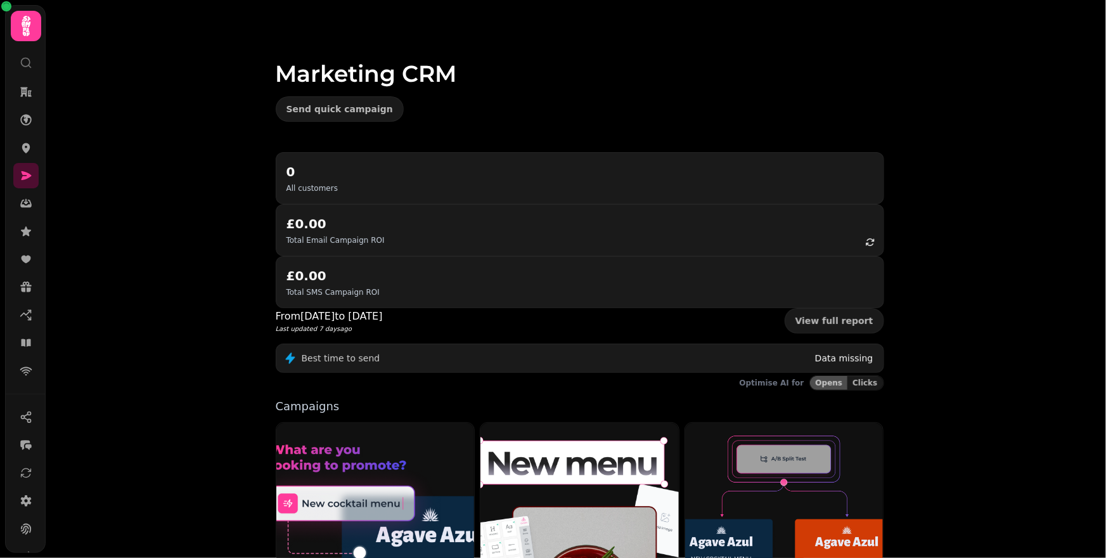
scroll to position [82, 0]
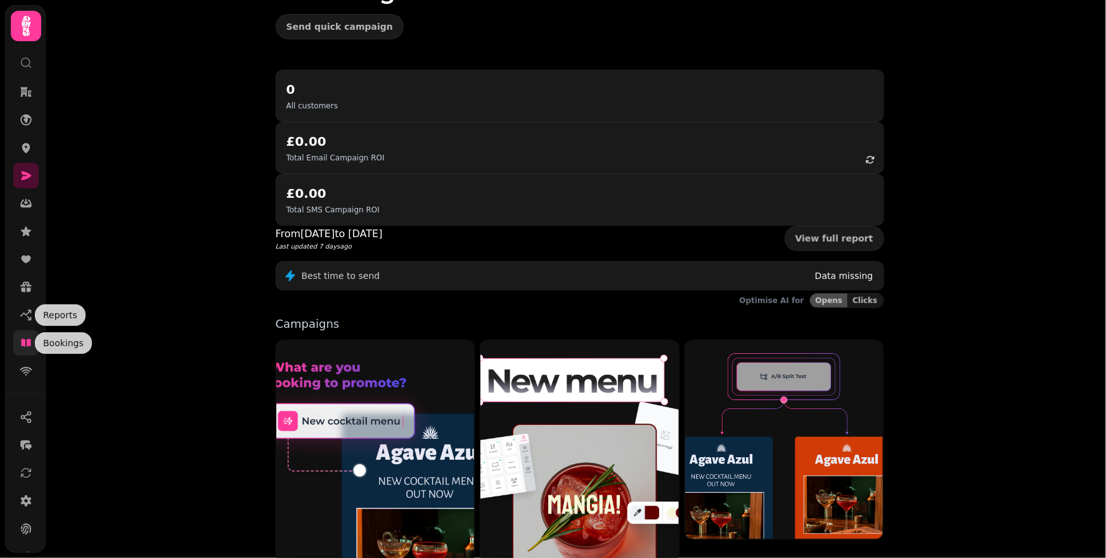
click at [27, 346] on icon at bounding box center [26, 343] width 13 height 13
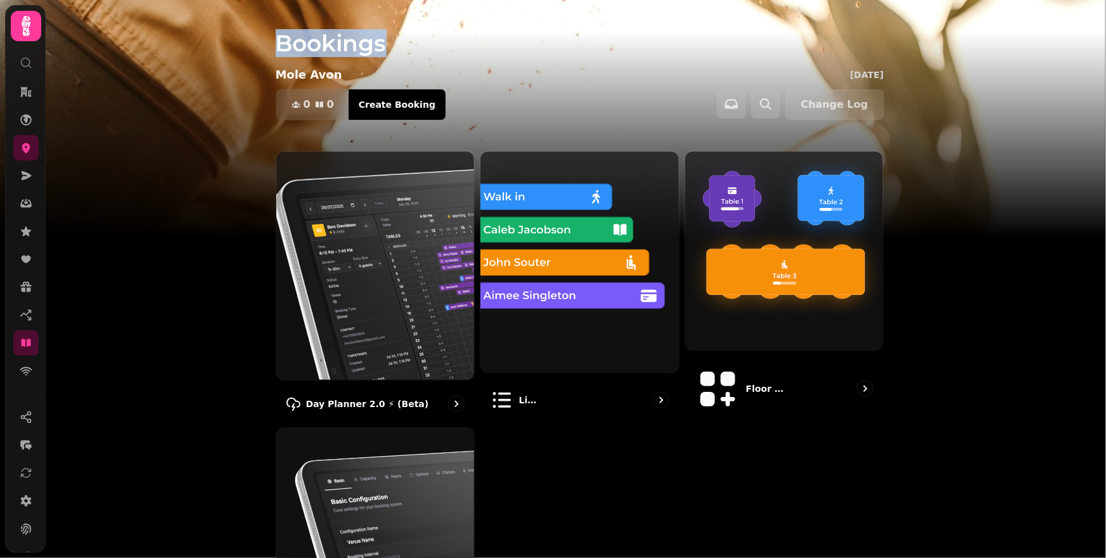
drag, startPoint x: 270, startPoint y: 51, endPoint x: 426, endPoint y: 44, distance: 156.1
click at [426, 44] on div "Bookings Mole Avon Thu 14 Aug, 2025 0 0 Covers Create Booking Change Log" at bounding box center [579, 75] width 649 height 151
drag, startPoint x: 426, startPoint y: 44, endPoint x: 201, endPoint y: 15, distance: 226.9
click at [425, 44] on h1 "Bookings" at bounding box center [580, 28] width 609 height 56
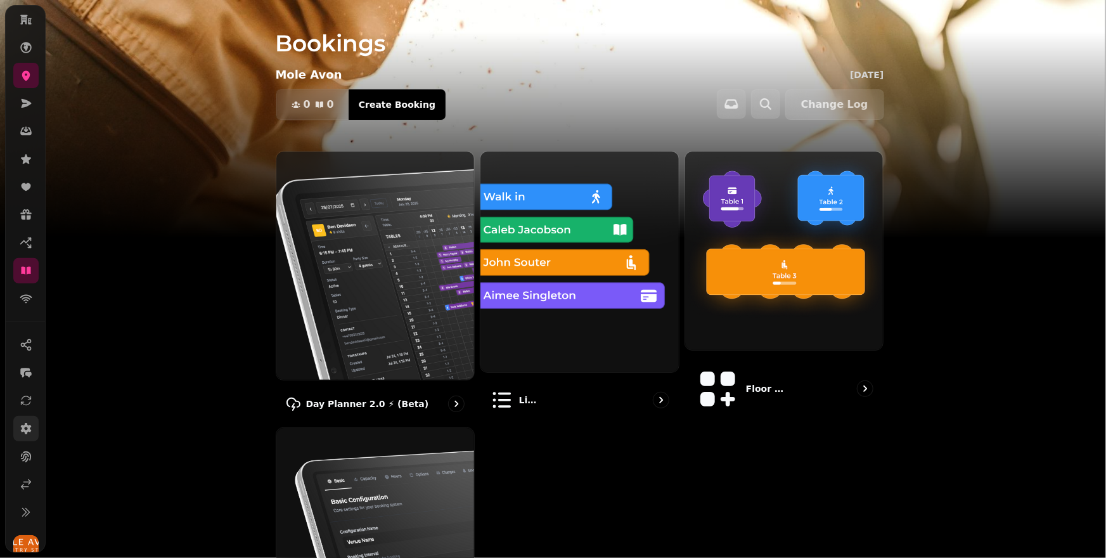
scroll to position [85, 0]
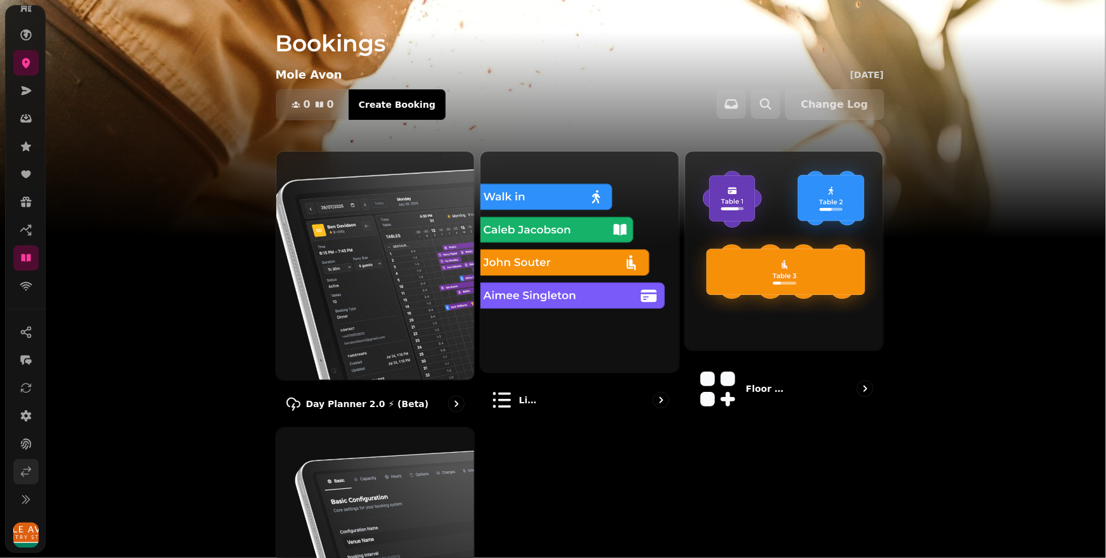
click at [21, 477] on icon at bounding box center [26, 471] width 13 height 13
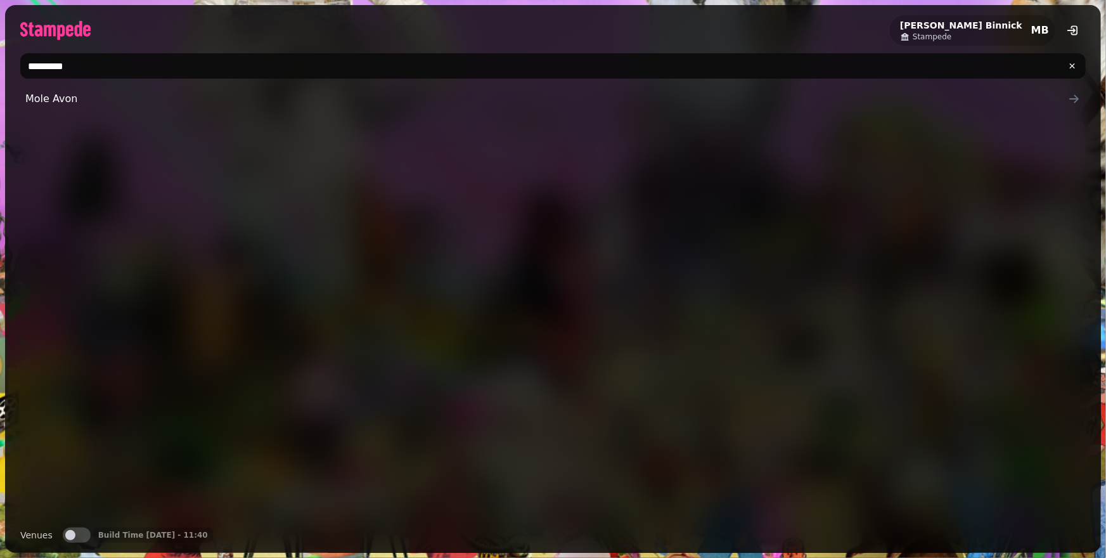
drag, startPoint x: 156, startPoint y: 68, endPoint x: 1, endPoint y: 62, distance: 154.8
click at [1, 62] on div "Michael Binnick Stampede MB ********* Mole Avon Venues Venues Build Time 14 Aug…" at bounding box center [553, 279] width 1106 height 558
type input "*"
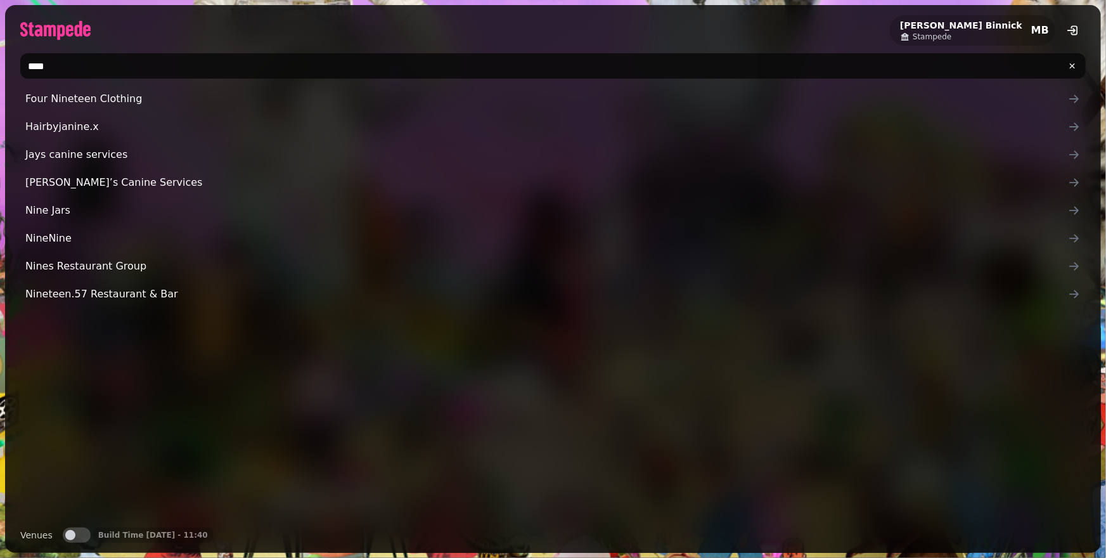
type input "****"
click at [93, 311] on div "Four Nineteen Clothing Hairbyjanine.x Jays canine services Jay’s Canine Service…" at bounding box center [553, 301] width 1066 height 431
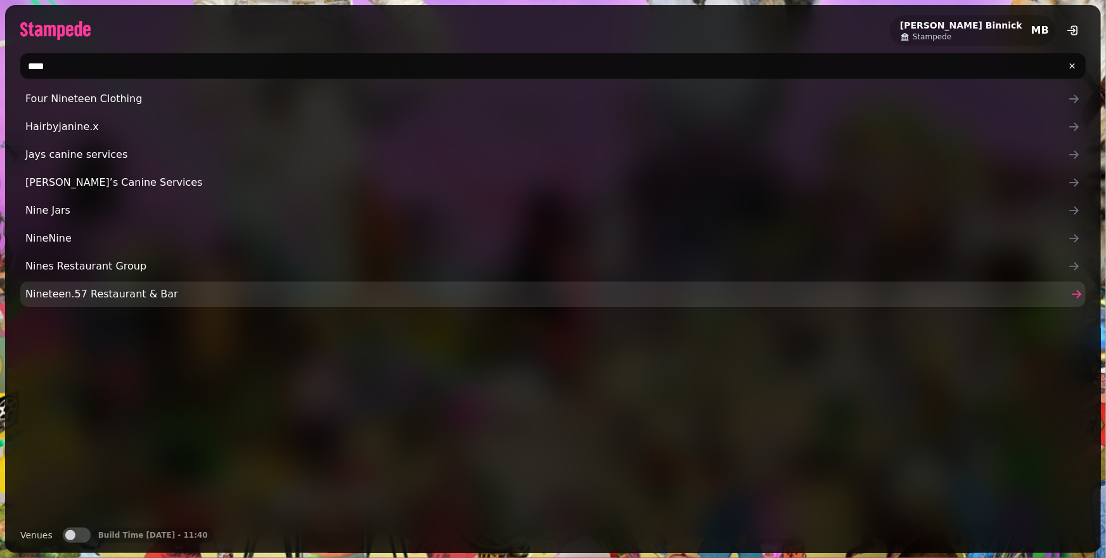
click at [96, 299] on span "Nineteen.57 Restaurant & Bar" at bounding box center [546, 294] width 1043 height 15
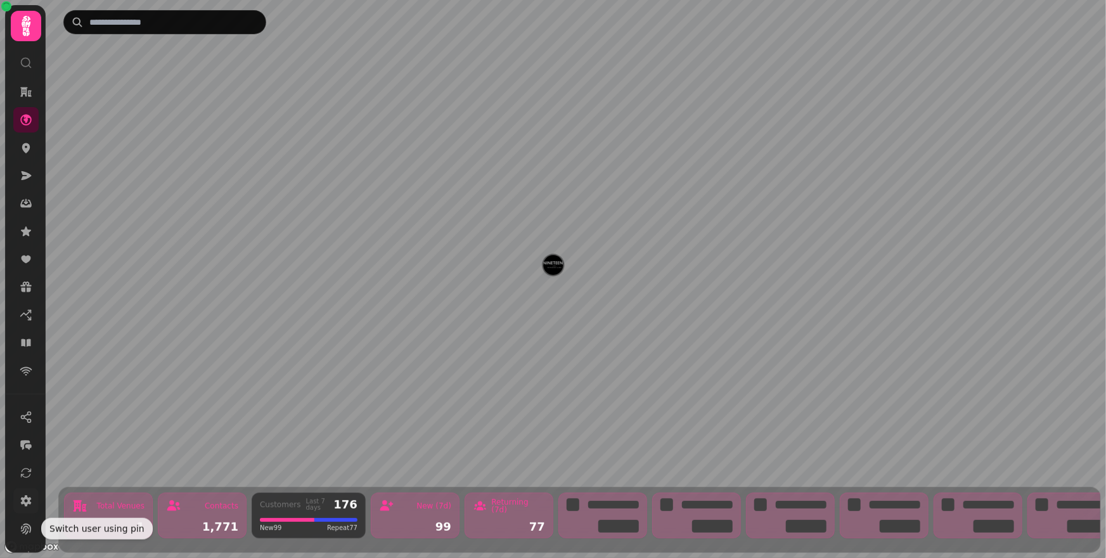
click at [20, 505] on icon at bounding box center [26, 501] width 13 height 13
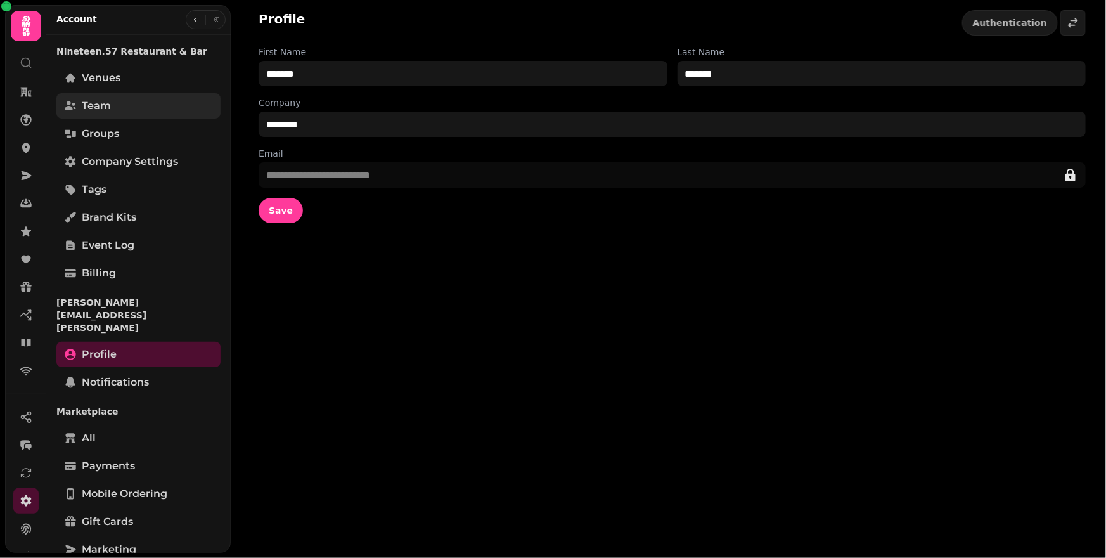
click at [107, 112] on span "Team" at bounding box center [96, 105] width 29 height 15
